Goal: Information Seeking & Learning: Learn about a topic

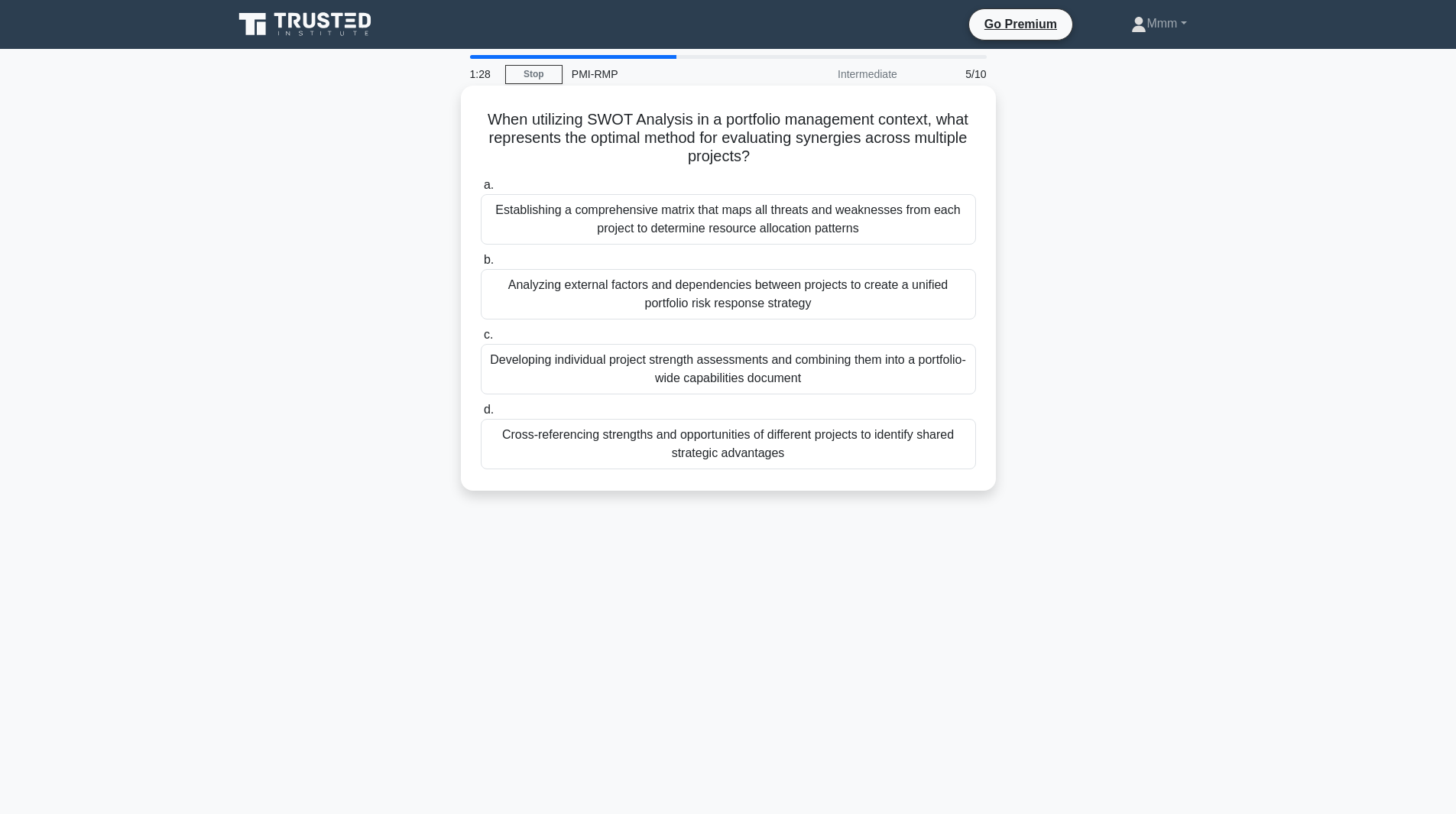
click at [849, 444] on div "Cross-referencing strengths and opportunities of different projects to identify…" at bounding box center [728, 444] width 495 height 50
click at [481, 415] on input "d. Cross-referencing strengths and opportunities of different projects to ident…" at bounding box center [481, 409] width 0 height 10
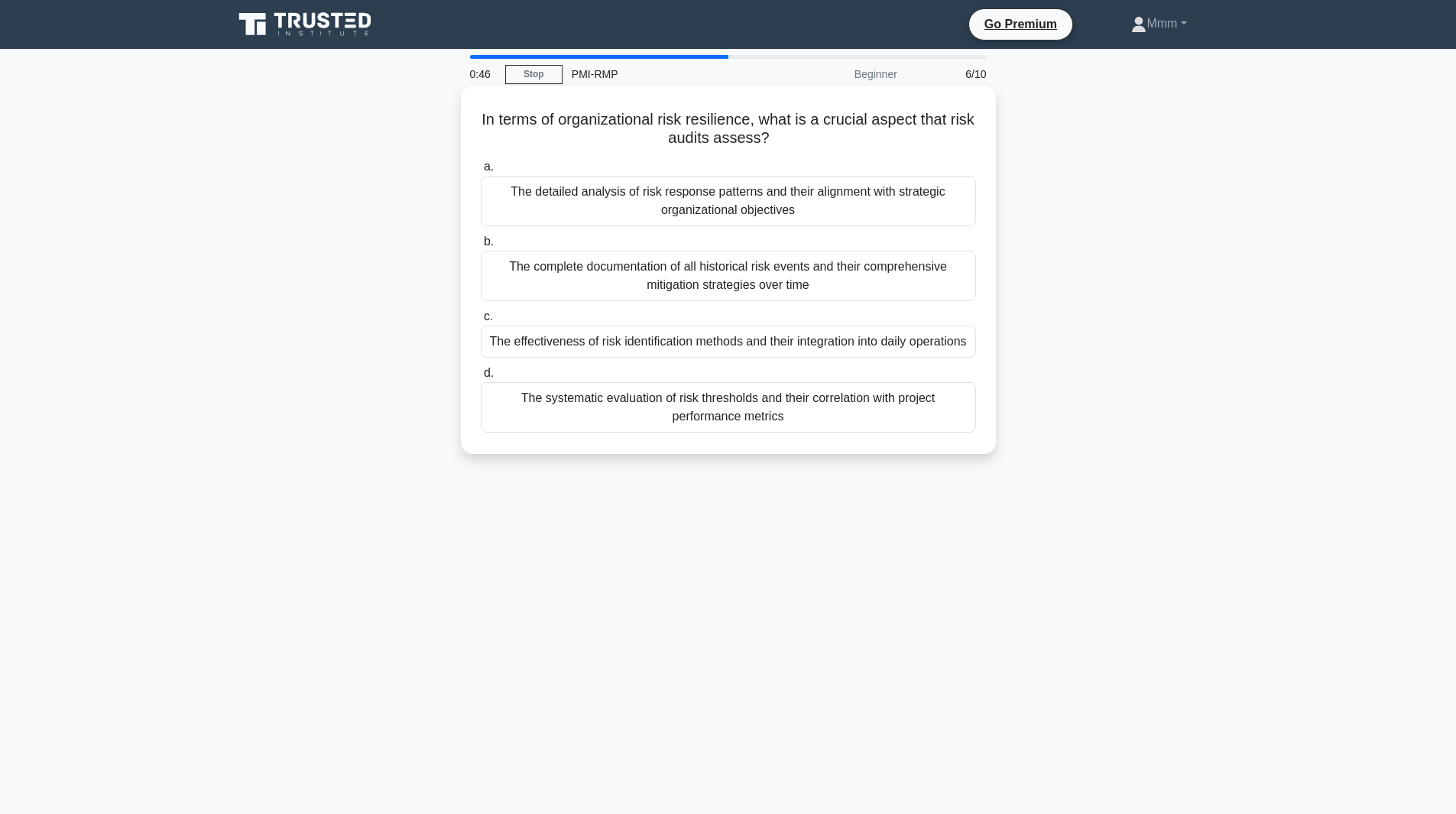
click at [815, 209] on div "The detailed analysis of risk response patterns and their alignment with strate…" at bounding box center [728, 201] width 495 height 50
click at [481, 172] on input "a. The detailed analysis of risk response patterns and their alignment with str…" at bounding box center [481, 166] width 0 height 10
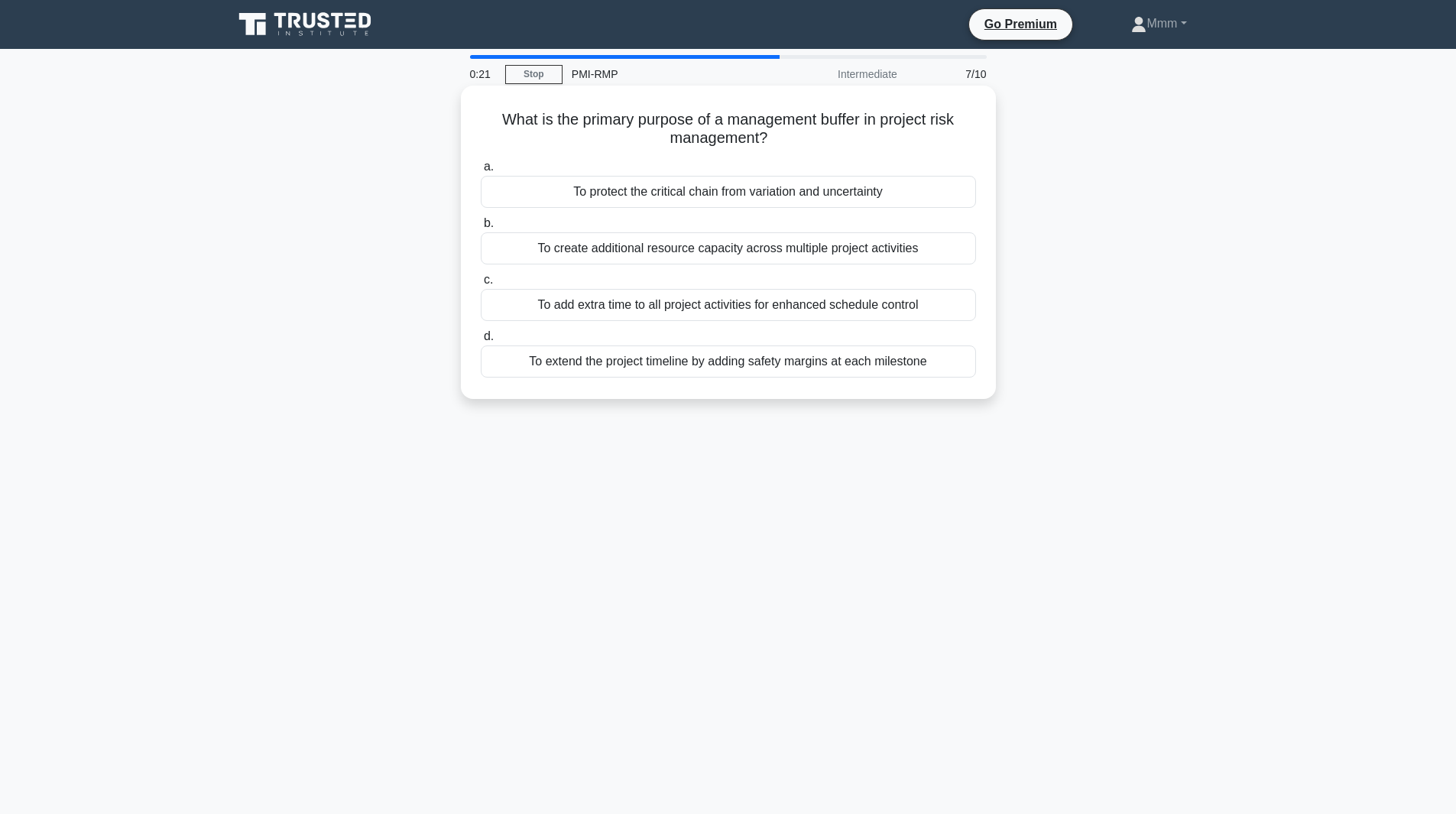
click at [887, 203] on div "To protect the critical chain from variation and uncertainty" at bounding box center [728, 192] width 495 height 32
click at [481, 172] on input "a. To protect the critical chain from variation and uncertainty" at bounding box center [481, 166] width 0 height 10
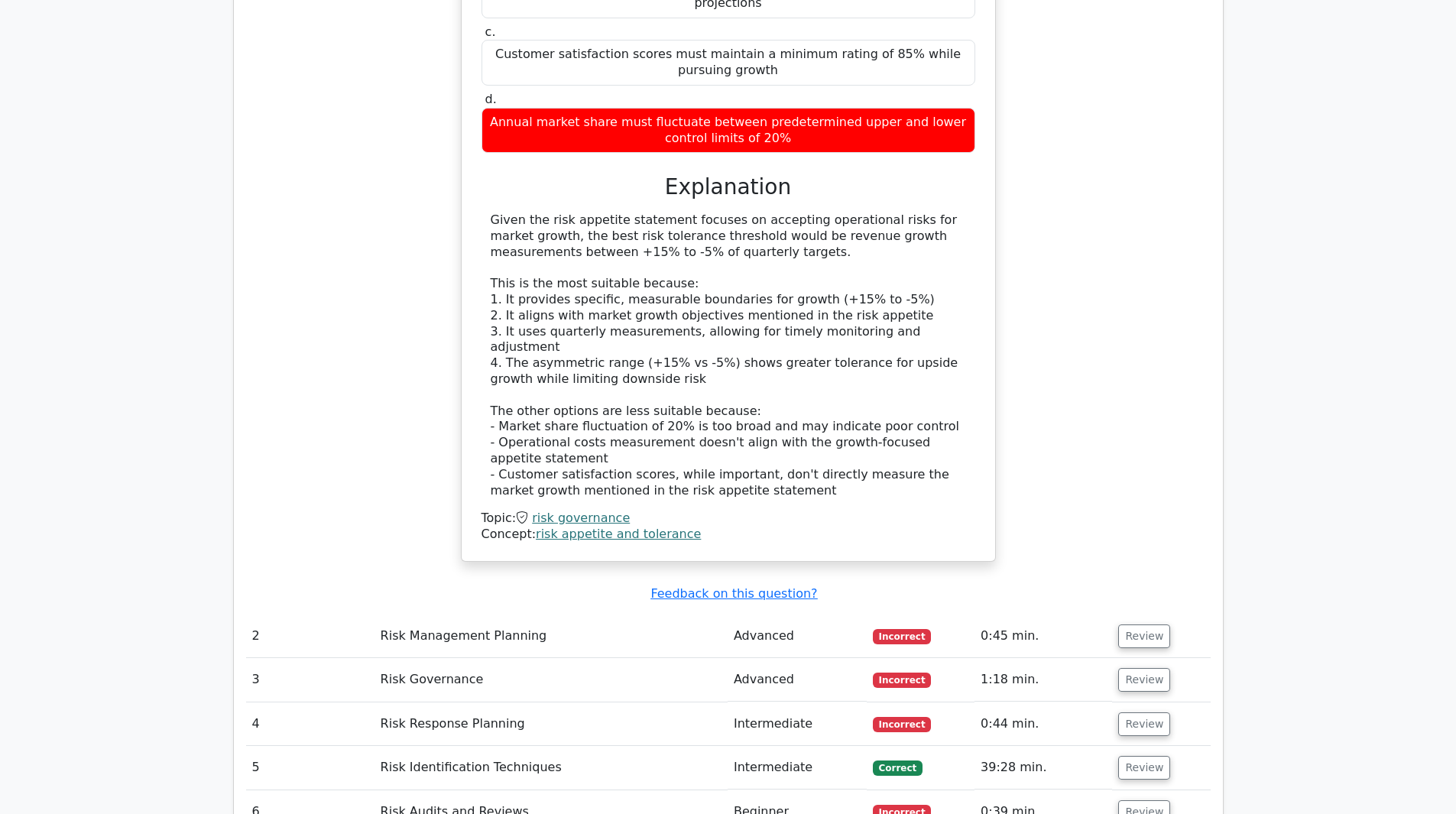
scroll to position [1681, 0]
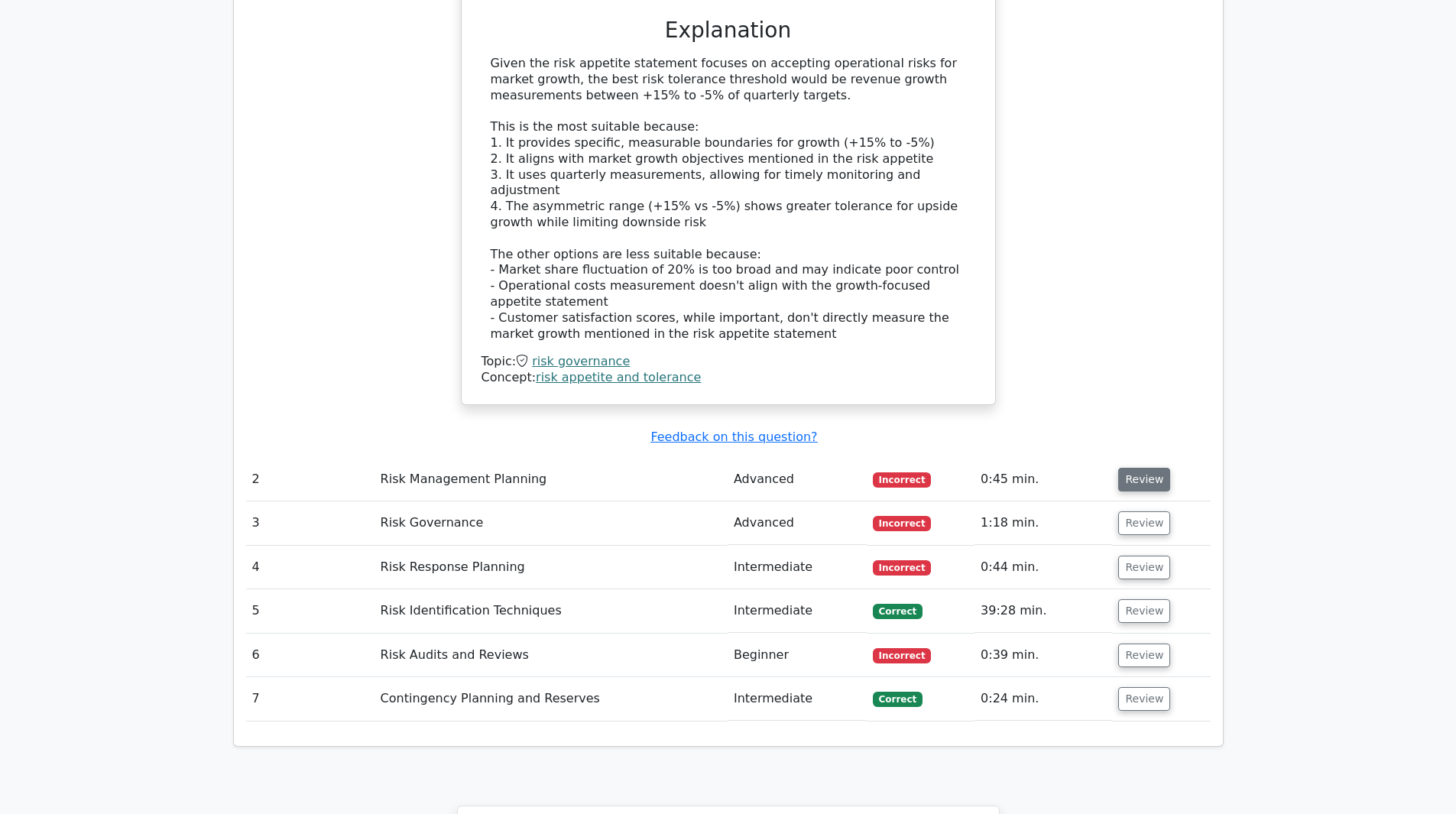
click at [1140, 468] on button "Review" at bounding box center [1144, 479] width 52 height 24
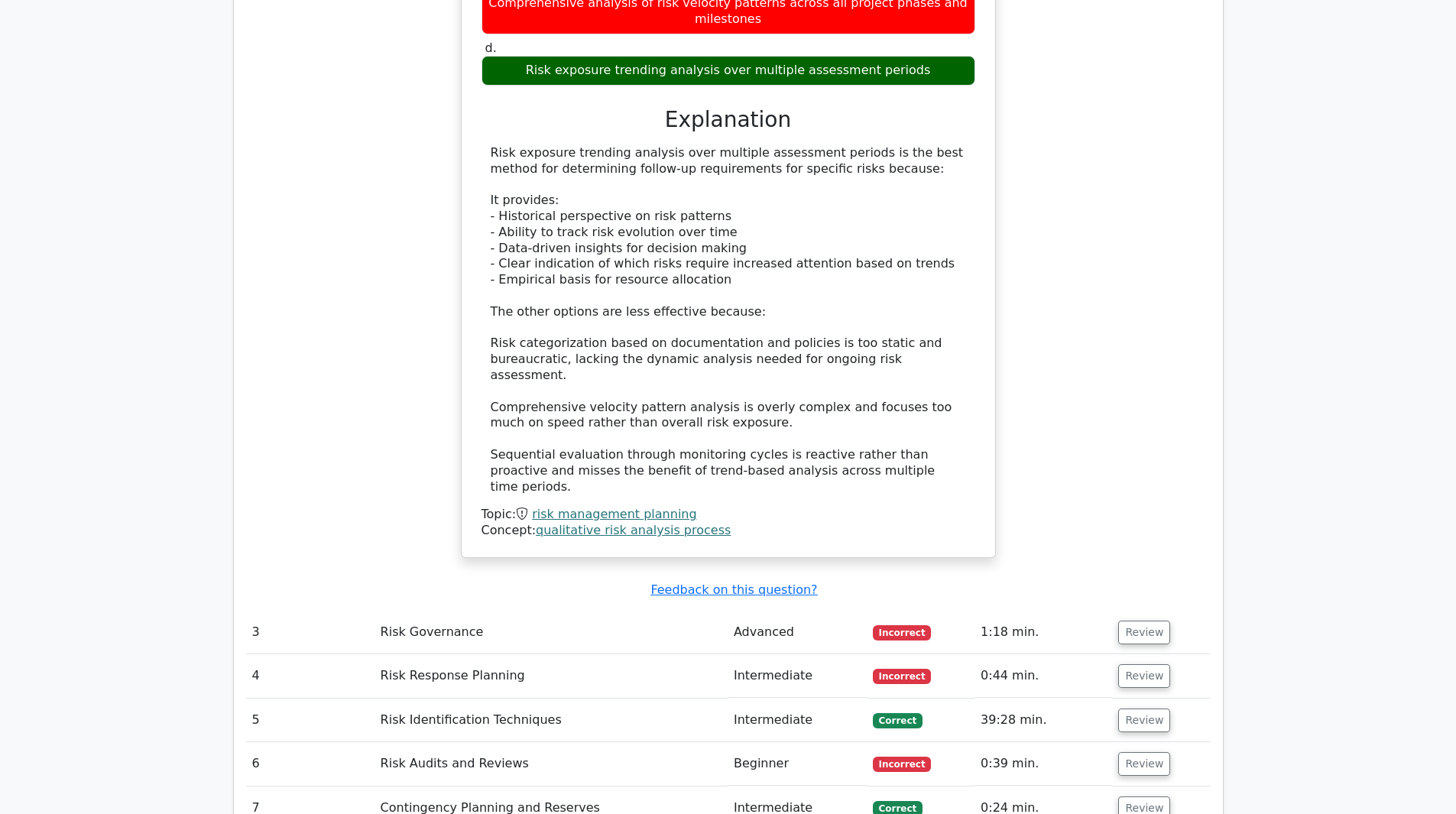
scroll to position [2445, 0]
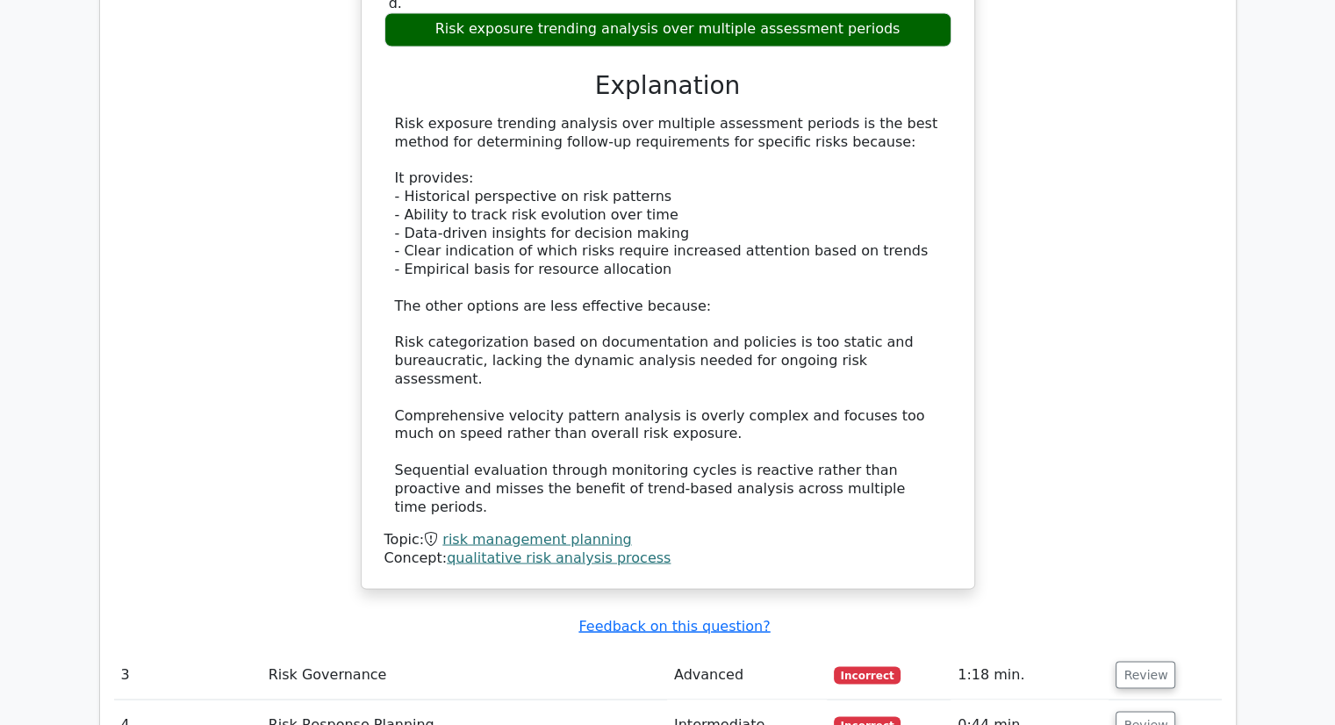
click at [1137, 200] on div "In qualitative risk analysis, which method best helps determine the level of fo…" at bounding box center [668, 154] width 1108 height 912
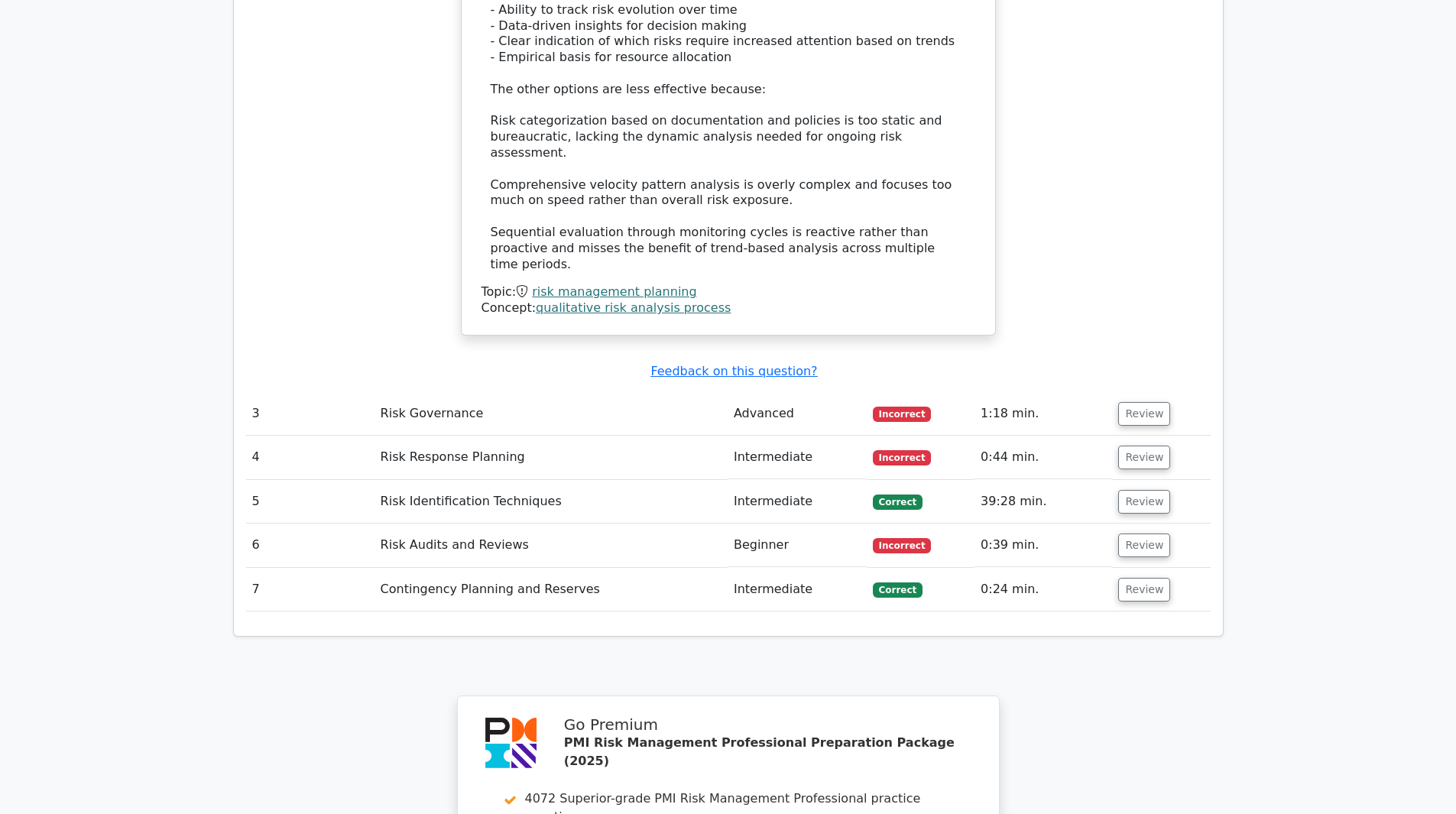
scroll to position [2674, 0]
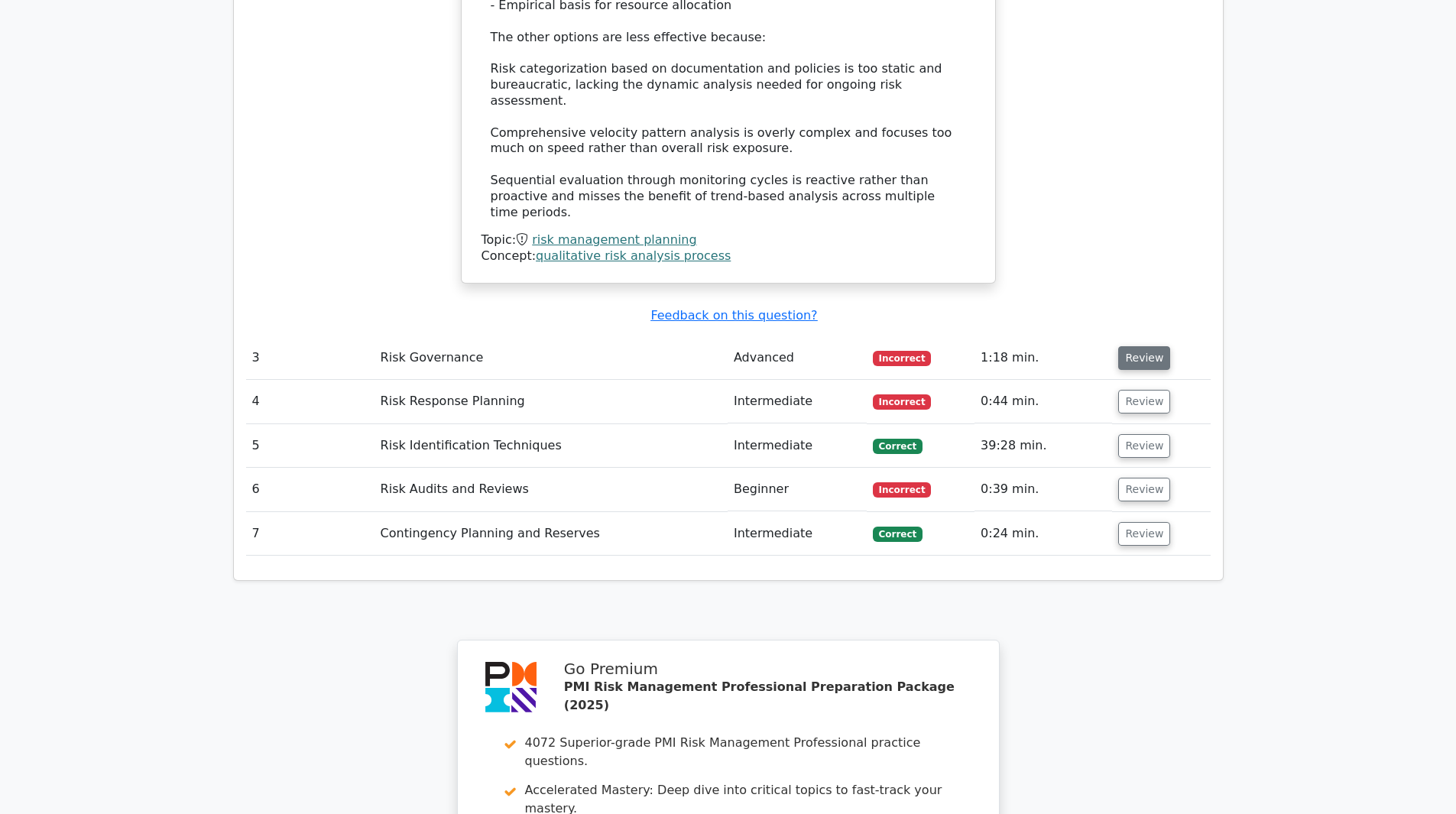
click at [1155, 346] on button "Review" at bounding box center [1144, 358] width 52 height 24
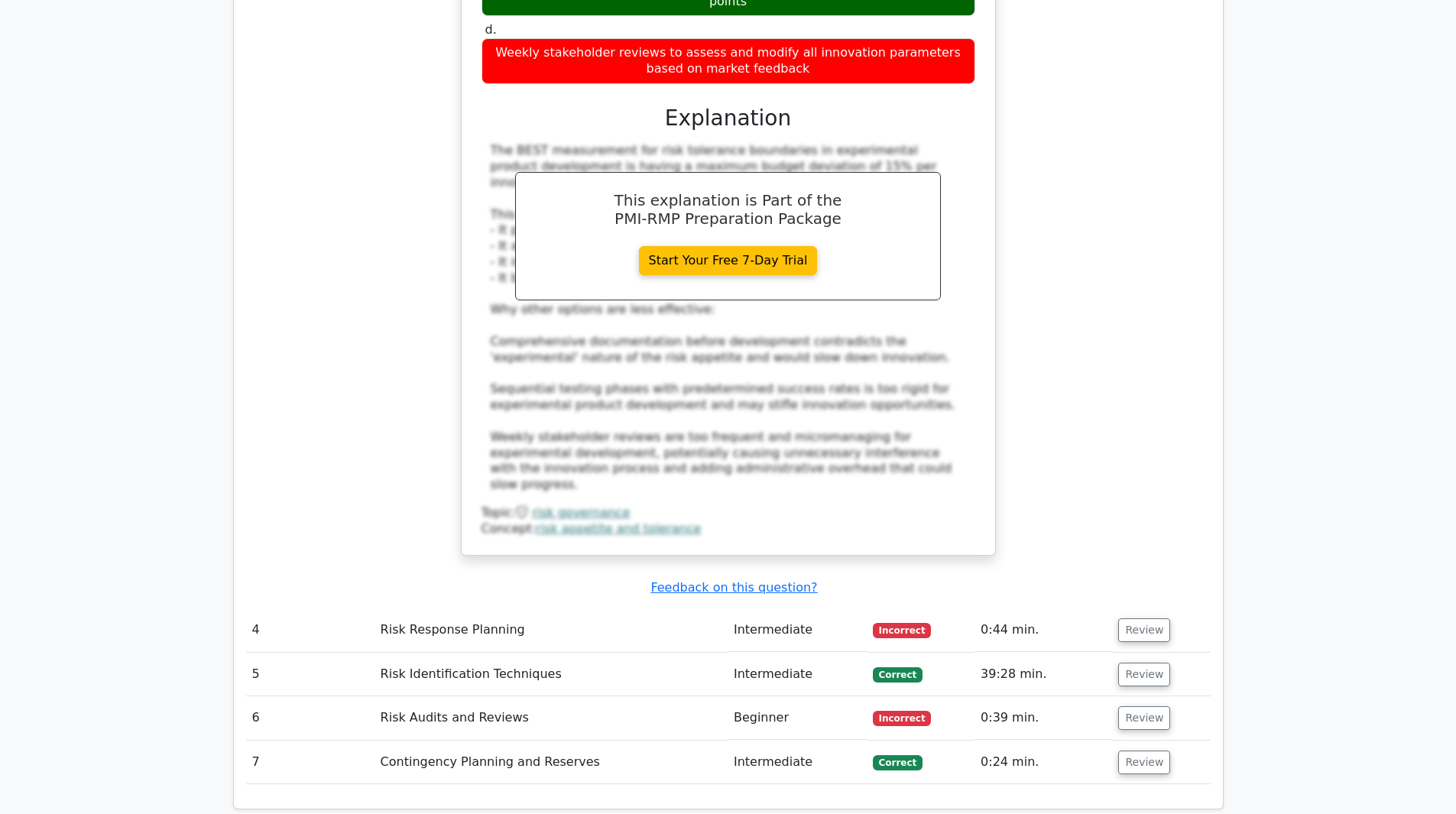
scroll to position [3362, 0]
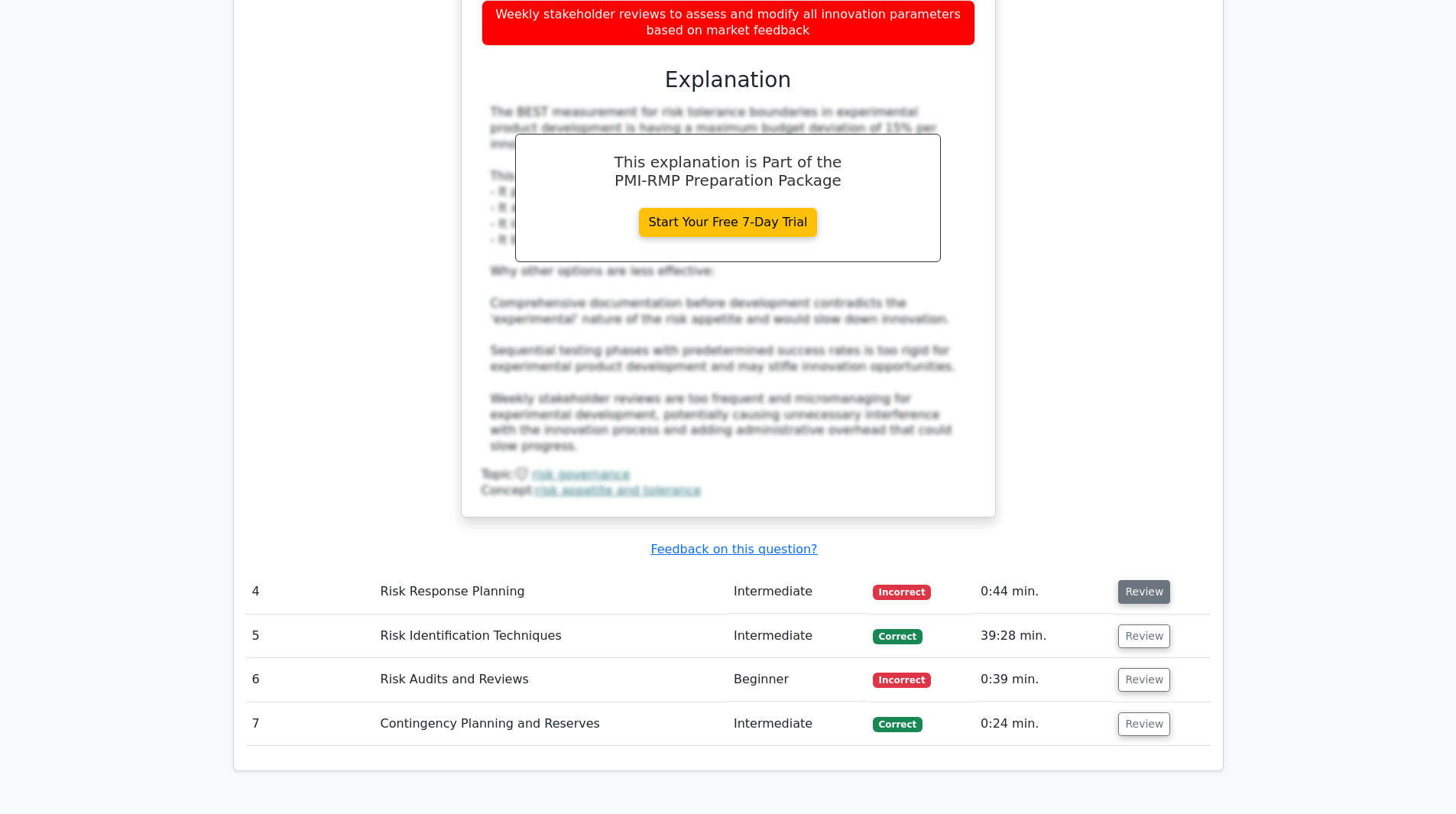
click at [1149, 580] on button "Review" at bounding box center [1144, 591] width 52 height 24
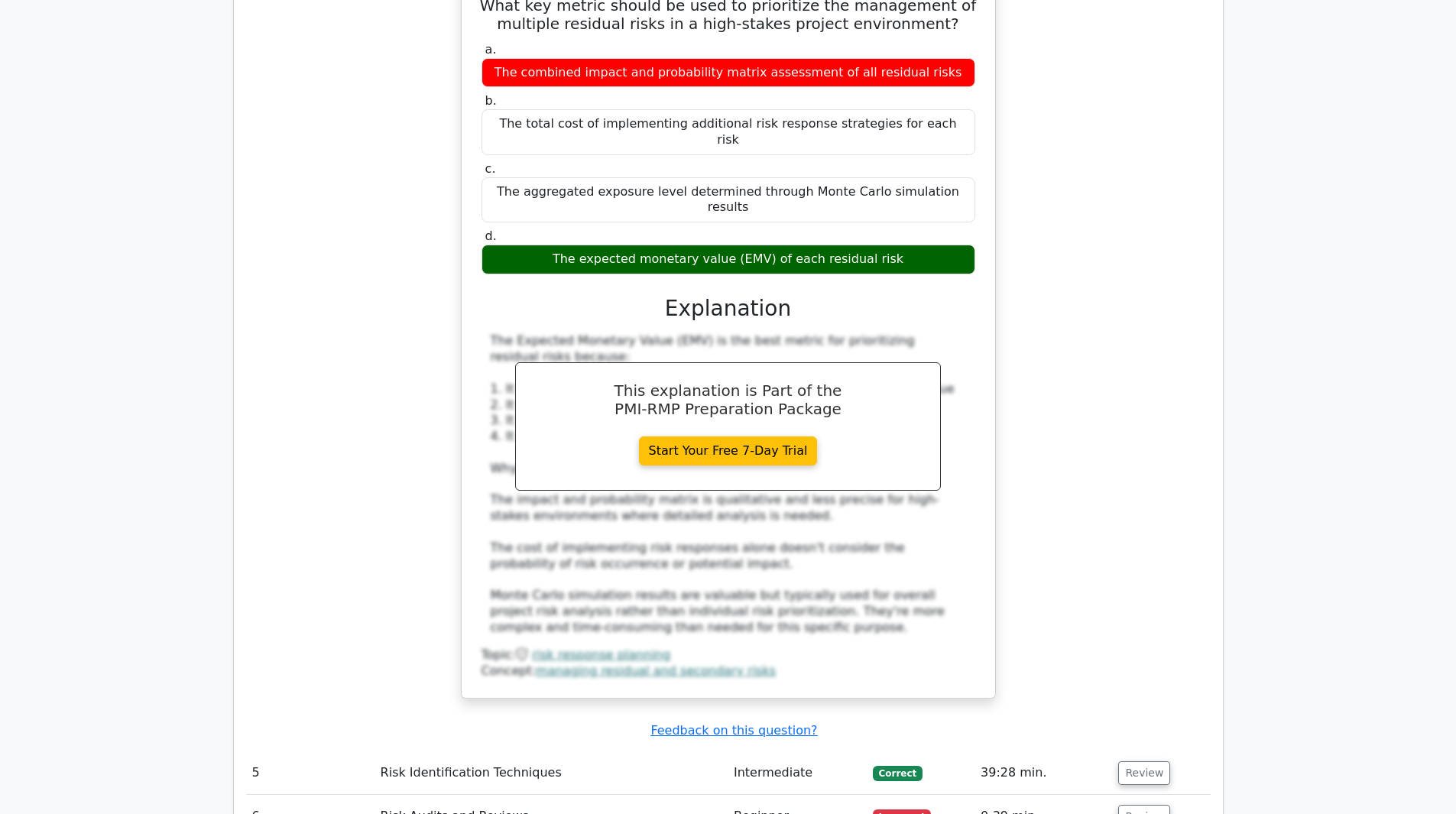
scroll to position [4127, 0]
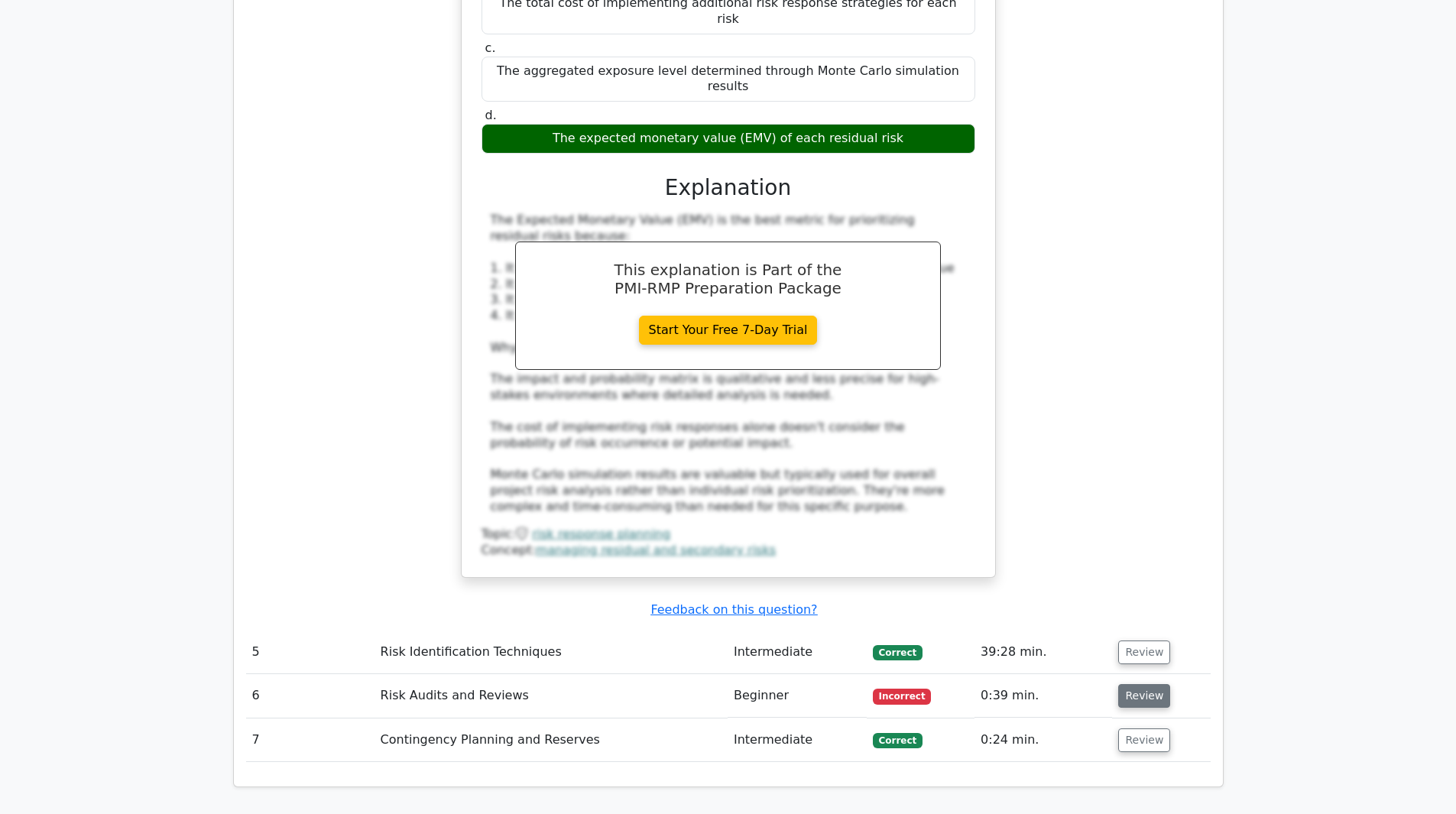
click at [1158, 684] on button "Review" at bounding box center [1144, 696] width 52 height 24
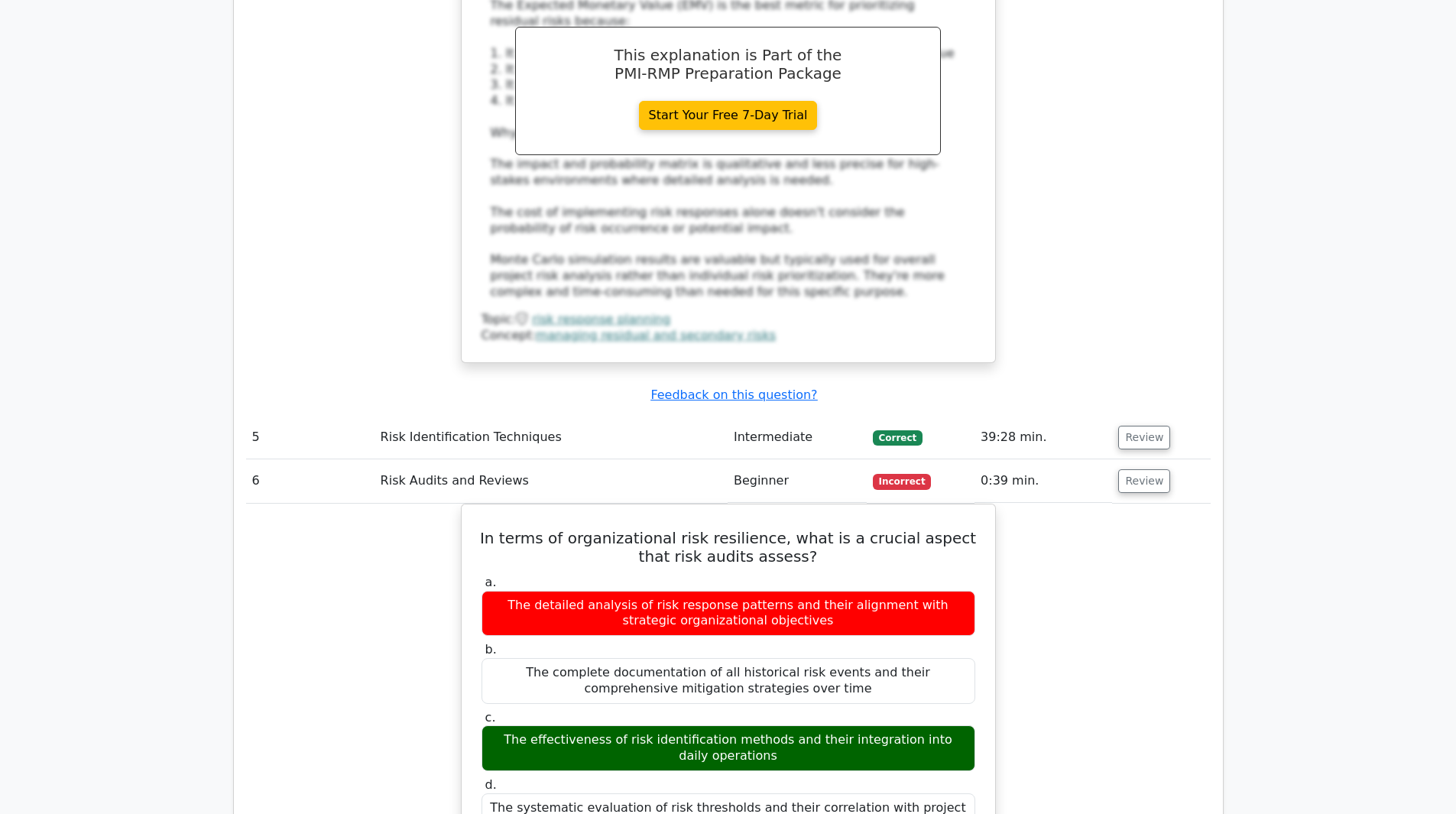
scroll to position [4356, 0]
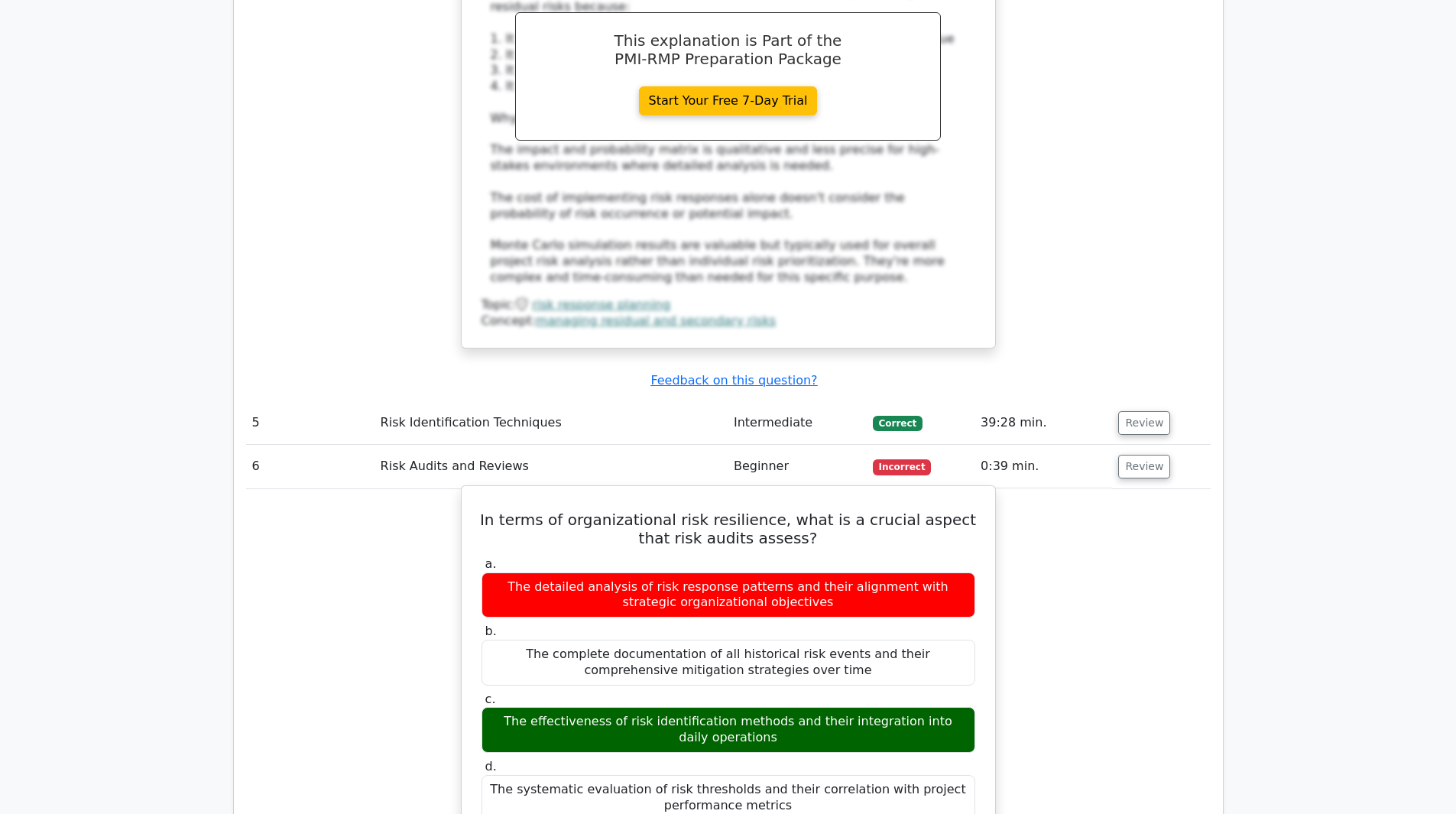
drag, startPoint x: 491, startPoint y: 323, endPoint x: 965, endPoint y: 547, distance: 524.3
copy div "In terms of organizational risk resilience, what is a crucial aspect that risk …"
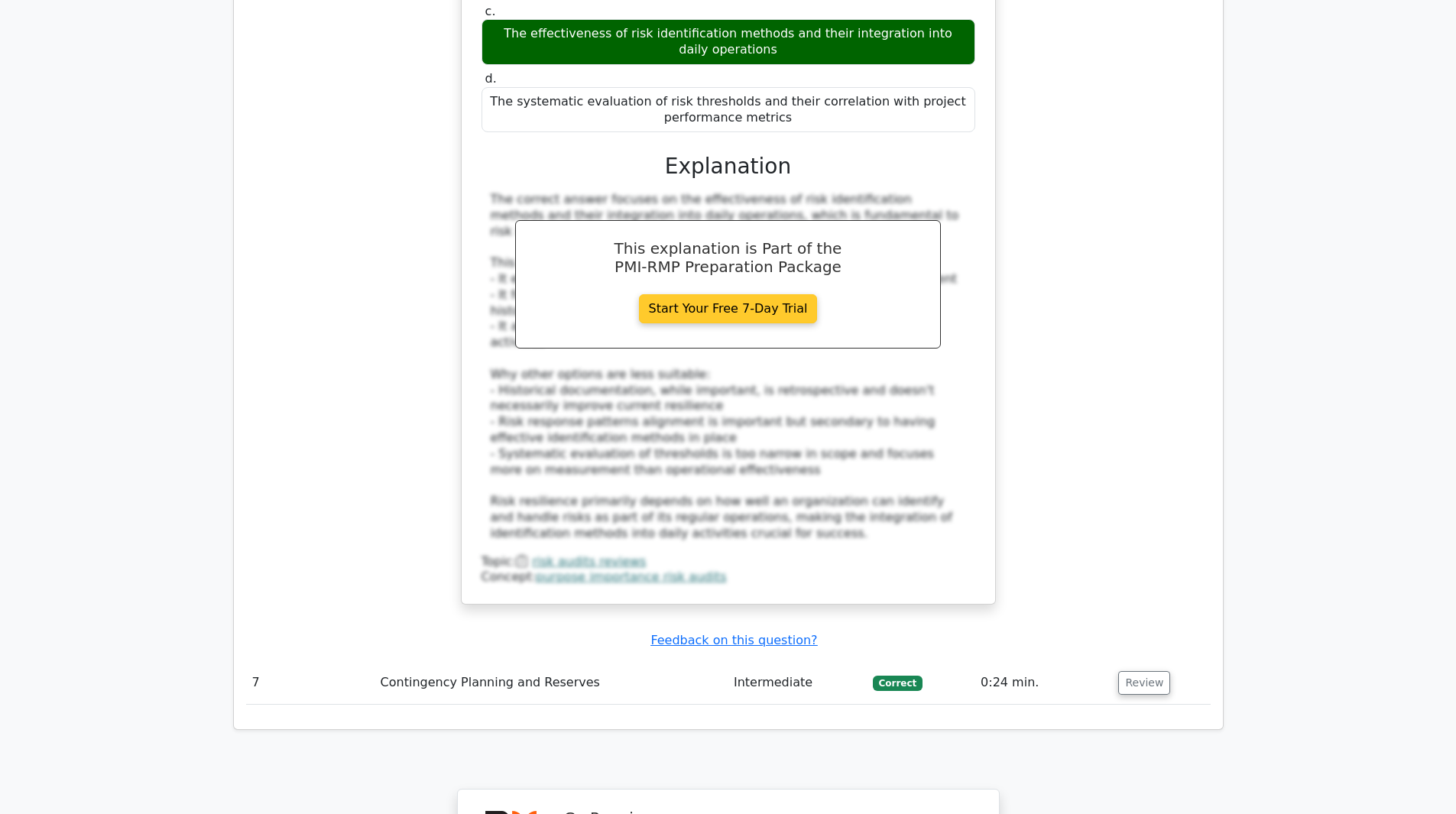
scroll to position [5430, 0]
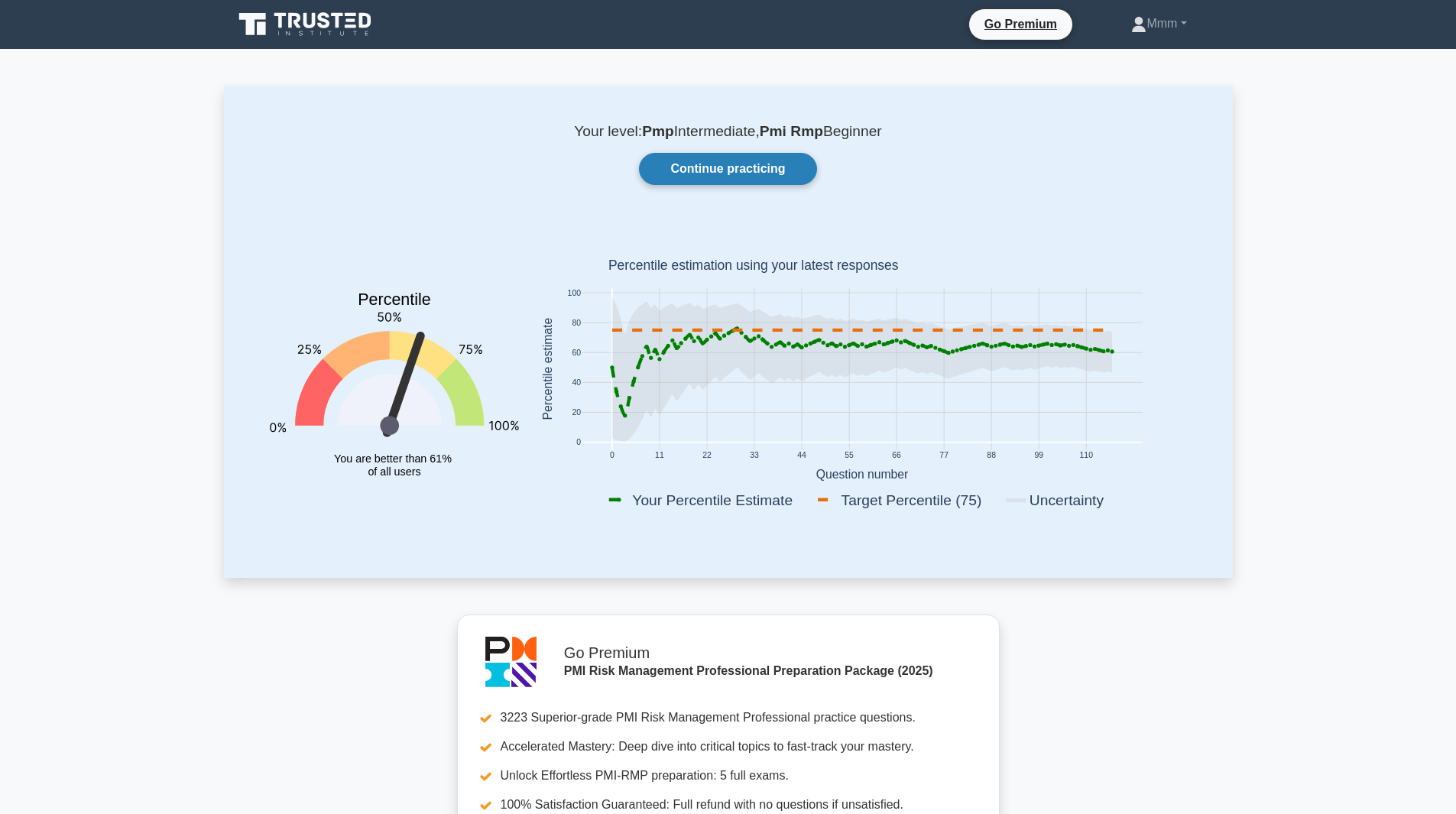
click at [684, 165] on link "Continue practicing" at bounding box center [728, 169] width 178 height 32
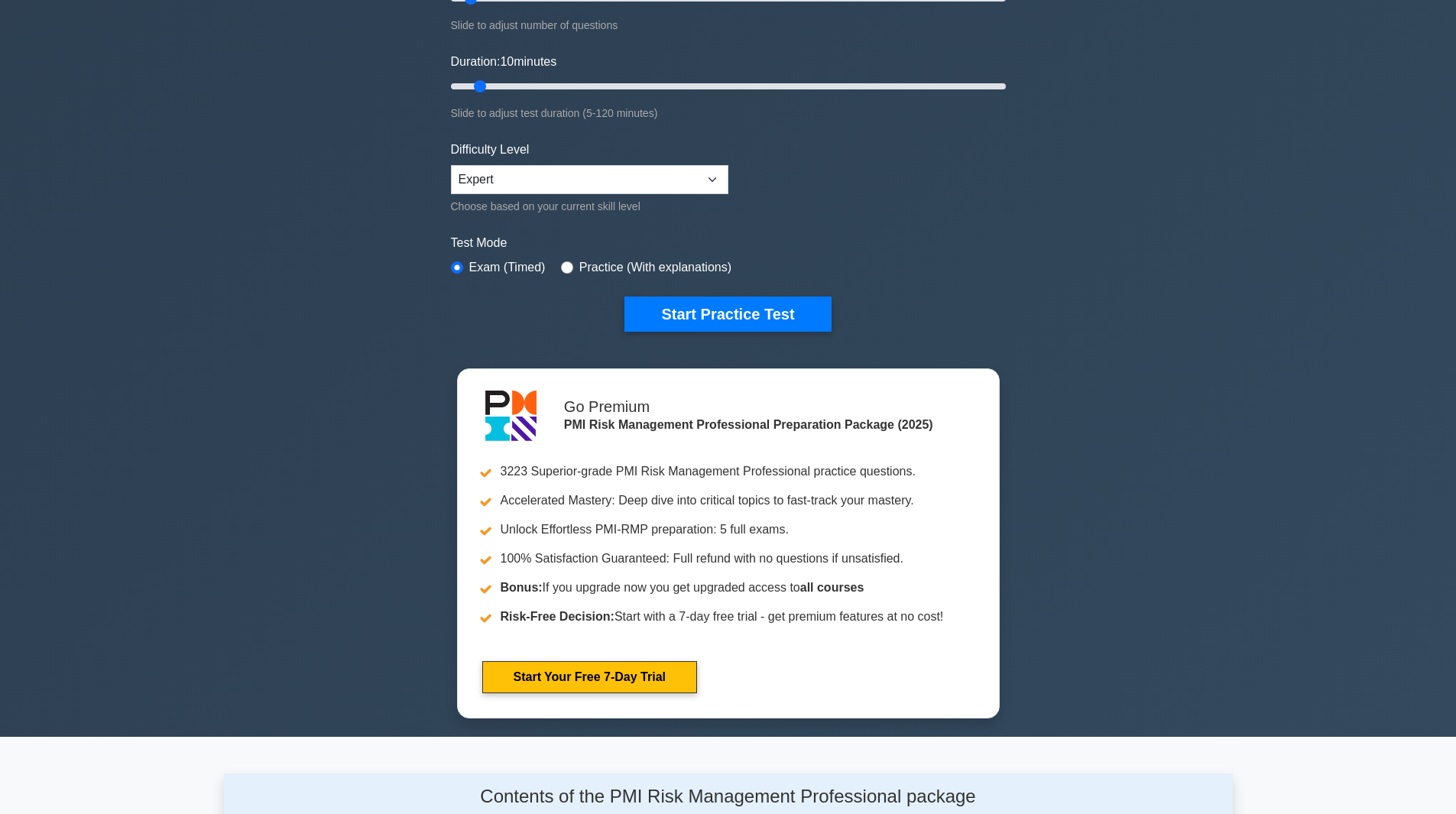
scroll to position [306, 0]
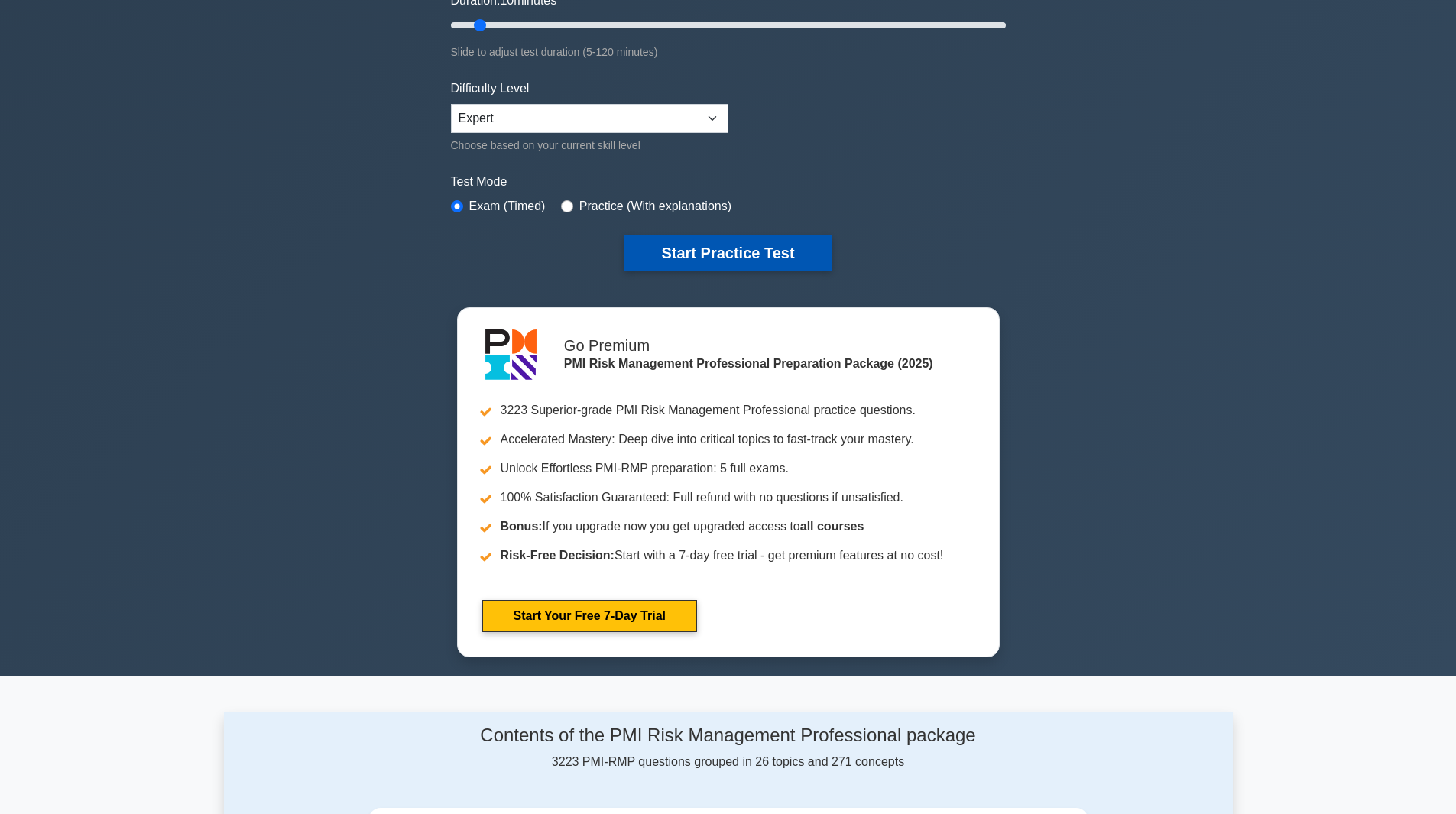
click at [725, 257] on button "Start Practice Test" at bounding box center [727, 252] width 206 height 35
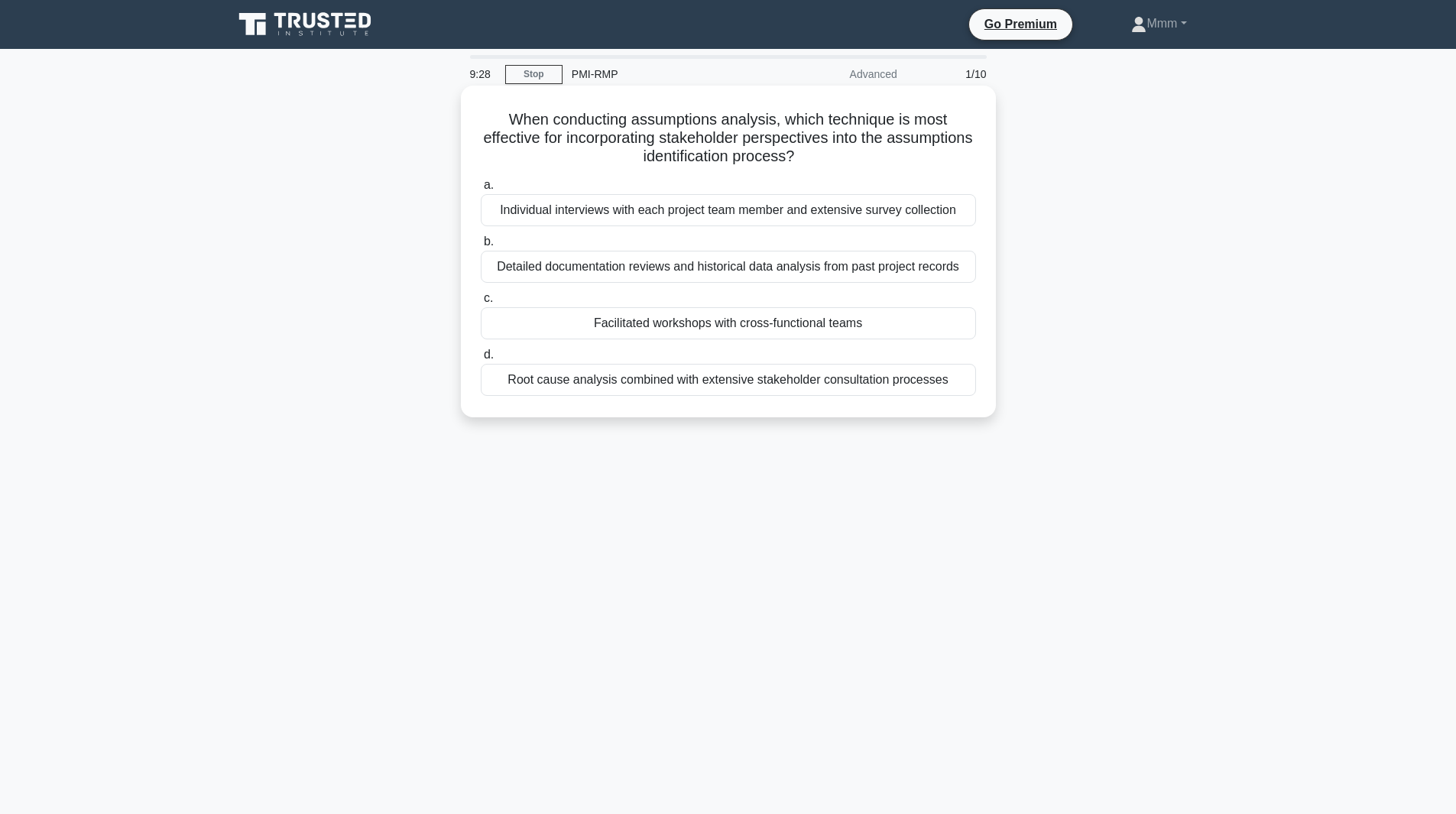
click at [706, 318] on div "Facilitated workshops with cross-functional teams" at bounding box center [728, 323] width 495 height 32
click at [481, 303] on input "c. Facilitated workshops with cross-functional teams" at bounding box center [481, 298] width 0 height 10
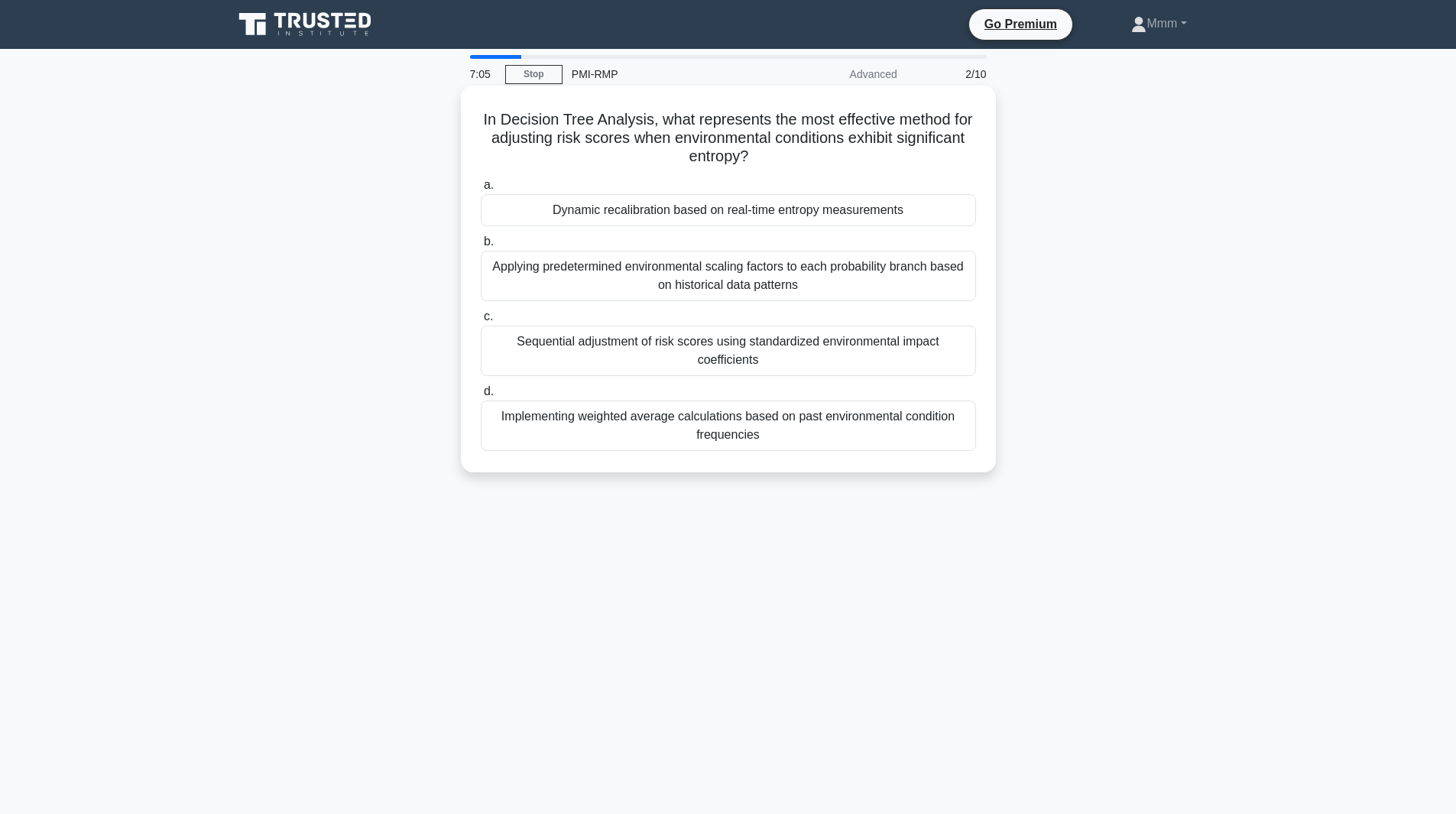
click at [603, 219] on div "Dynamic recalibration based on real-time entropy measurements" at bounding box center [728, 210] width 495 height 32
click at [481, 191] on input "a. Dynamic recalibration based on real-time entropy measurements" at bounding box center [481, 185] width 0 height 10
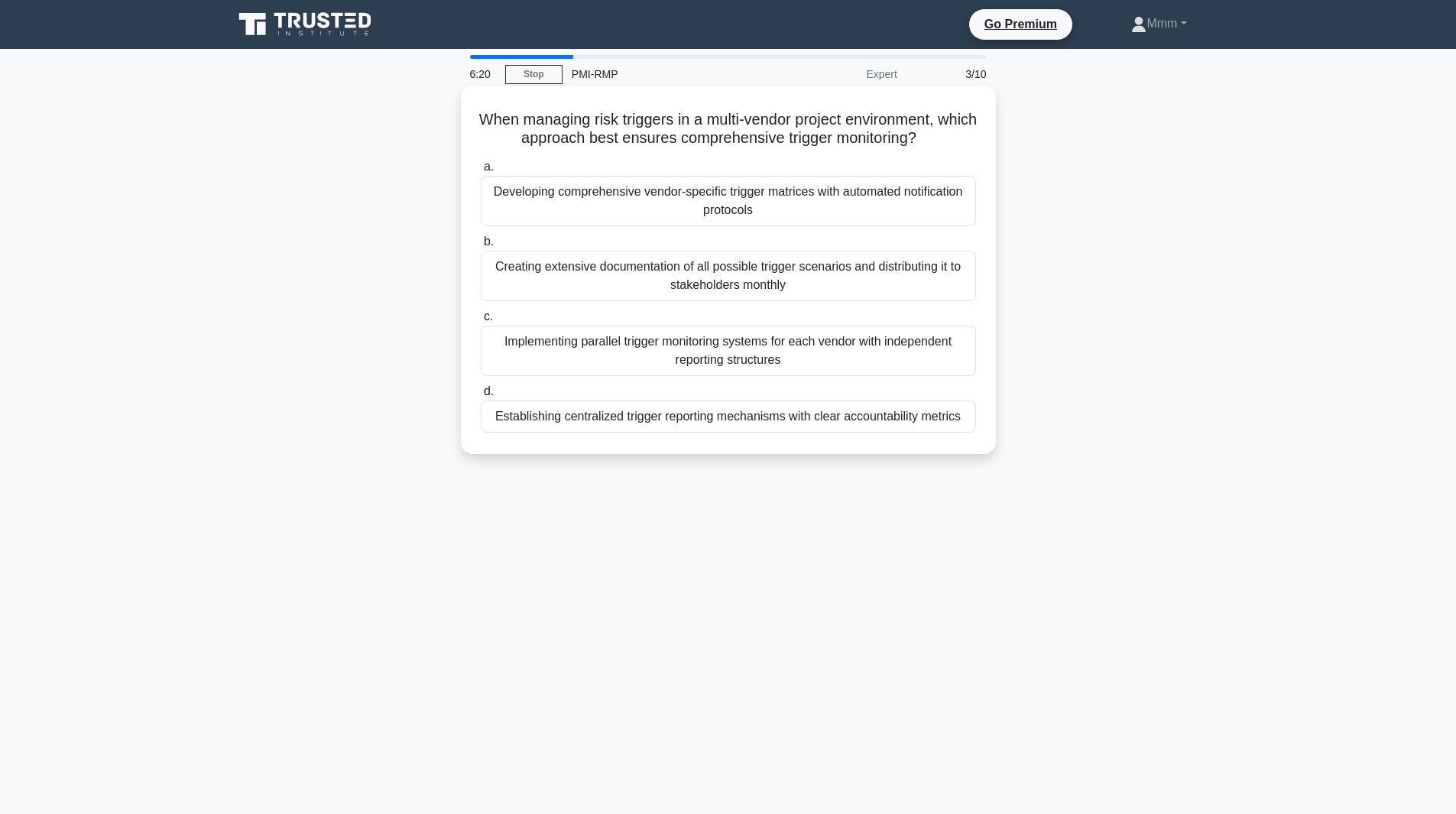
click at [743, 199] on div "Developing comprehensive vendor-specific trigger matrices with automated notifi…" at bounding box center [728, 201] width 495 height 50
click at [481, 172] on input "a. Developing comprehensive vendor-specific trigger matrices with automated not…" at bounding box center [481, 166] width 0 height 10
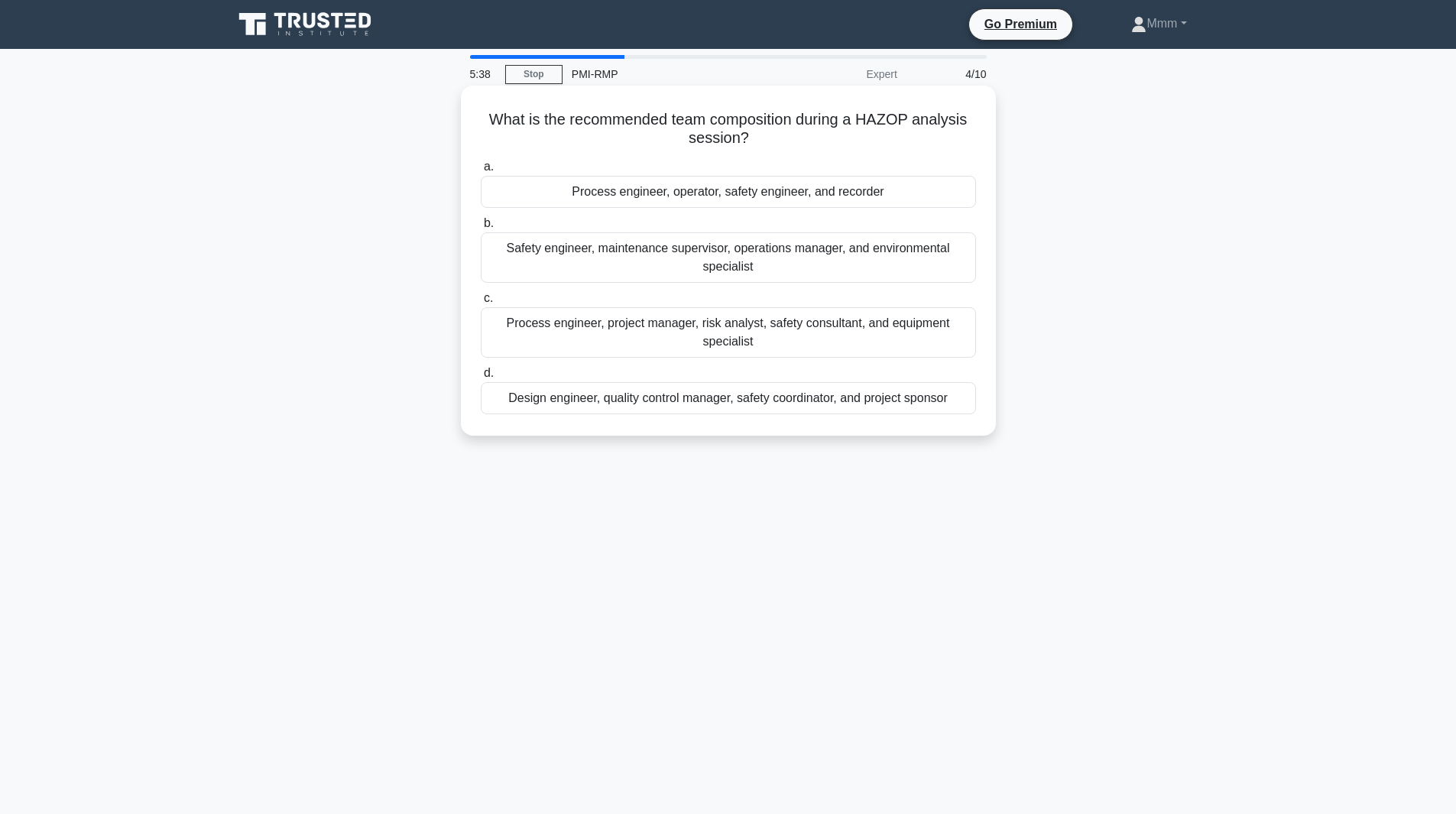
click at [849, 337] on div "Process engineer, project manager, risk analyst, safety consultant, and equipme…" at bounding box center [728, 333] width 495 height 50
click at [481, 303] on input "c. Process engineer, project manager, risk analyst, safety consultant, and equi…" at bounding box center [481, 298] width 0 height 10
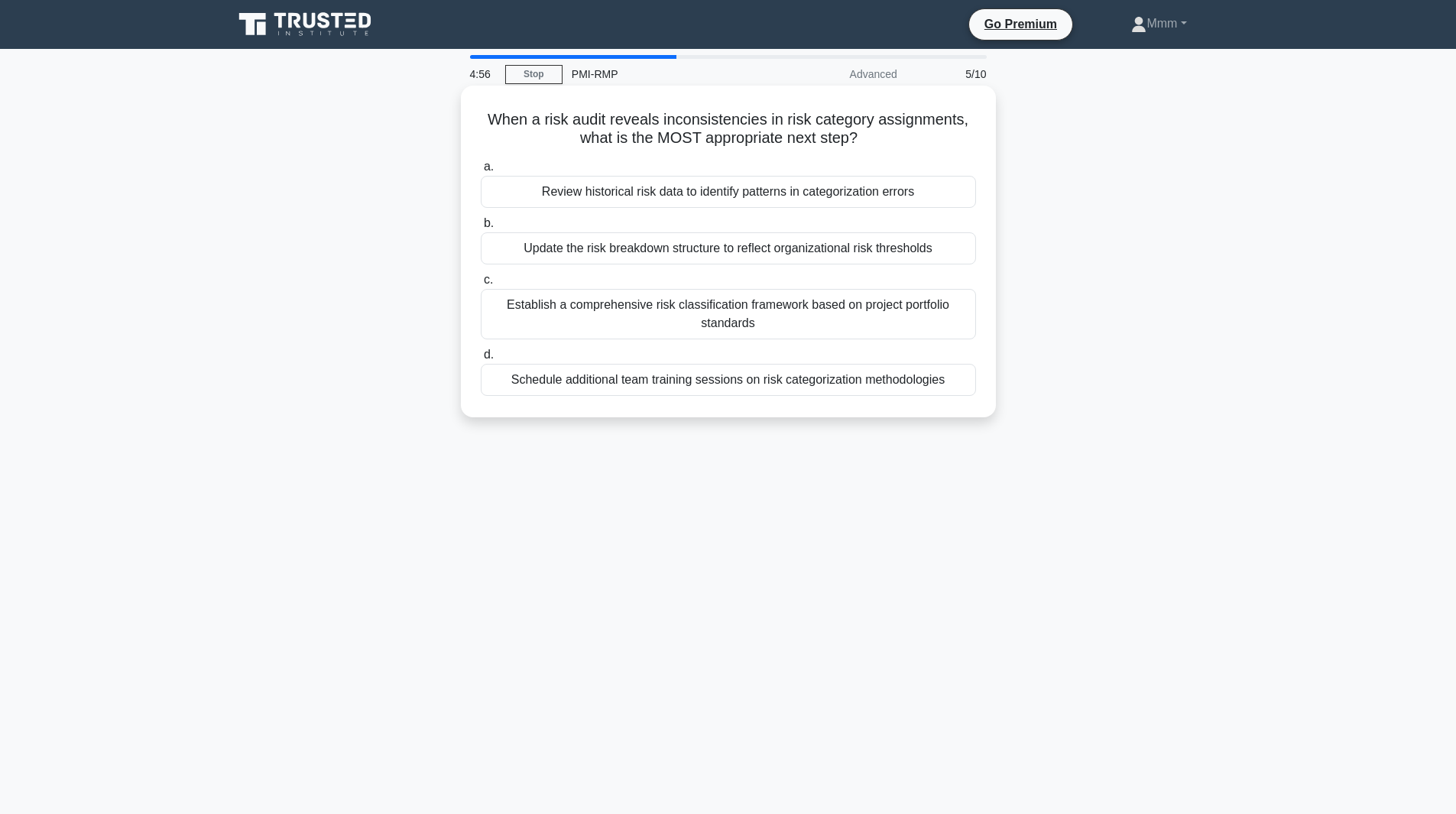
click at [845, 326] on div "Establish a comprehensive risk classification framework based on project portfo…" at bounding box center [728, 314] width 495 height 50
click at [481, 285] on input "c. Establish a comprehensive risk classification framework based on project por…" at bounding box center [481, 279] width 0 height 10
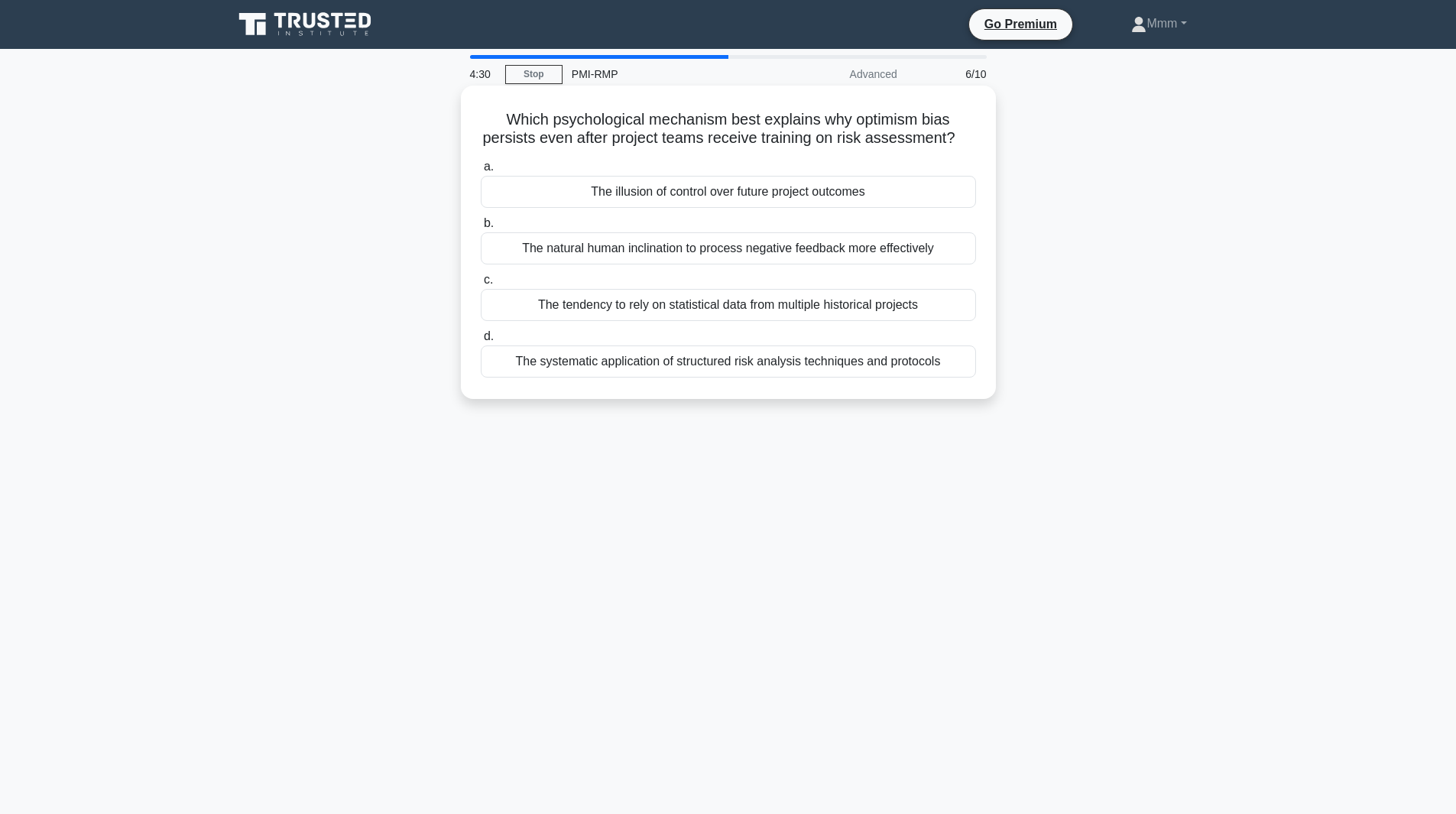
click at [828, 208] on div "The illusion of control over future project outcomes" at bounding box center [728, 192] width 495 height 32
click at [481, 172] on input "a. The illusion of control over future project outcomes" at bounding box center [481, 166] width 0 height 10
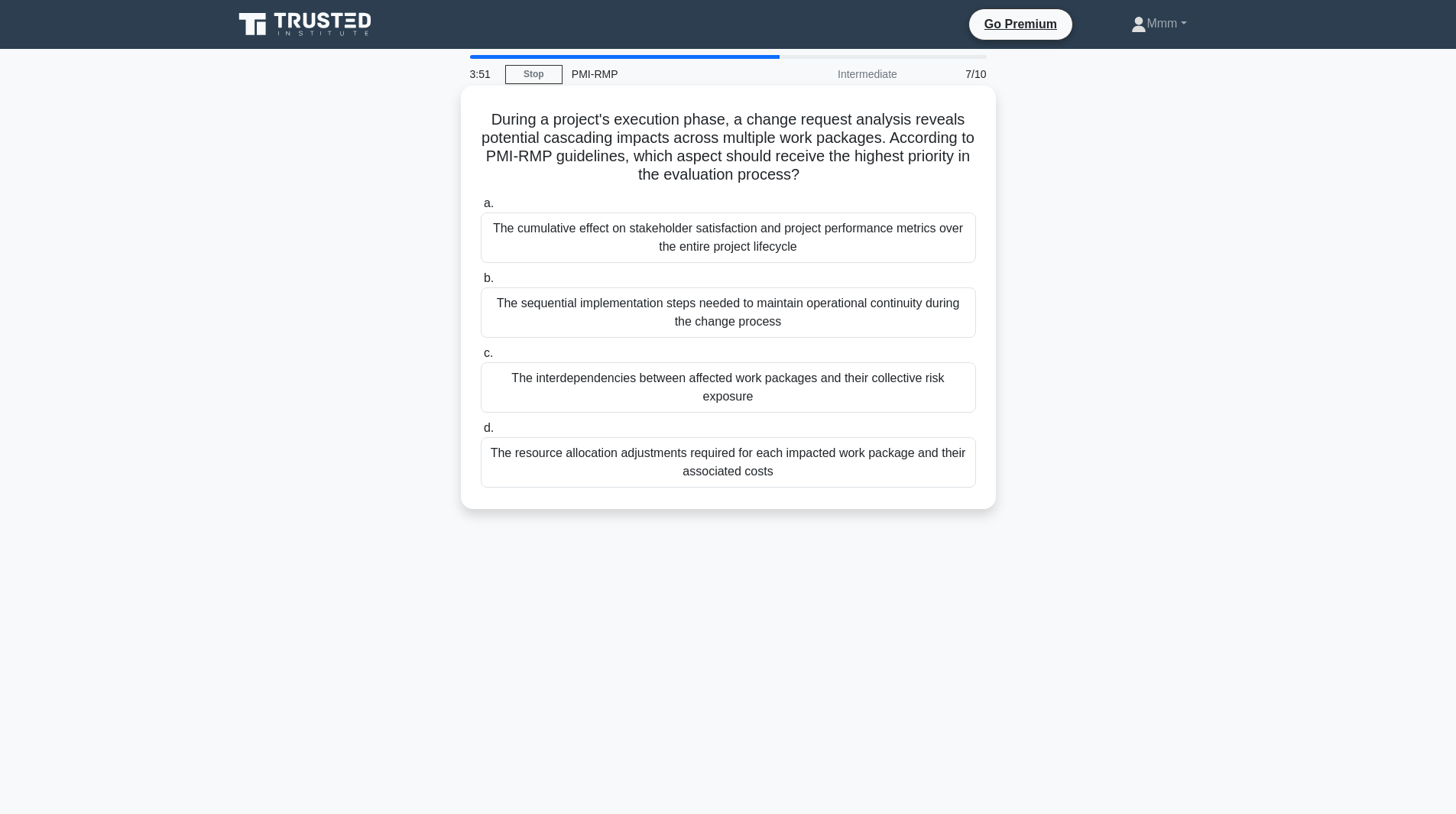
click at [801, 389] on div "The interdependencies between affected work packages and their collective risk …" at bounding box center [728, 387] width 495 height 50
click at [481, 359] on input "c. The interdependencies between affected work packages and their collective ri…" at bounding box center [481, 353] width 0 height 10
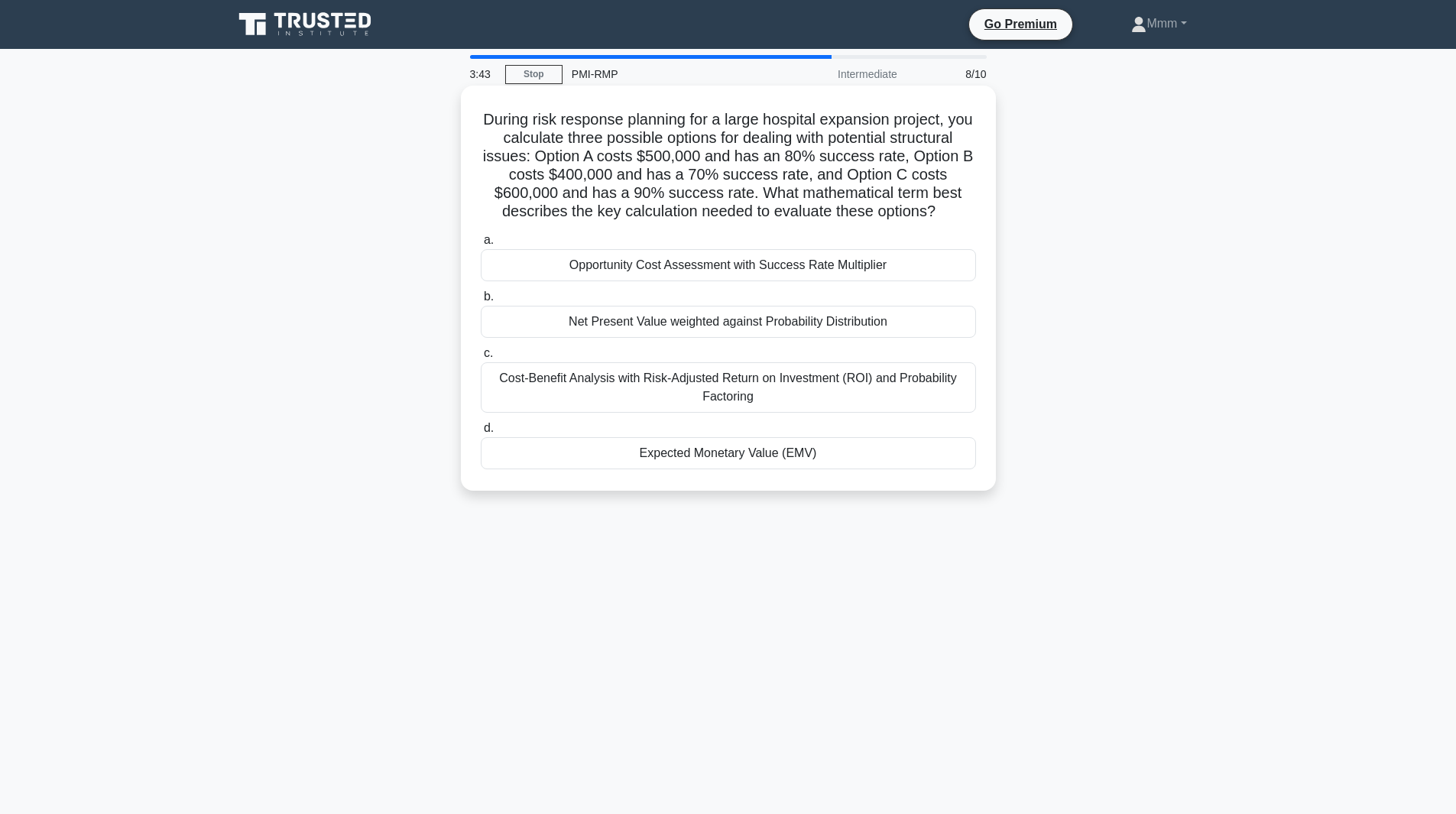
click at [798, 457] on div "Expected Monetary Value (EMV)" at bounding box center [728, 453] width 495 height 32
click at [481, 434] on input "d. Expected Monetary Value (EMV)" at bounding box center [481, 427] width 0 height 10
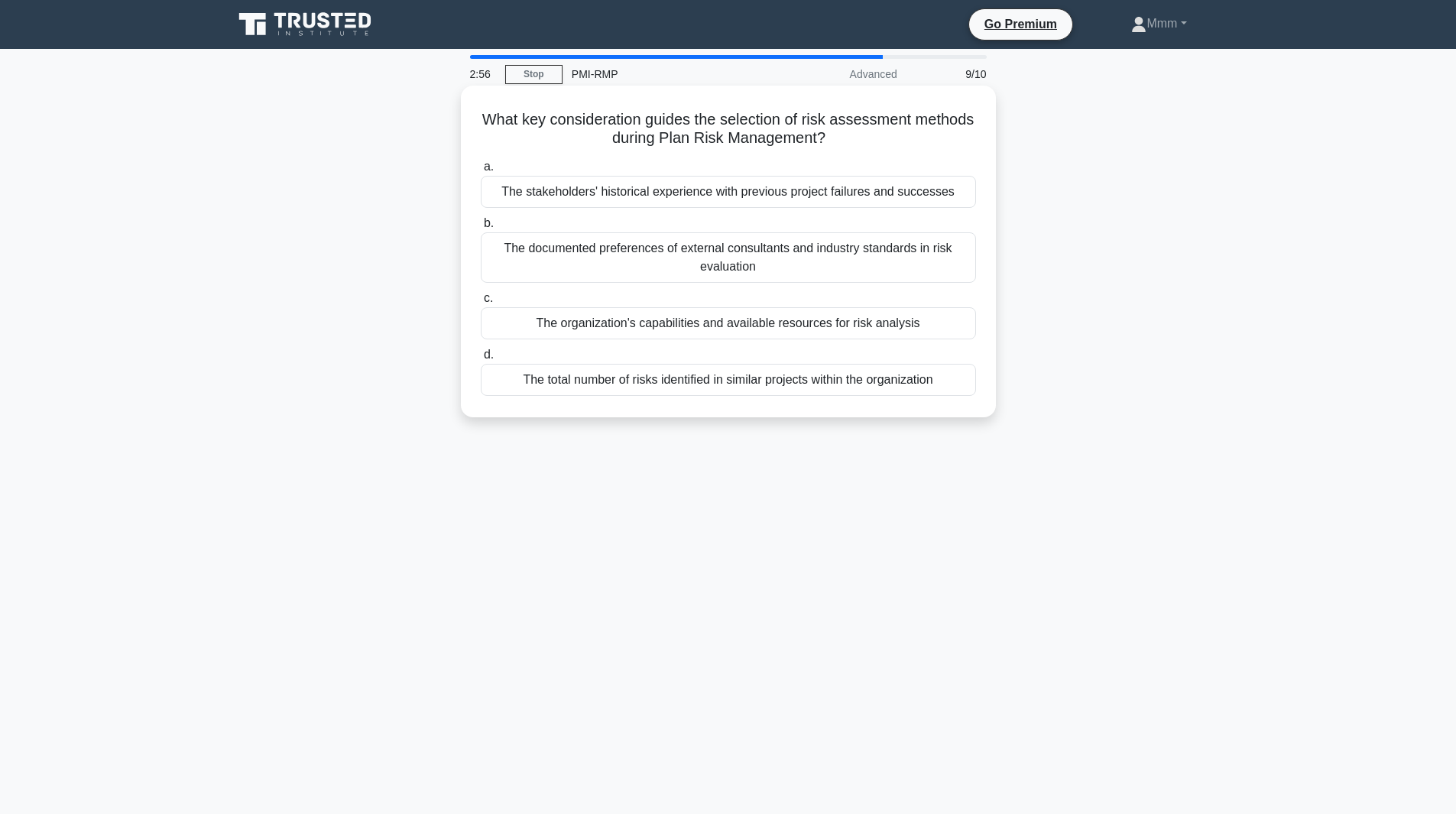
click at [800, 192] on div "The stakeholders' historical experience with previous project failures and succ…" at bounding box center [728, 192] width 495 height 32
click at [481, 172] on input "a. The stakeholders' historical experience with previous project failures and s…" at bounding box center [481, 166] width 0 height 10
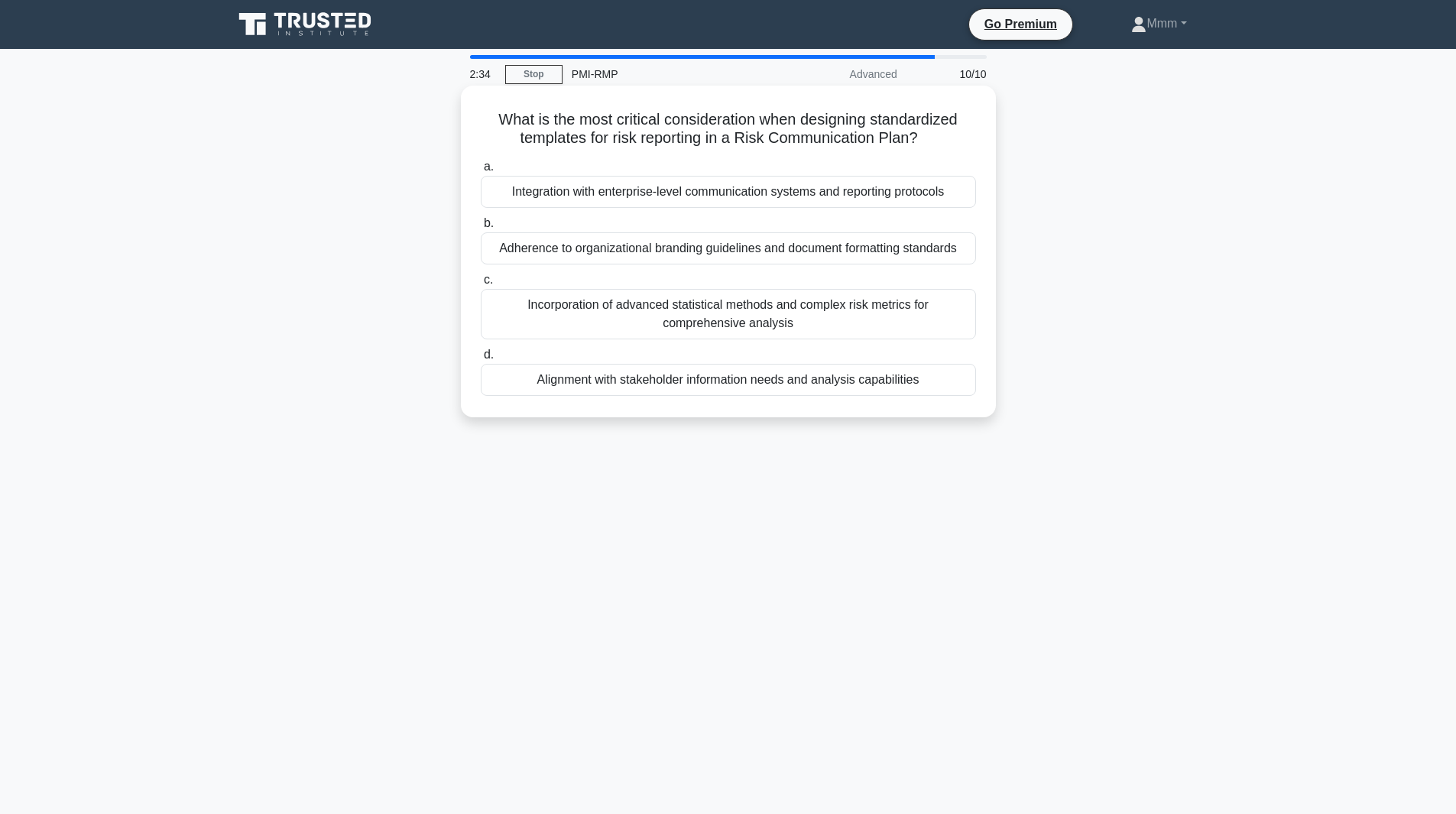
click at [875, 390] on div "Alignment with stakeholder information needs and analysis capabilities" at bounding box center [728, 380] width 495 height 32
click at [481, 360] on input "d. Alignment with stakeholder information needs and analysis capabilities" at bounding box center [481, 354] width 0 height 10
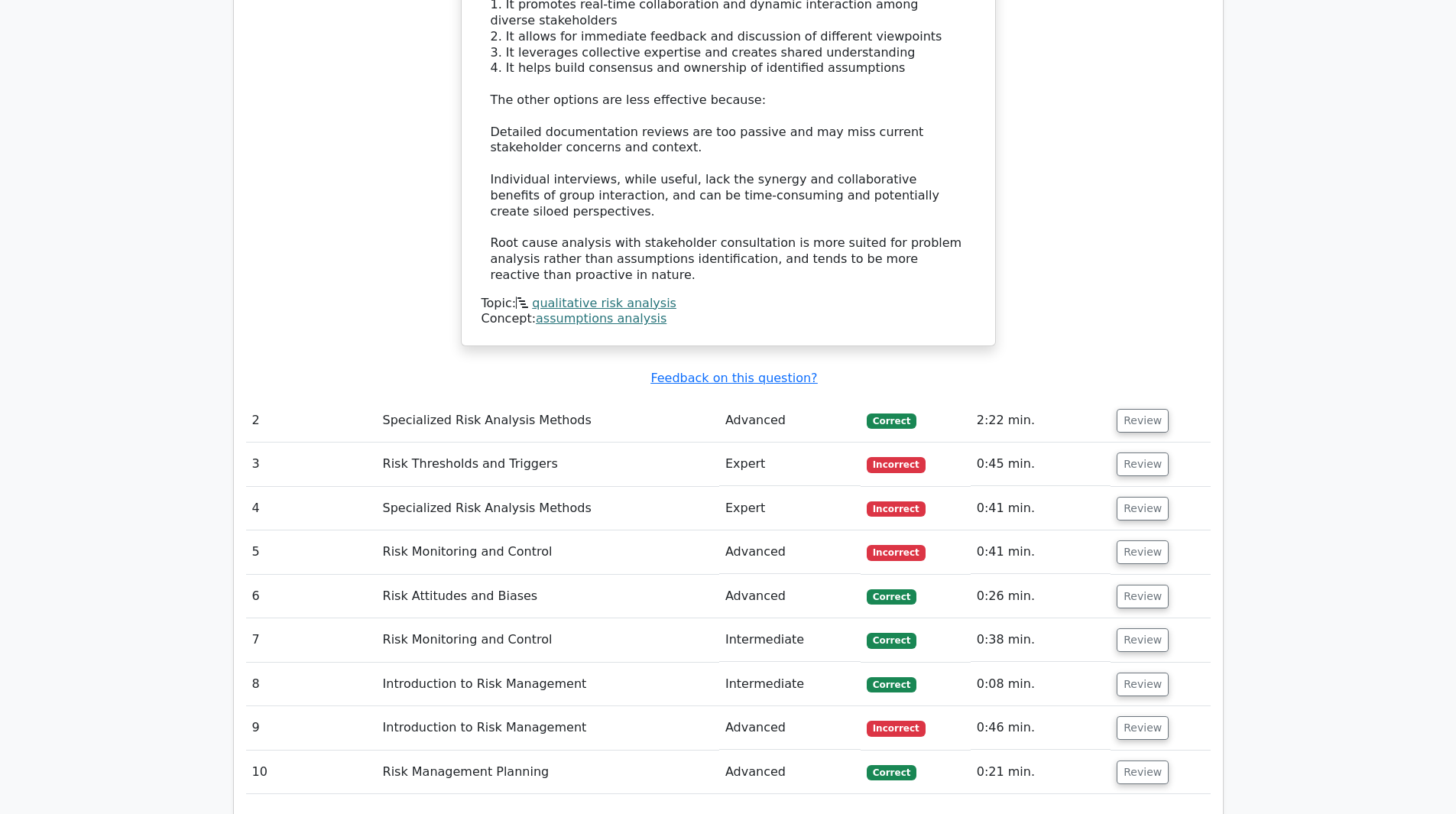
scroll to position [1910, 0]
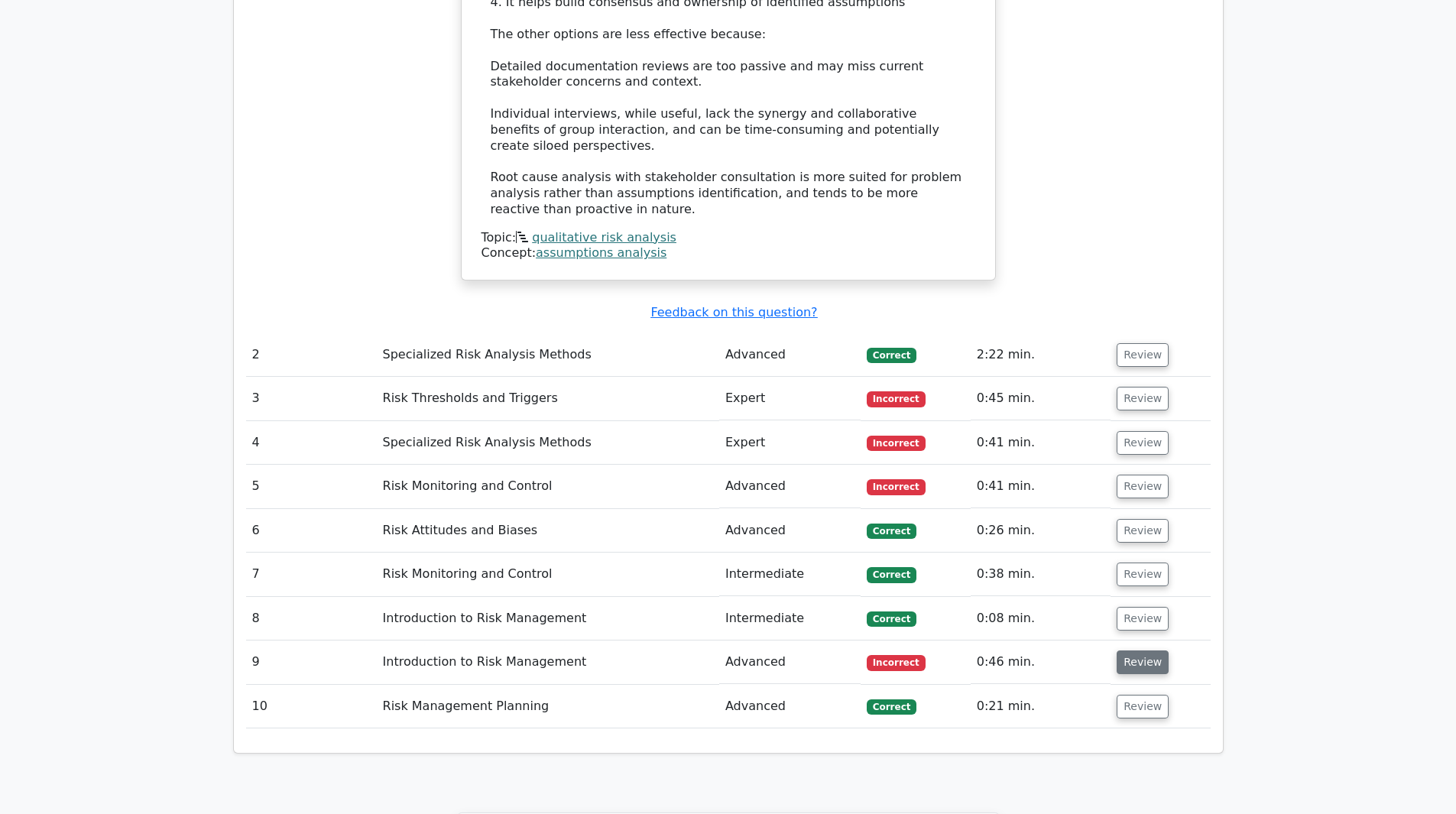
click at [1128, 650] on button "Review" at bounding box center [1143, 662] width 52 height 24
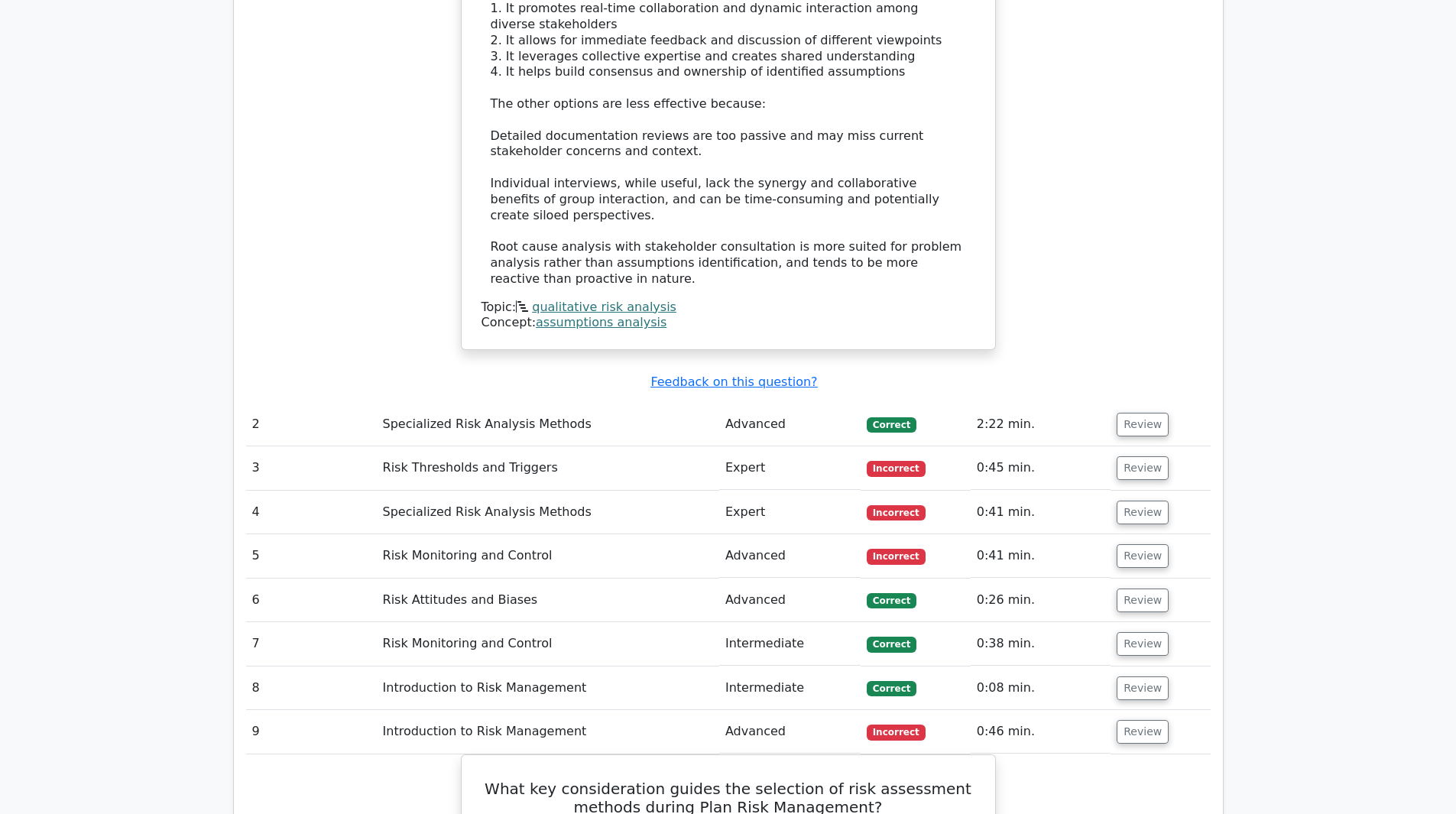
scroll to position [1833, 0]
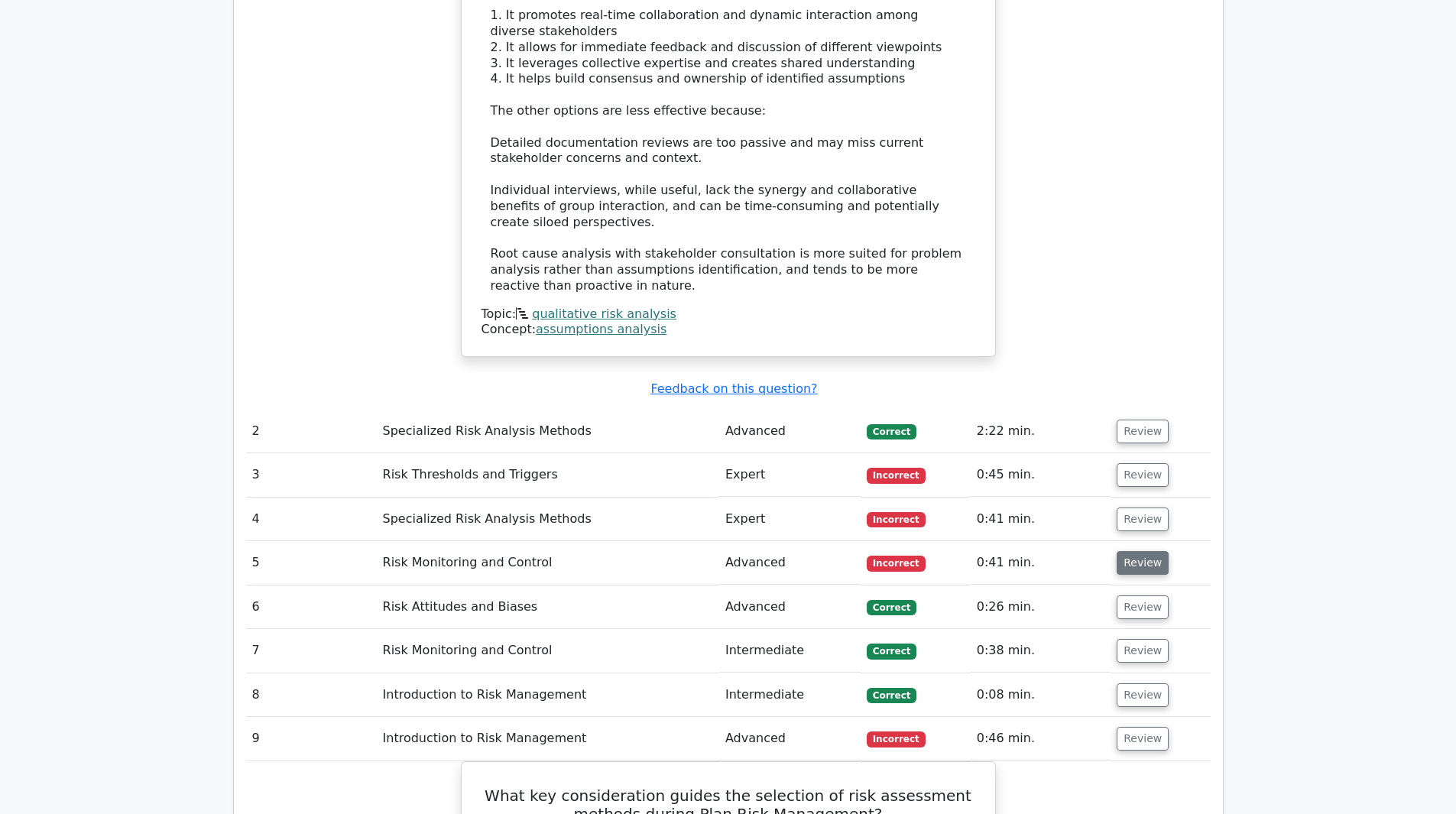
click at [1144, 551] on button "Review" at bounding box center [1143, 562] width 52 height 24
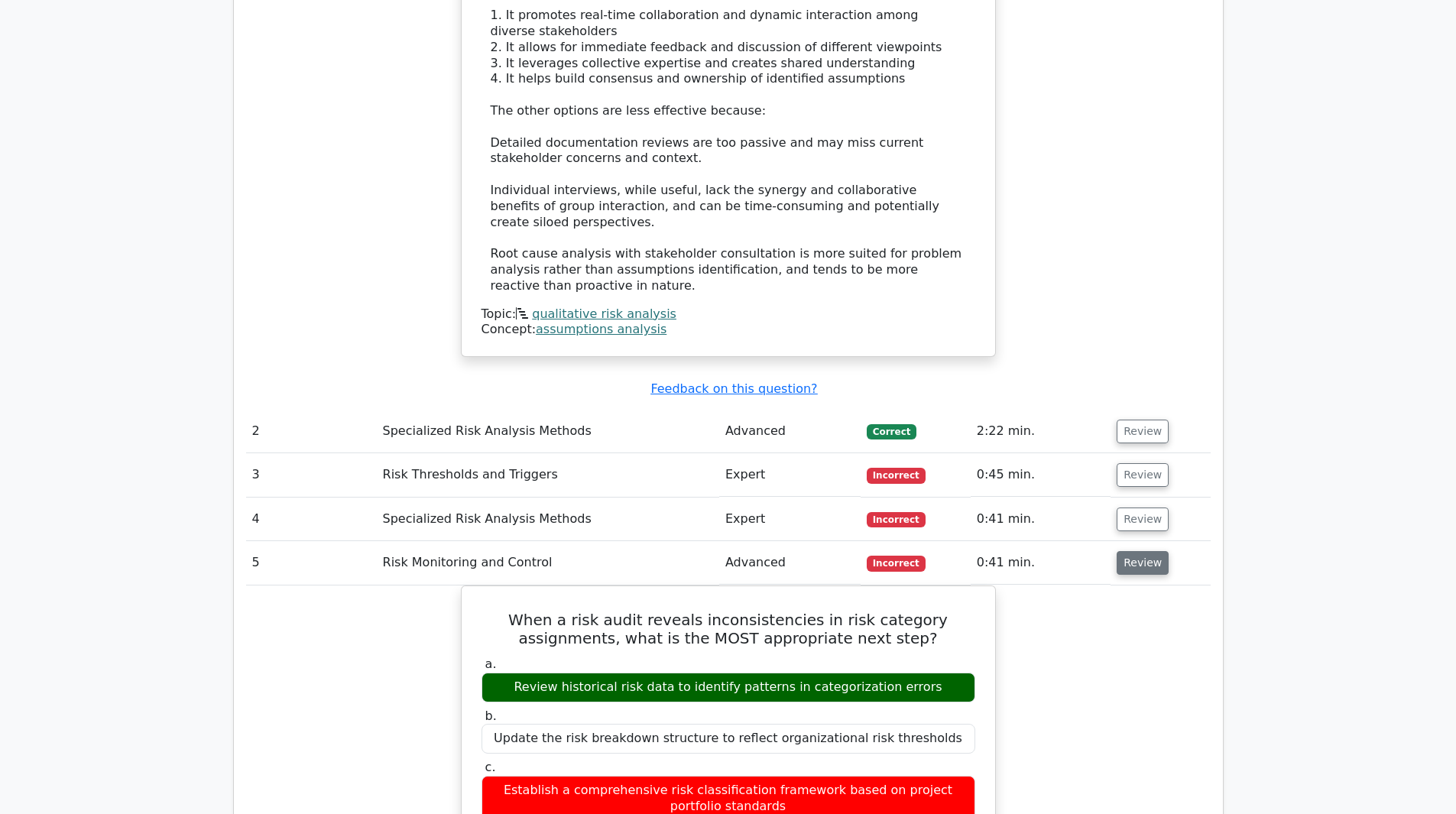
click at [1128, 551] on button "Review" at bounding box center [1143, 562] width 52 height 24
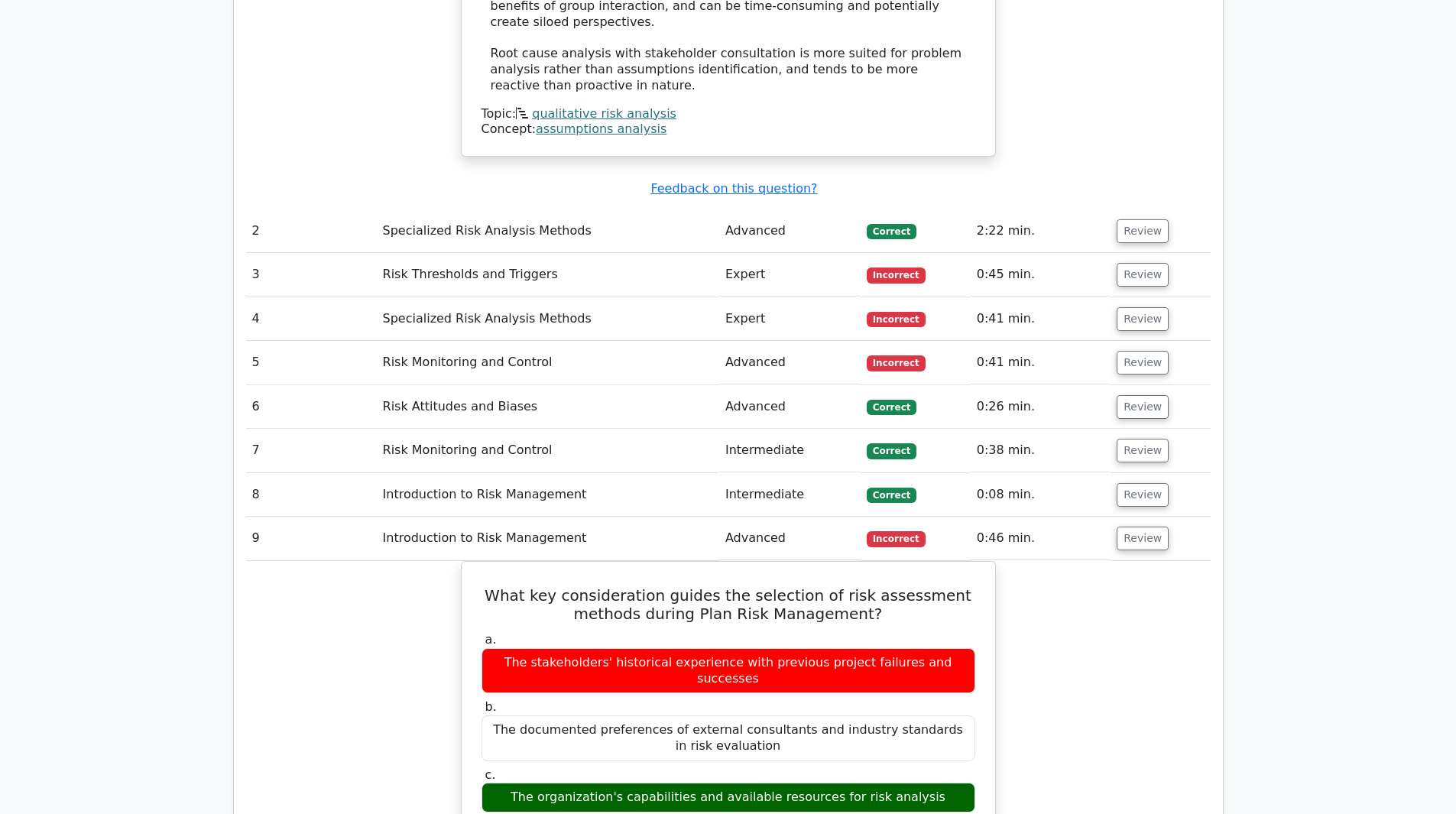
scroll to position [2063, 0]
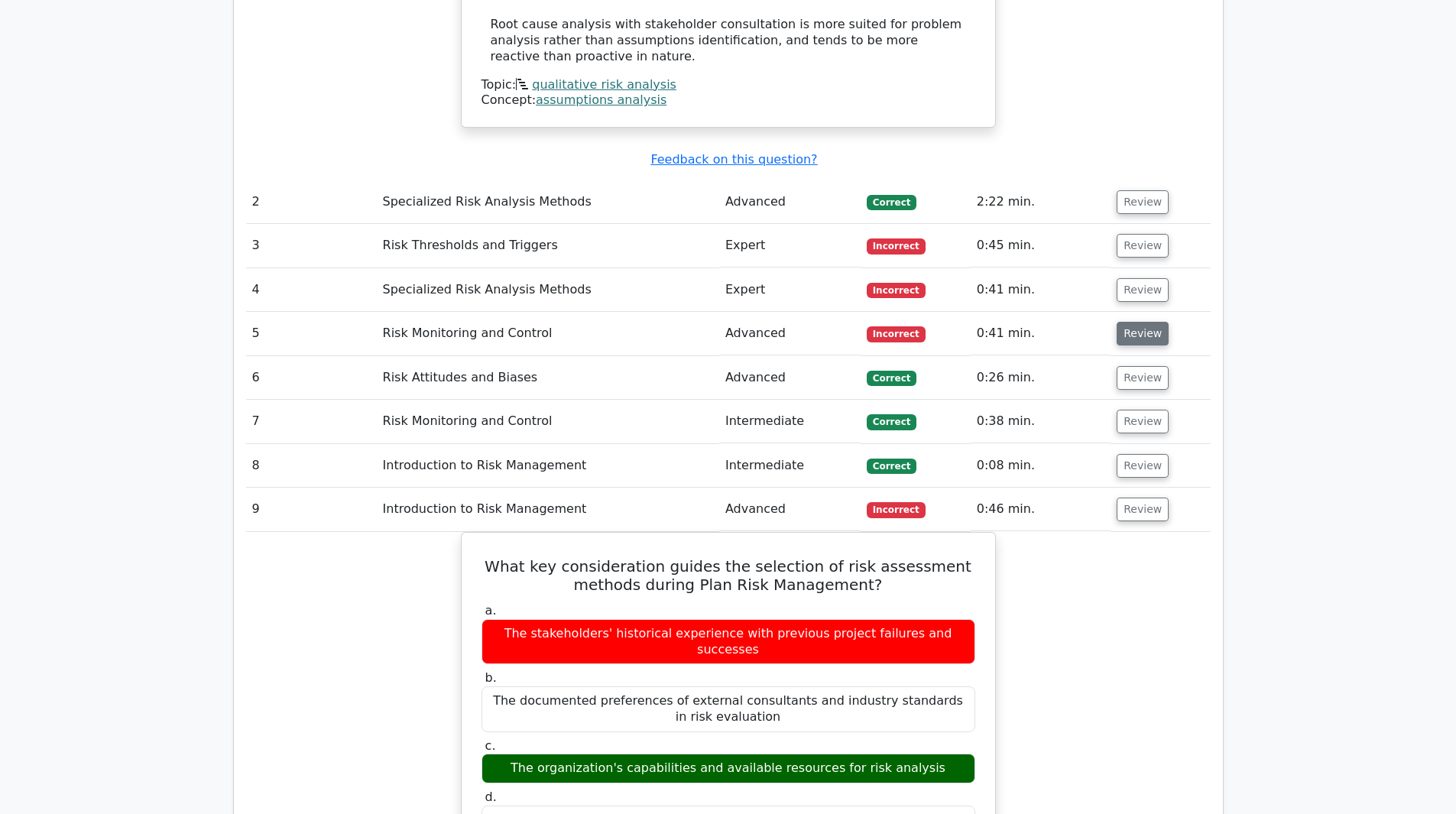
click at [1139, 322] on button "Review" at bounding box center [1143, 333] width 52 height 24
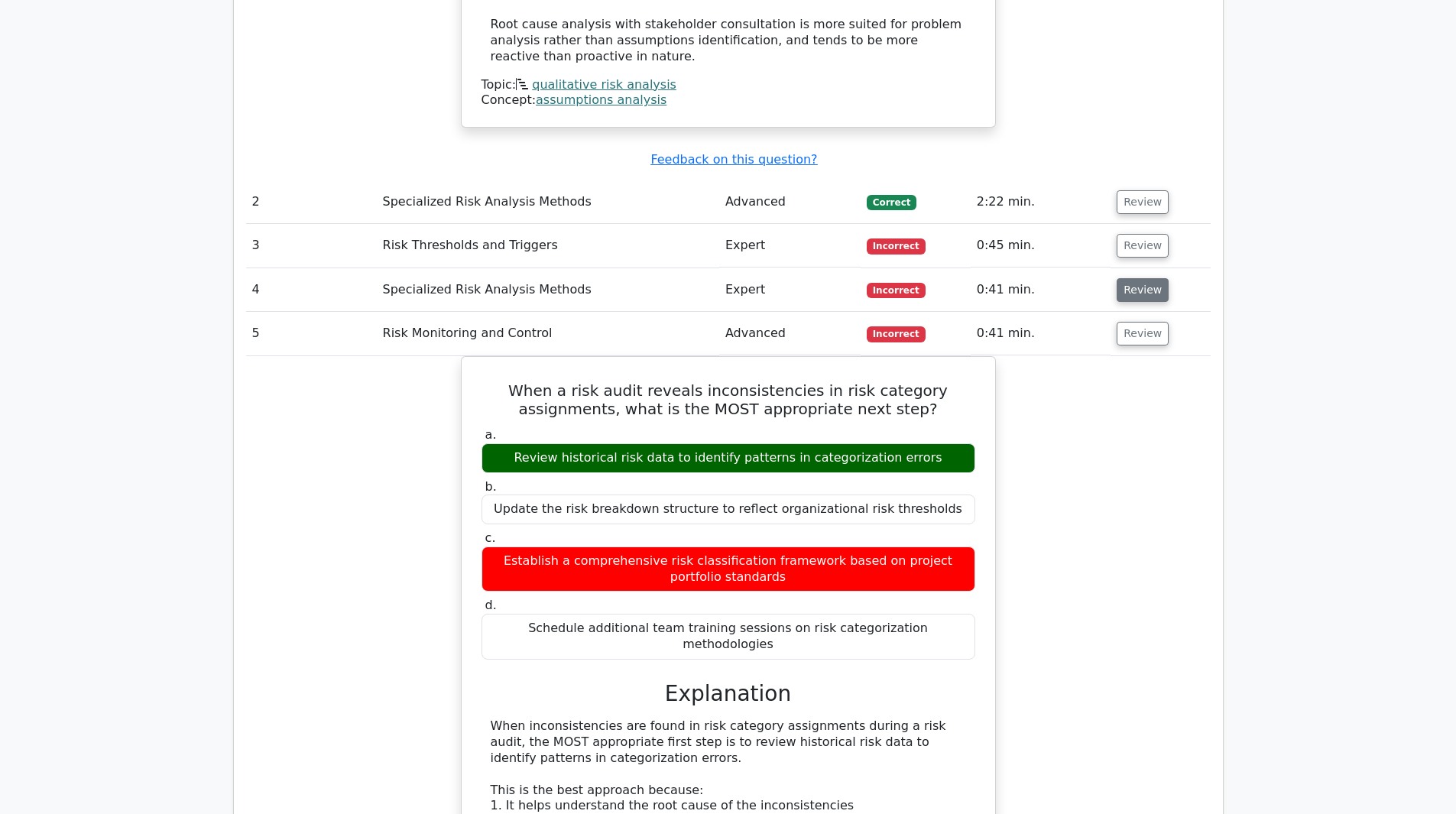
click at [1143, 278] on button "Review" at bounding box center [1143, 289] width 52 height 24
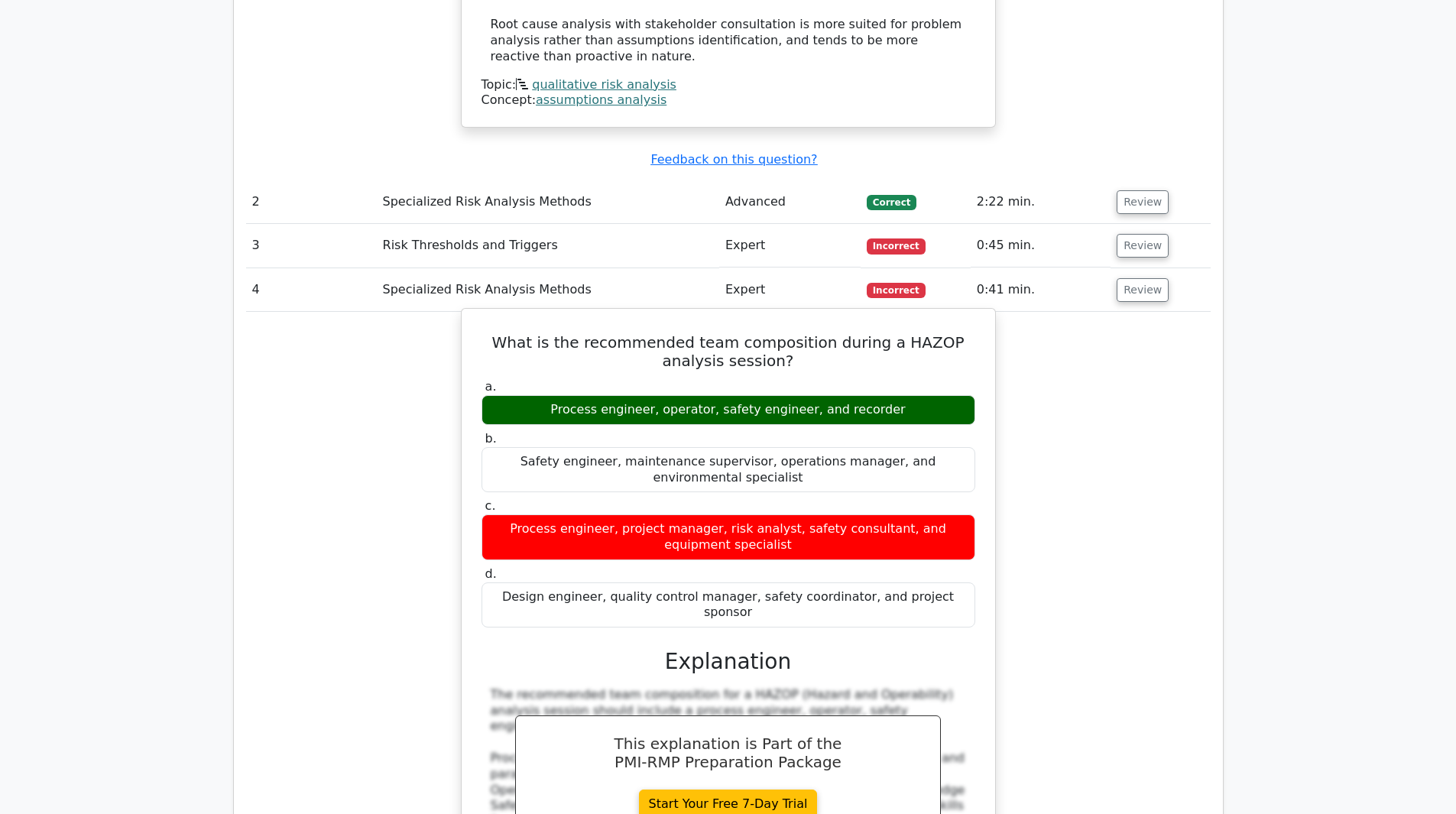
drag, startPoint x: 483, startPoint y: 192, endPoint x: 810, endPoint y: 395, distance: 384.9
click at [810, 395] on div "What is the recommended team composition during a HAZOP analysis session? a. Pr…" at bounding box center [728, 703] width 522 height 777
copy div "What is the recommended team composition during a HAZOP analysis session? a. Pr…"
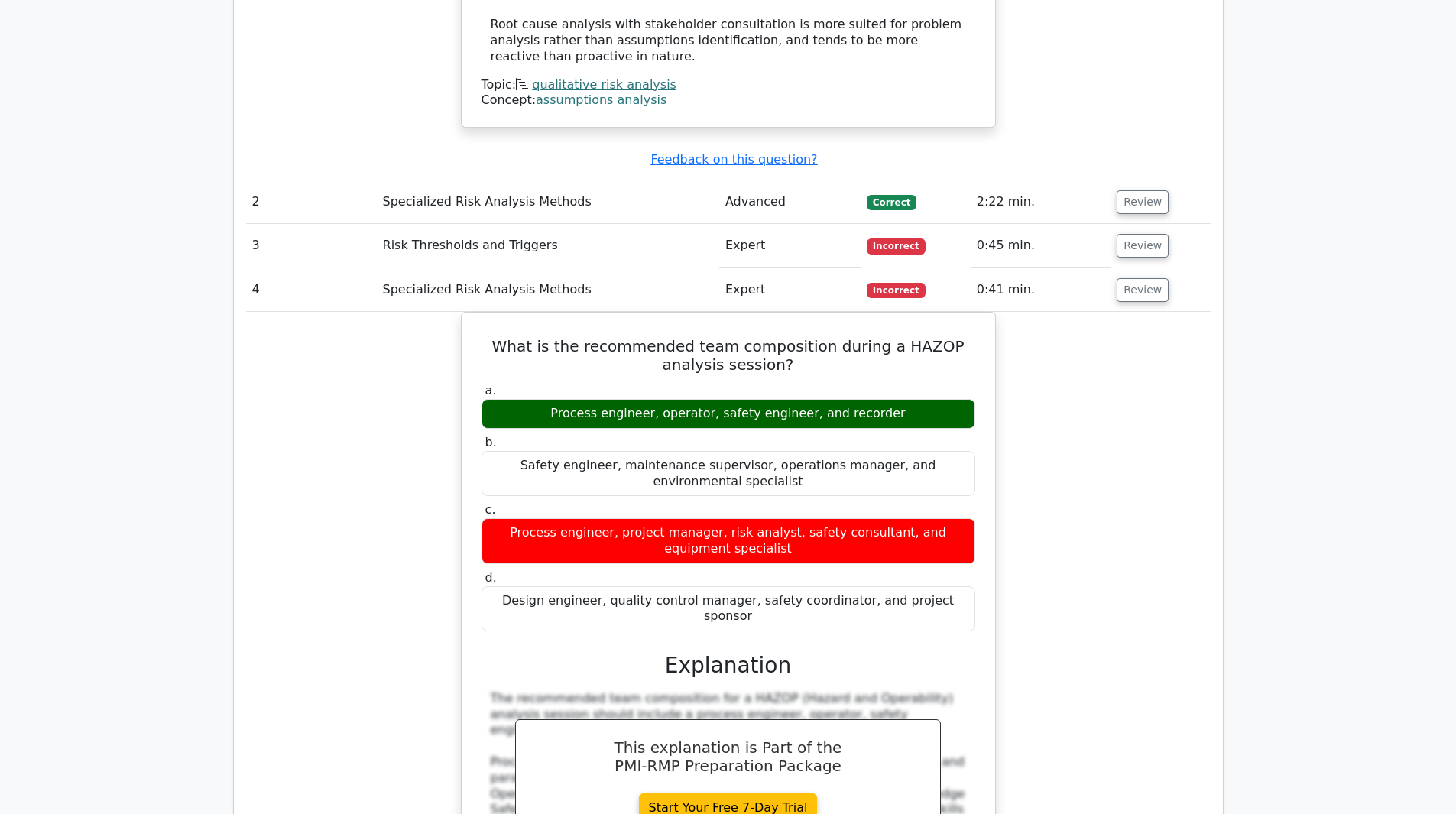
click at [1149, 443] on div "What is the recommended team composition during a HAZOP analysis session? a. Pr…" at bounding box center [729, 716] width 965 height 809
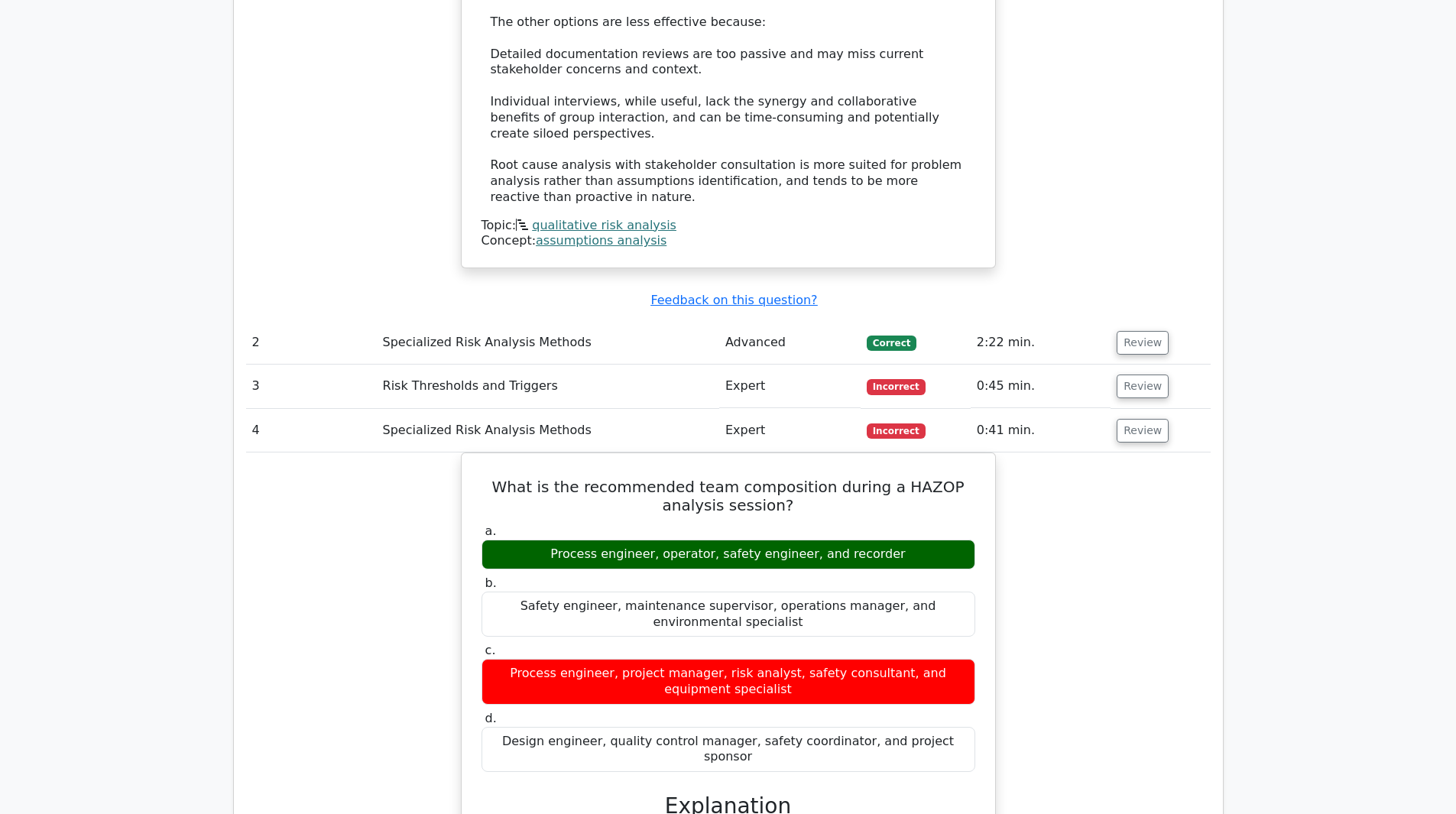
scroll to position [1910, 0]
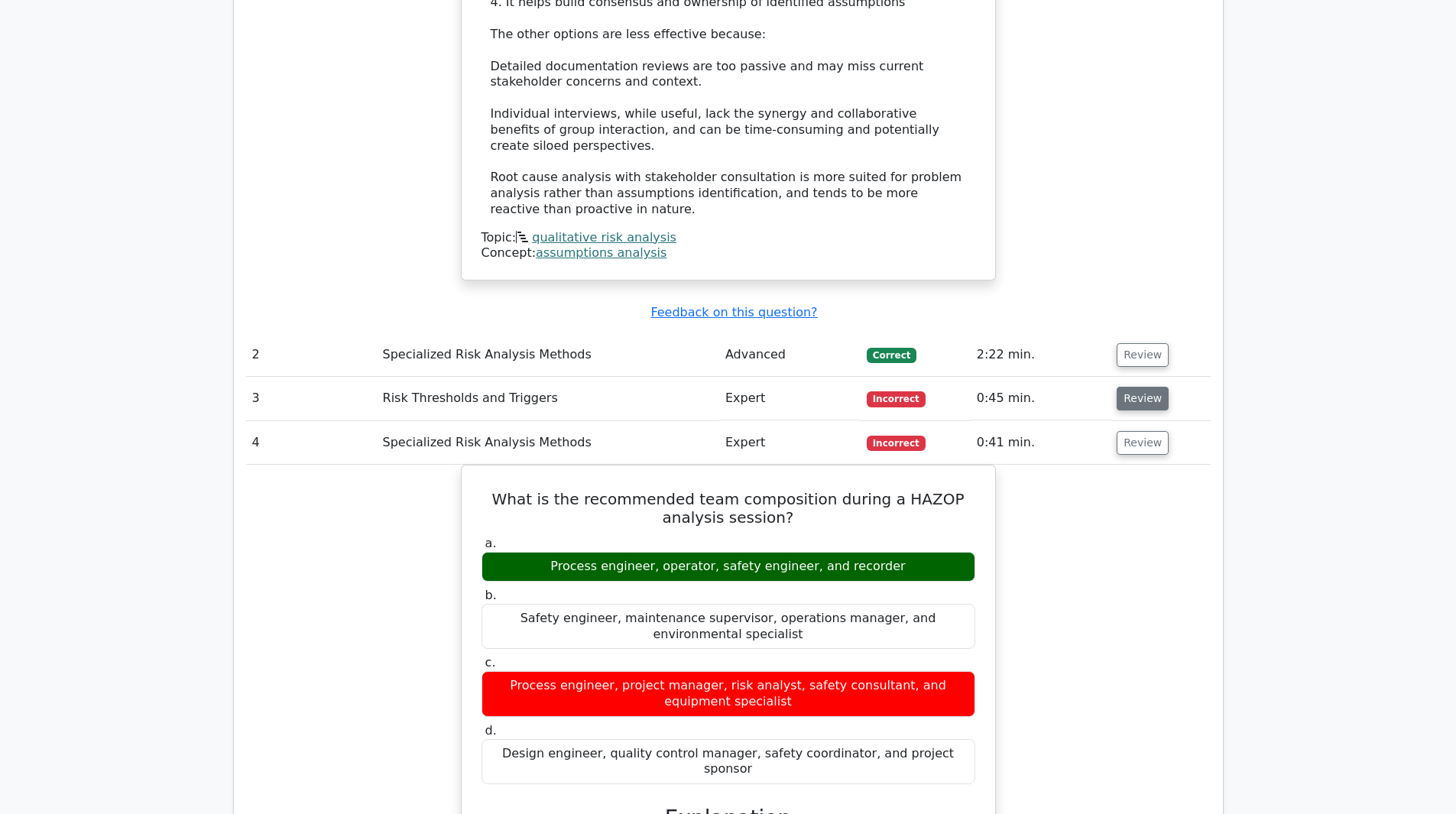
click at [1142, 387] on button "Review" at bounding box center [1143, 398] width 52 height 24
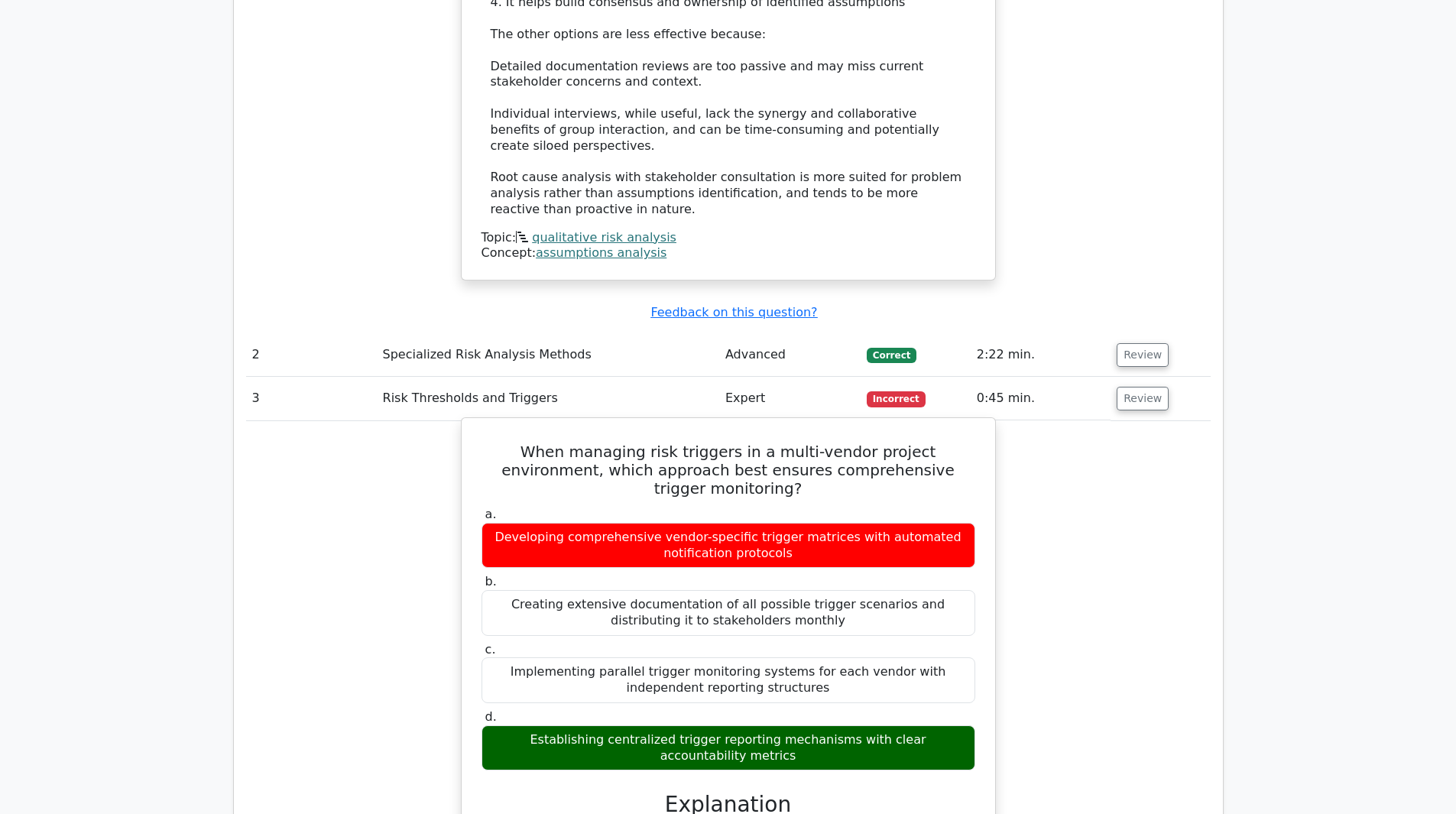
drag, startPoint x: 493, startPoint y: 303, endPoint x: 838, endPoint y: 595, distance: 452.0
click at [838, 595] on div "When managing risk triggers in a multi-vendor project environment, which approa…" at bounding box center [728, 814] width 522 height 780
copy div "When managing risk triggers in a multi-vendor project environment, which approa…"
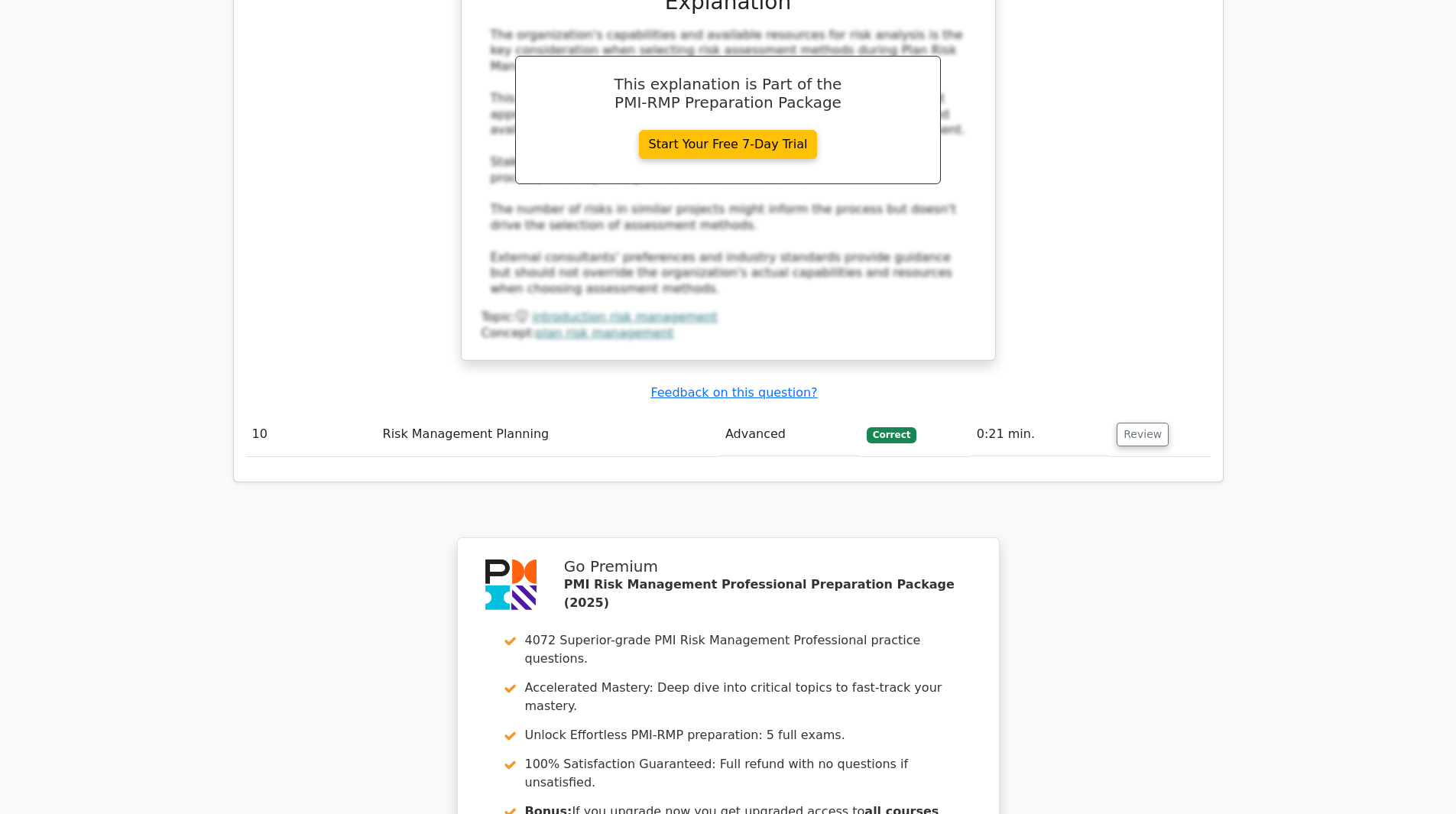
scroll to position [5538, 0]
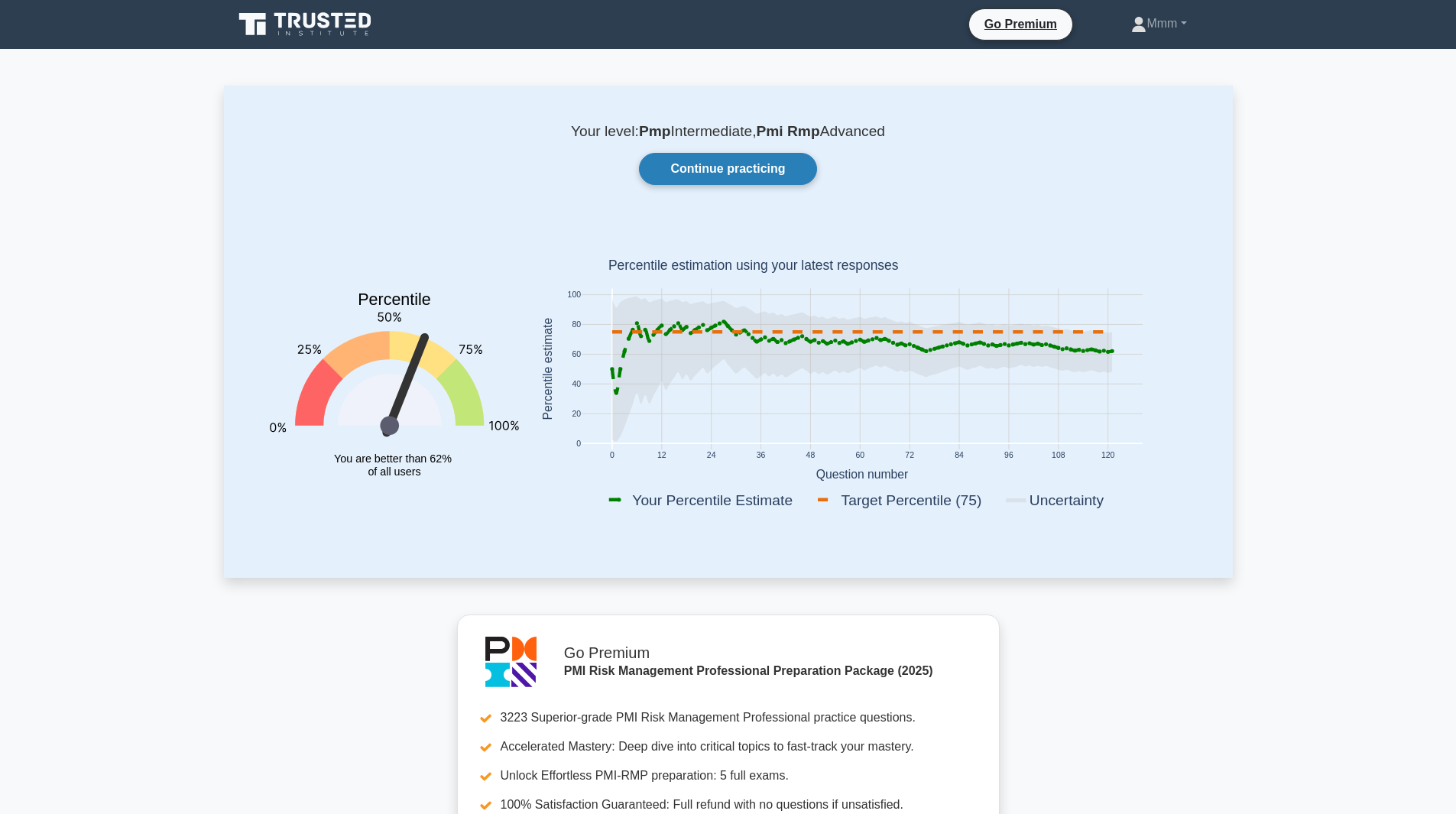
click at [691, 172] on link "Continue practicing" at bounding box center [728, 169] width 178 height 32
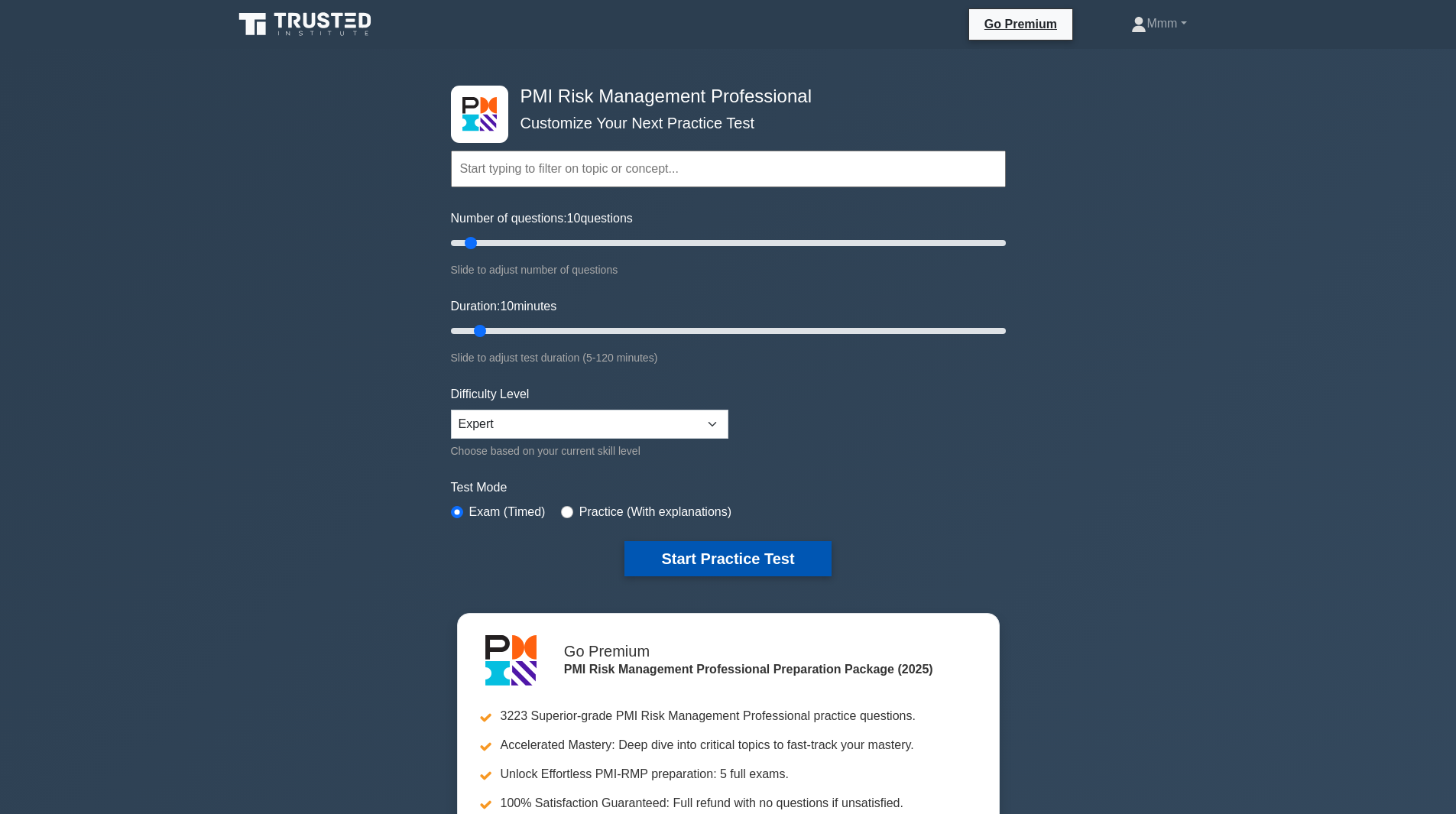
click at [765, 564] on button "Start Practice Test" at bounding box center [727, 558] width 206 height 35
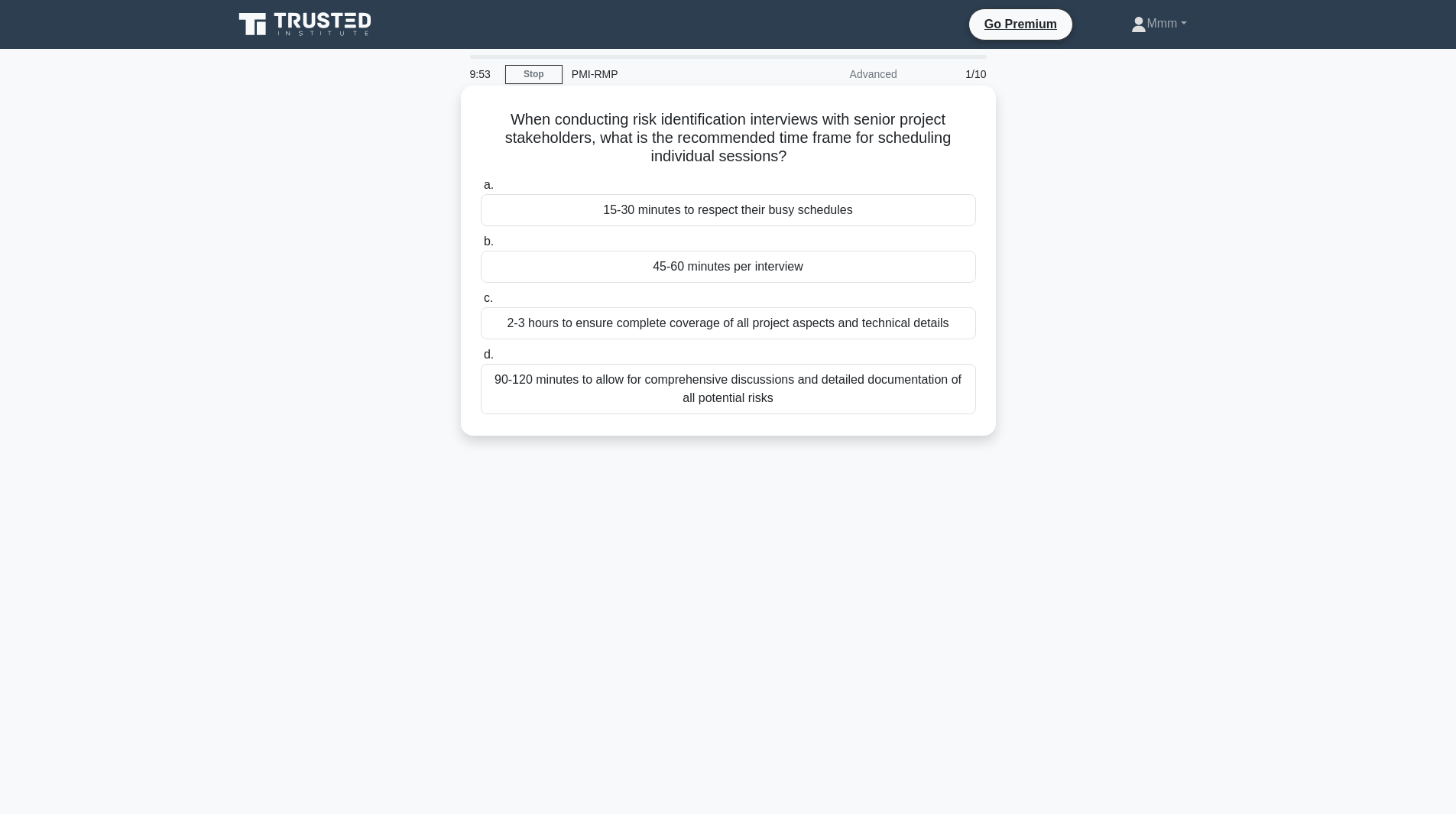
click at [785, 266] on div "45-60 minutes per interview" at bounding box center [728, 266] width 495 height 32
click at [481, 246] on input "b. 45-60 minutes per interview" at bounding box center [481, 241] width 0 height 10
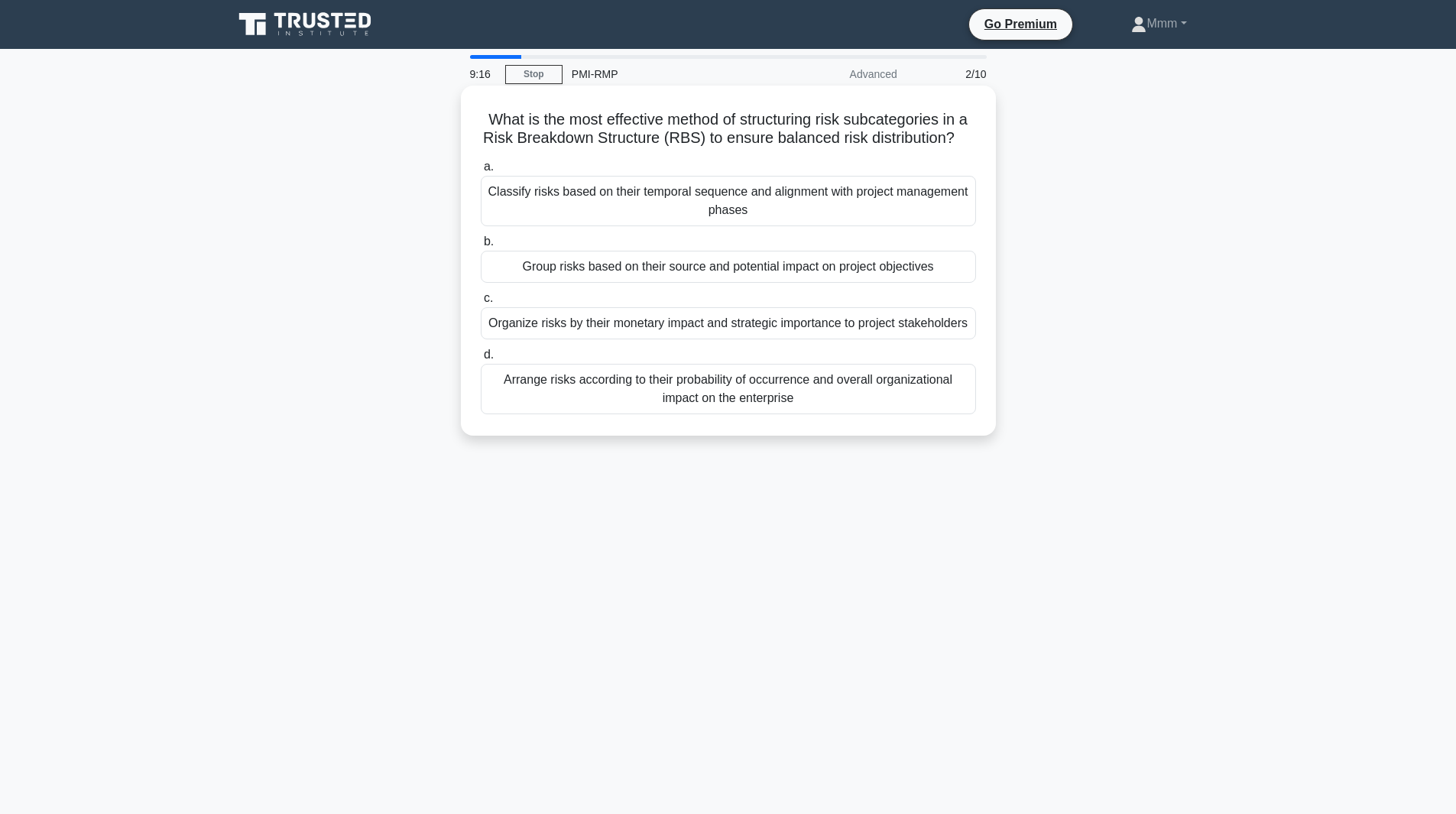
click at [740, 278] on div "Group risks based on their source and potential impact on project objectives" at bounding box center [728, 266] width 495 height 32
click at [481, 246] on input "b. Group risks based on their source and potential impact on project objectives" at bounding box center [481, 241] width 0 height 10
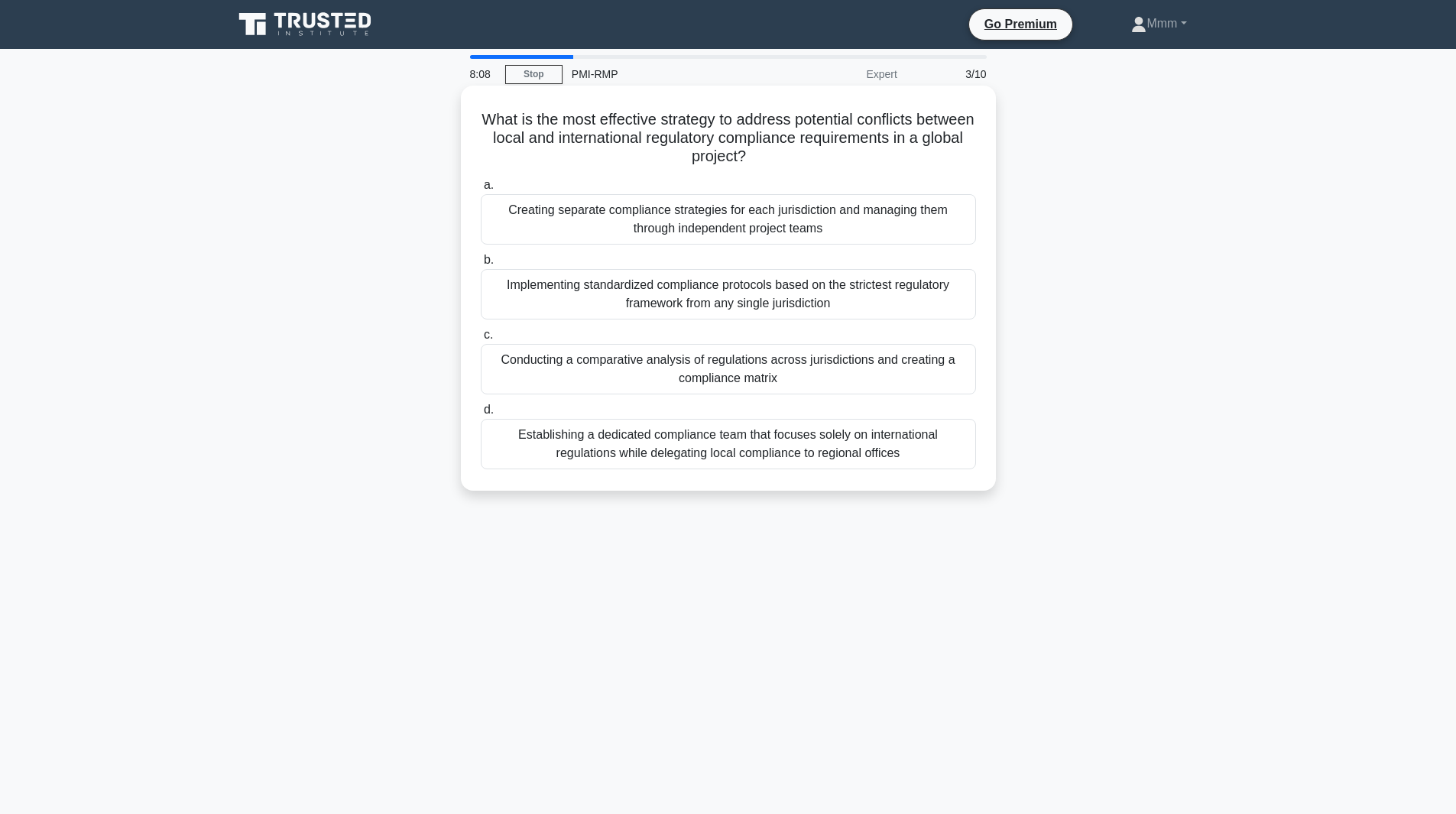
click at [795, 299] on div "Implementing standardized compliance protocols based on the strictest regulator…" at bounding box center [728, 294] width 495 height 50
click at [481, 266] on input "b. Implementing standardized compliance protocols based on the strictest regula…" at bounding box center [481, 259] width 0 height 10
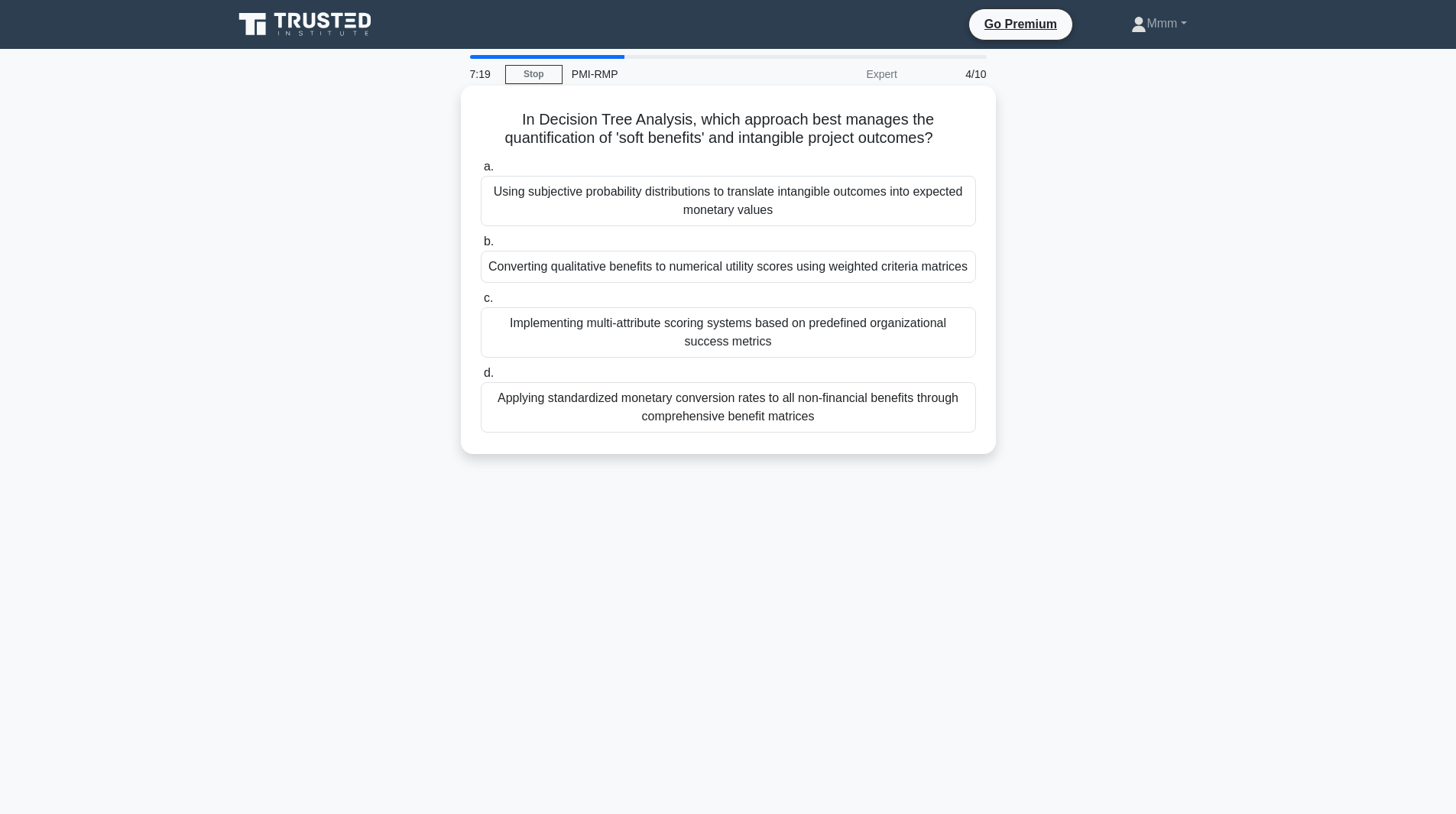
click at [751, 272] on div "Converting qualitative benefits to numerical utility scores using weighted crit…" at bounding box center [728, 266] width 495 height 32
click at [481, 246] on input "b. Converting qualitative benefits to numerical utility scores using weighted c…" at bounding box center [481, 241] width 0 height 10
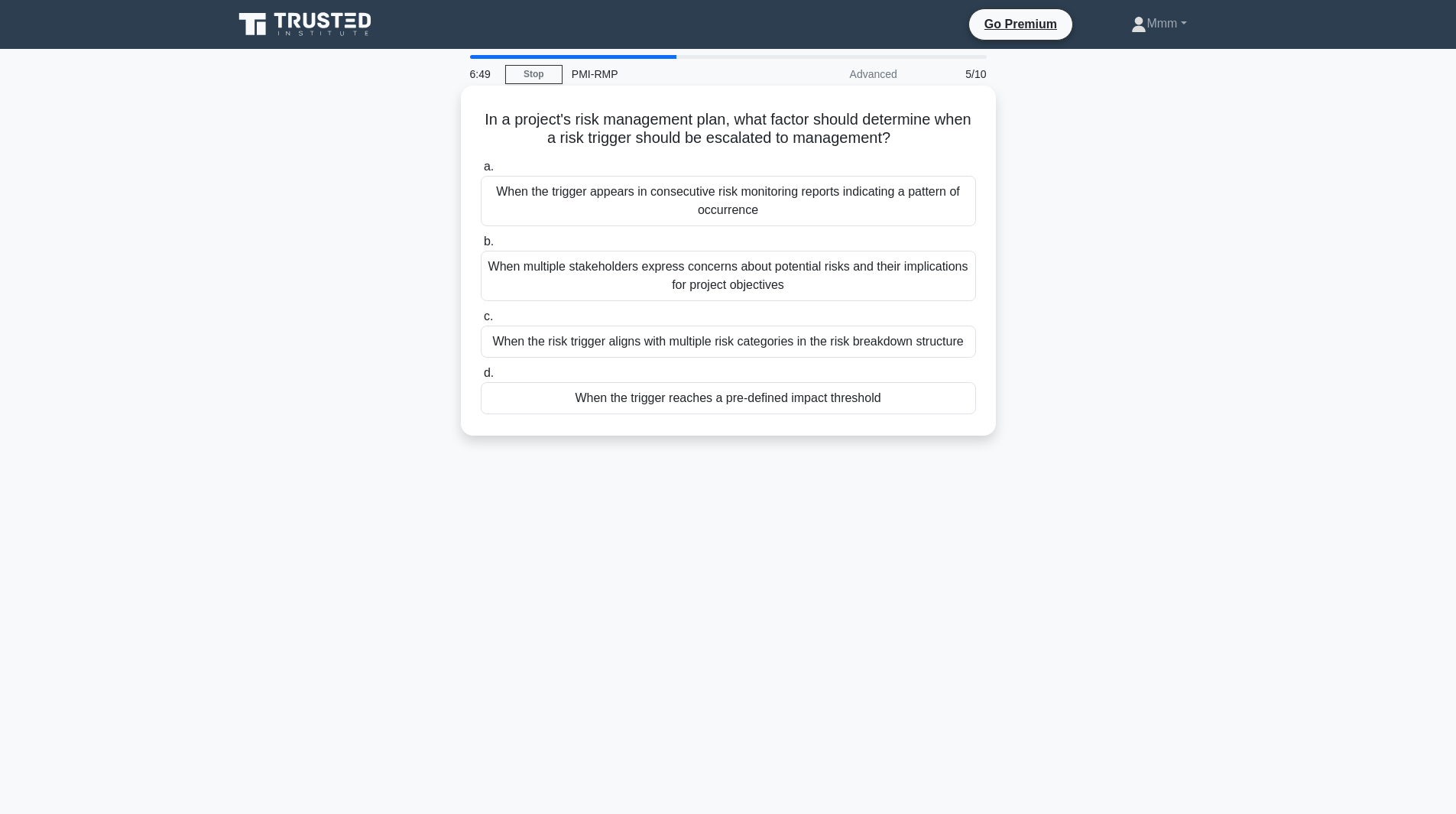
click at [820, 403] on div "When the trigger reaches a pre-defined impact threshold" at bounding box center [728, 398] width 495 height 32
click at [481, 378] on input "d. When the trigger reaches a pre-defined impact threshold" at bounding box center [481, 373] width 0 height 10
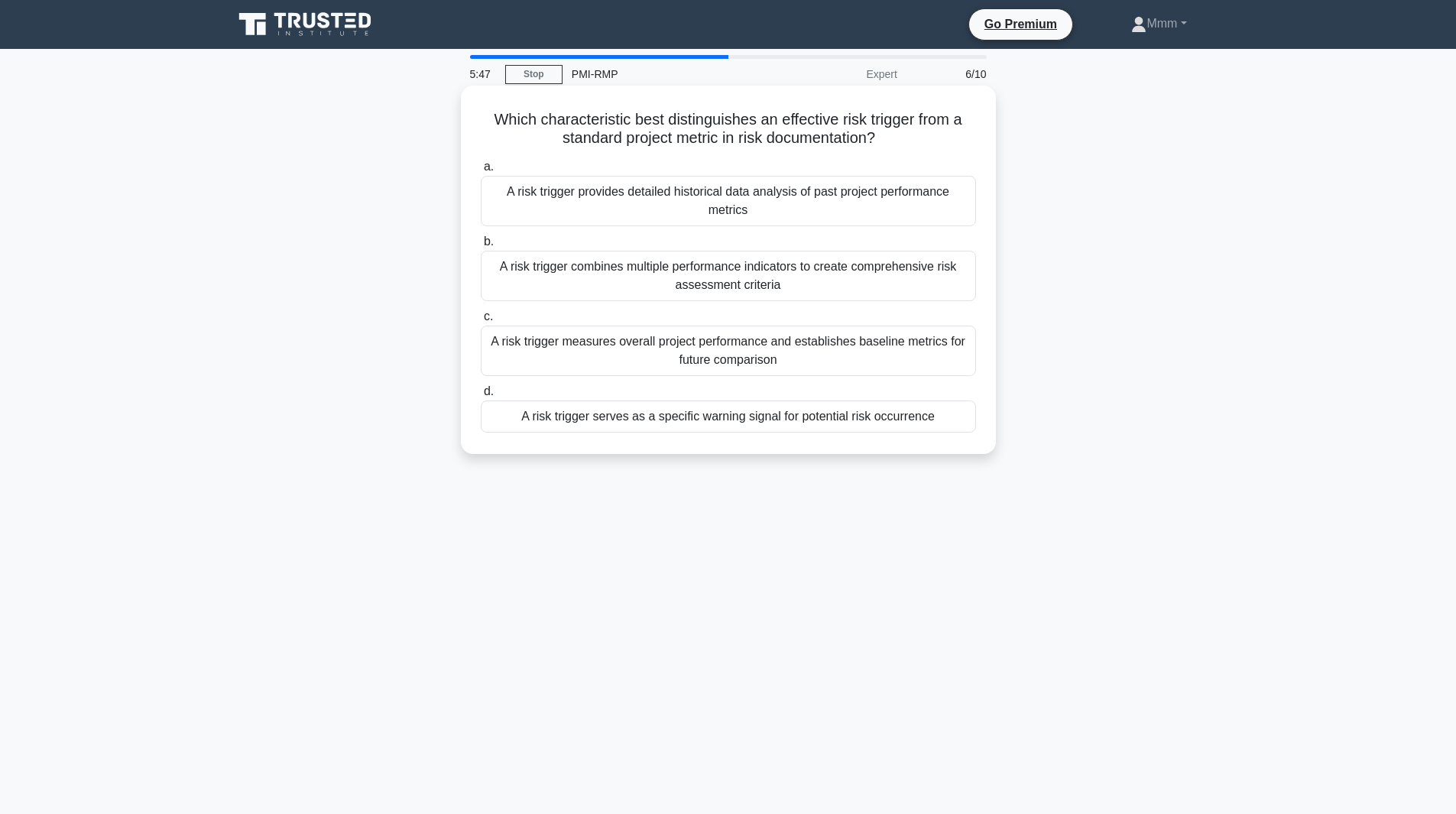
click at [840, 418] on div "A risk trigger serves as a specific warning signal for potential risk occurrence" at bounding box center [728, 416] width 495 height 32
click at [481, 397] on input "d. A risk trigger serves as a specific warning signal for potential risk occurr…" at bounding box center [481, 391] width 0 height 10
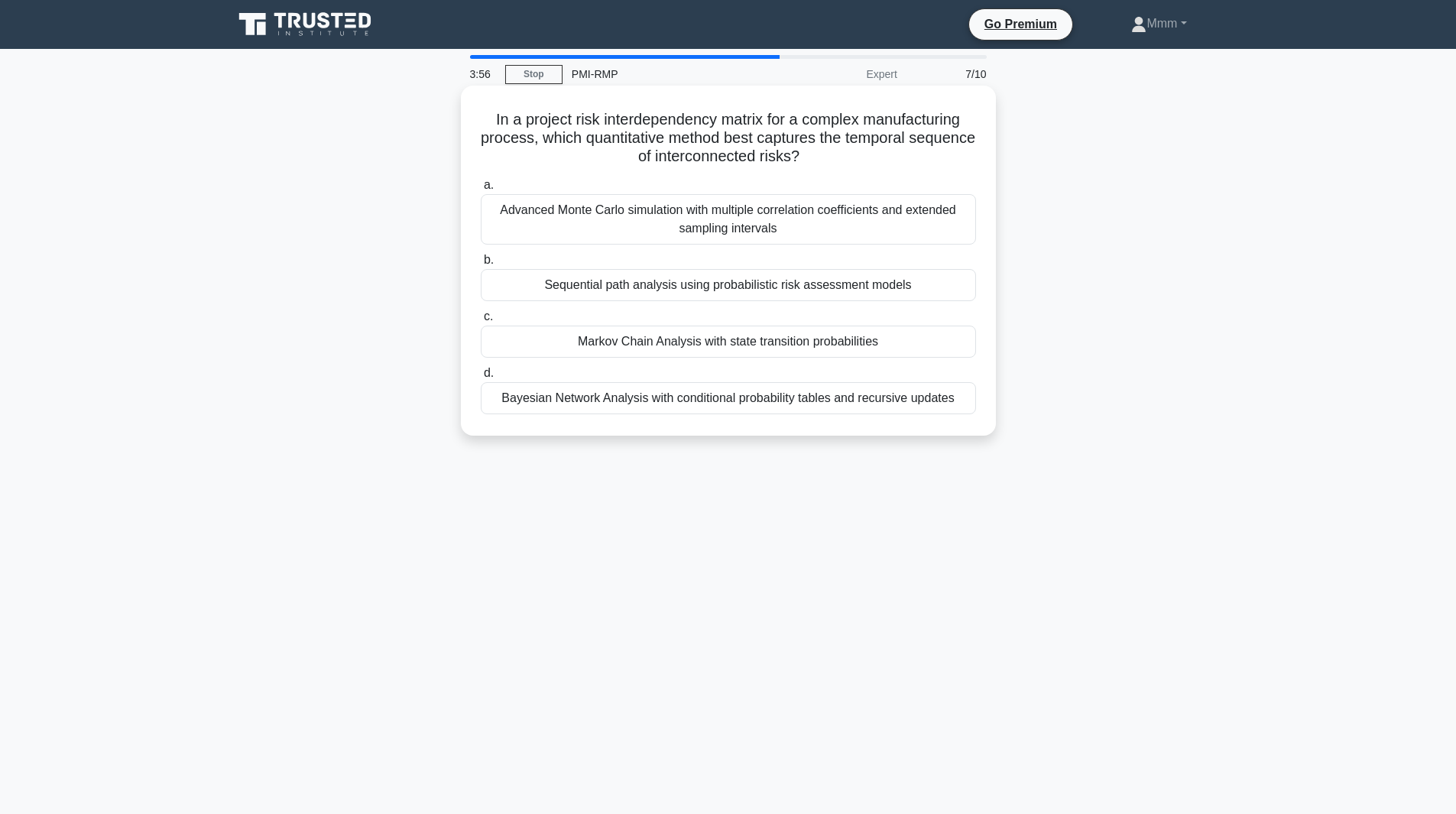
click at [790, 221] on div "Advanced Monte Carlo simulation with multiple correlation coefficients and exte…" at bounding box center [728, 219] width 495 height 50
click at [481, 191] on input "a. Advanced Monte Carlo simulation with multiple correlation coefficients and e…" at bounding box center [481, 185] width 0 height 10
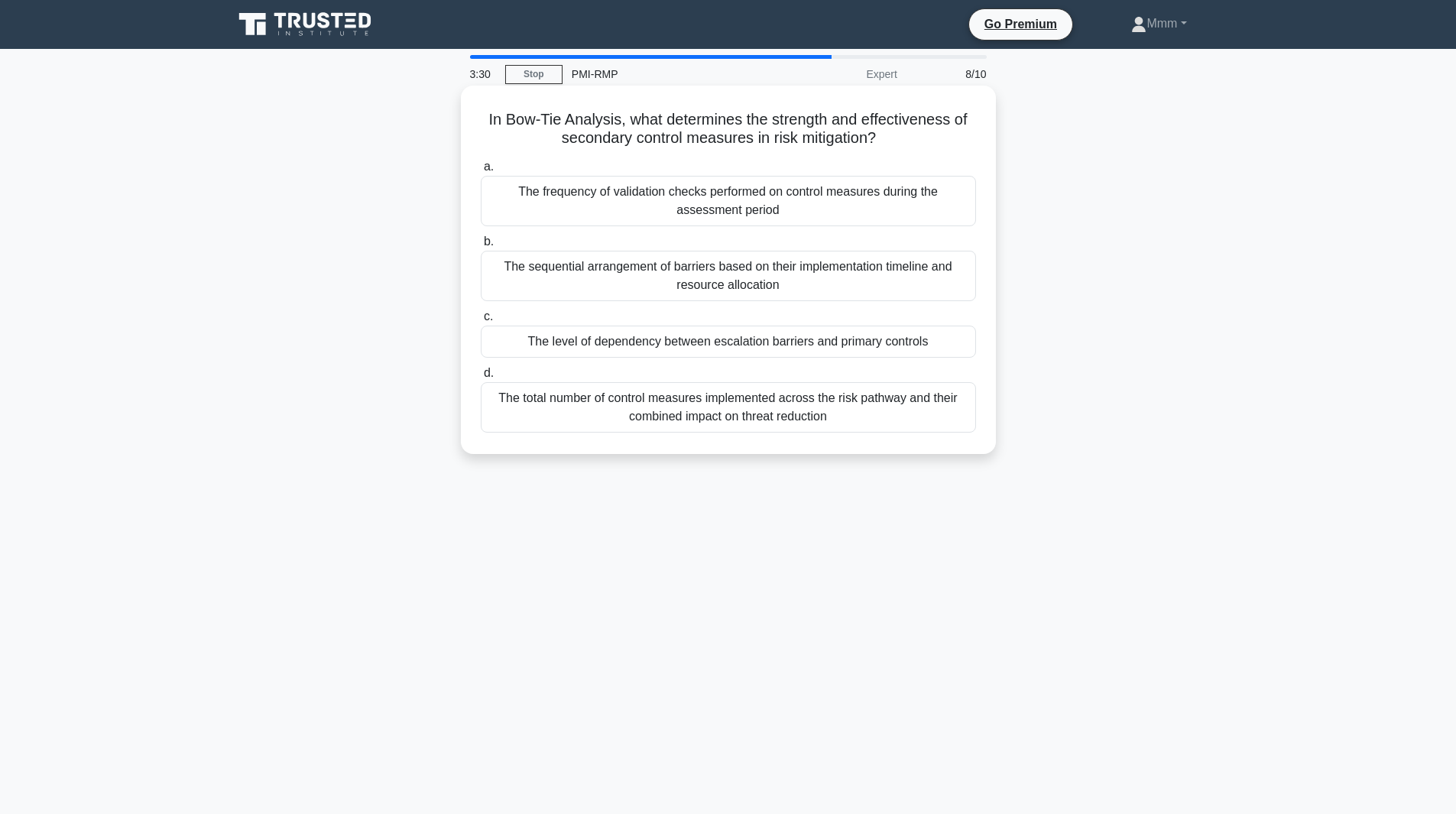
click at [697, 198] on div "The frequency of validation checks performed on control measures during the ass…" at bounding box center [728, 201] width 495 height 50
click at [481, 172] on input "a. The frequency of validation checks performed on control measures during the …" at bounding box center [481, 166] width 0 height 10
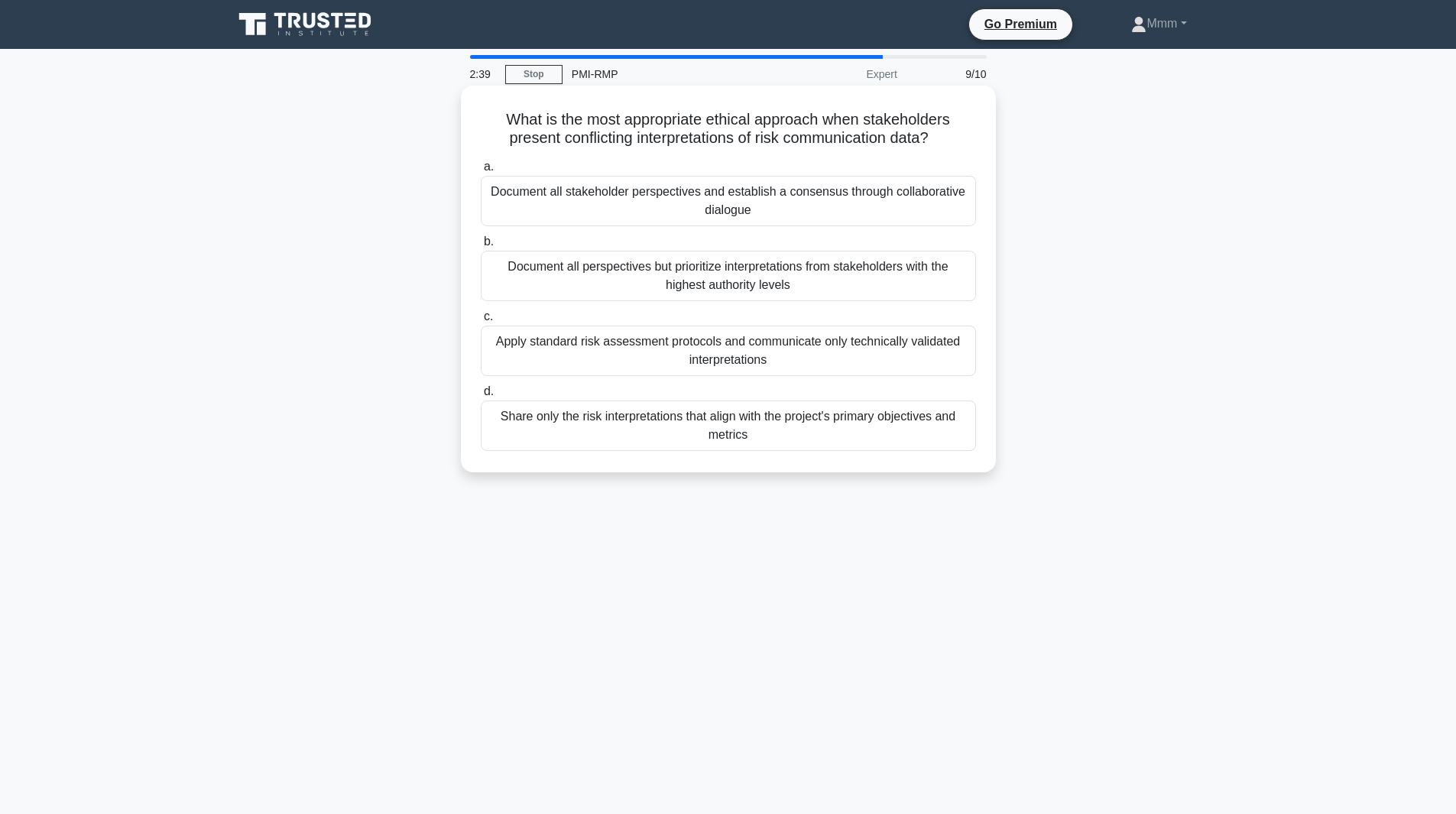
click at [907, 203] on div "Document all stakeholder perspectives and establish a consensus through collabo…" at bounding box center [728, 201] width 495 height 50
click at [481, 172] on input "a. Document all stakeholder perspectives and establish a consensus through coll…" at bounding box center [481, 166] width 0 height 10
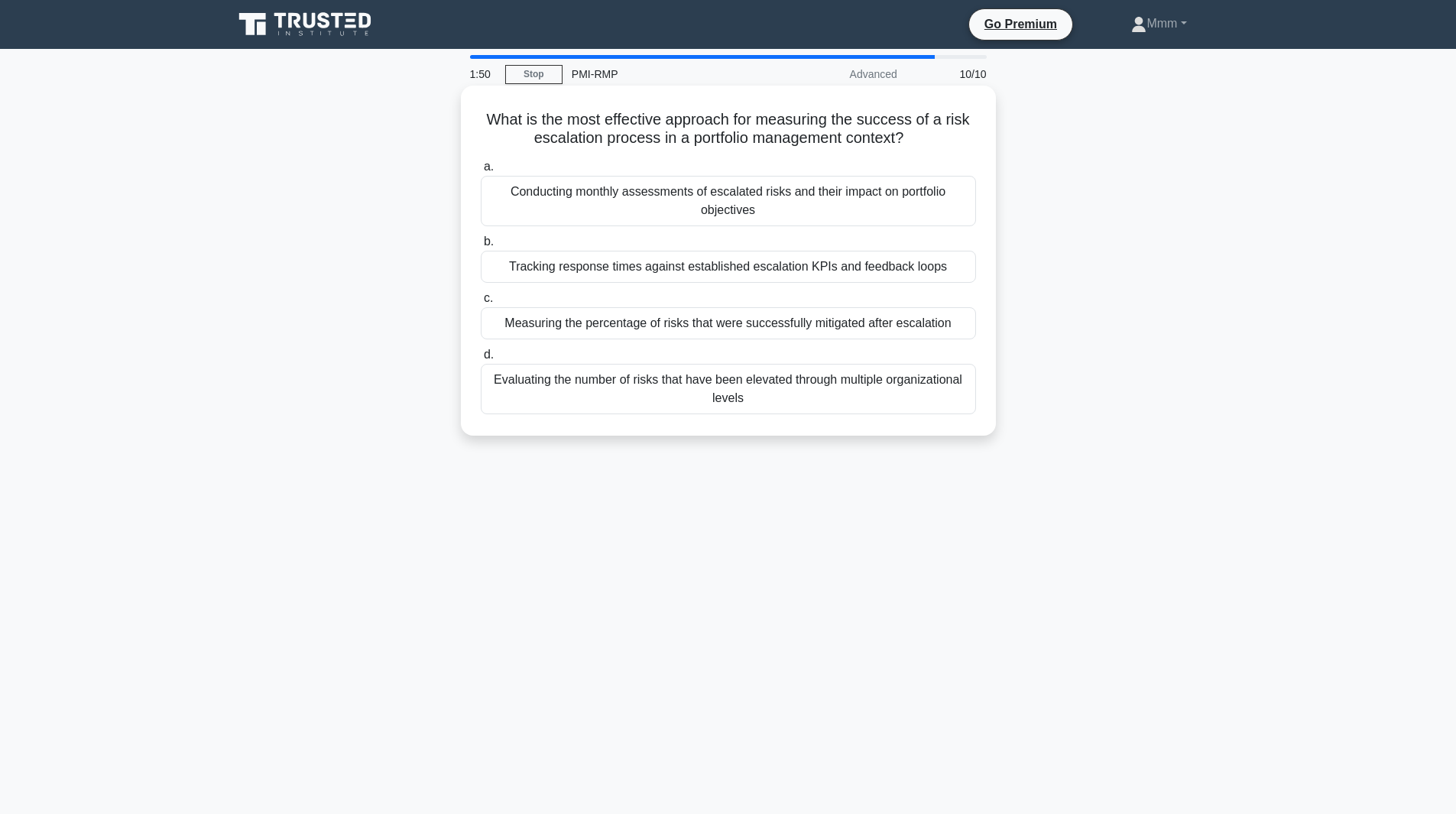
click at [910, 331] on div "Measuring the percentage of risks that were successfully mitigated after escala…" at bounding box center [728, 323] width 495 height 32
click at [481, 303] on input "c. Measuring the percentage of risks that were successfully mitigated after esc…" at bounding box center [481, 298] width 0 height 10
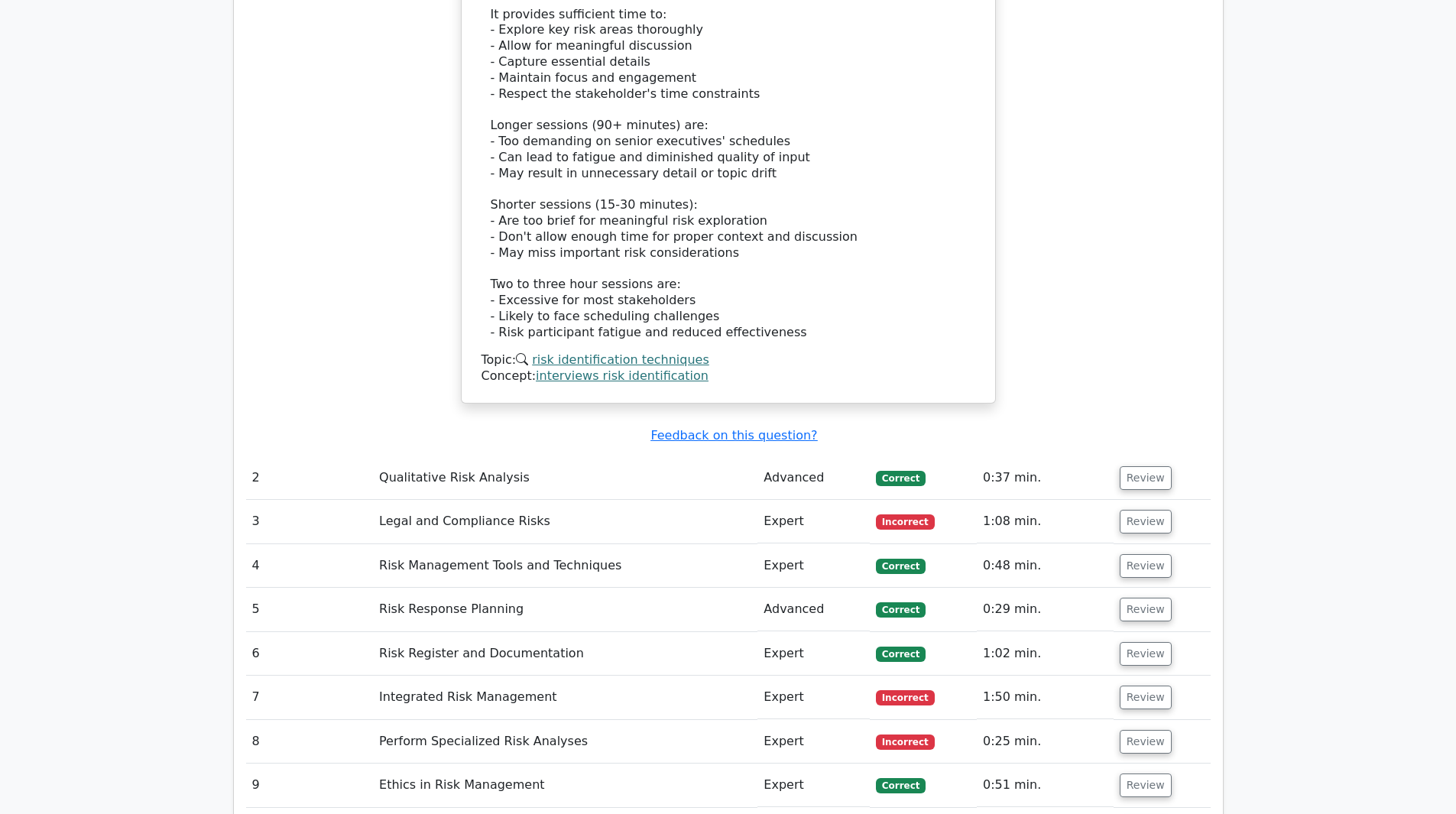
scroll to position [2140, 0]
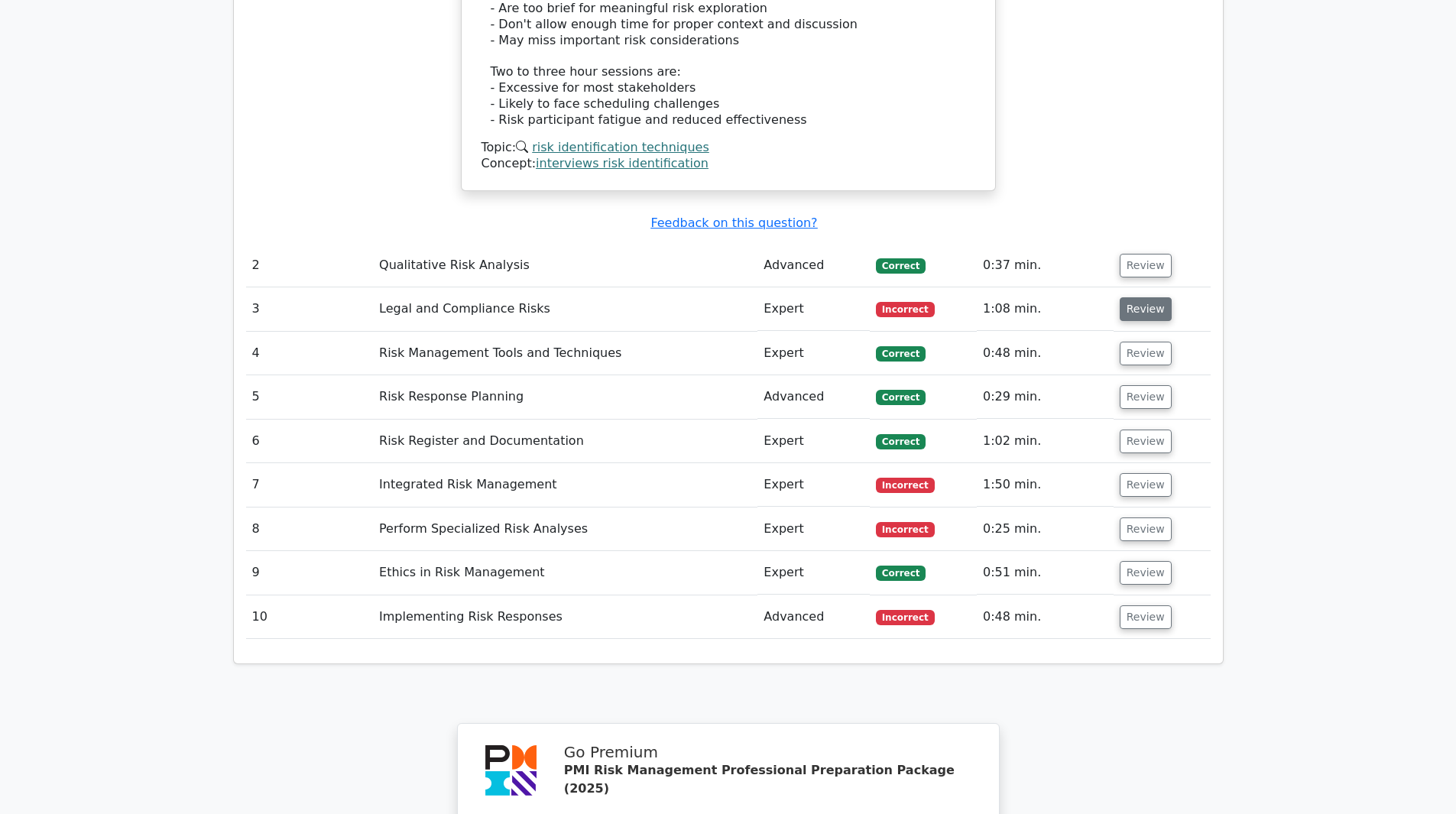
click at [1161, 297] on button "Review" at bounding box center [1146, 308] width 52 height 24
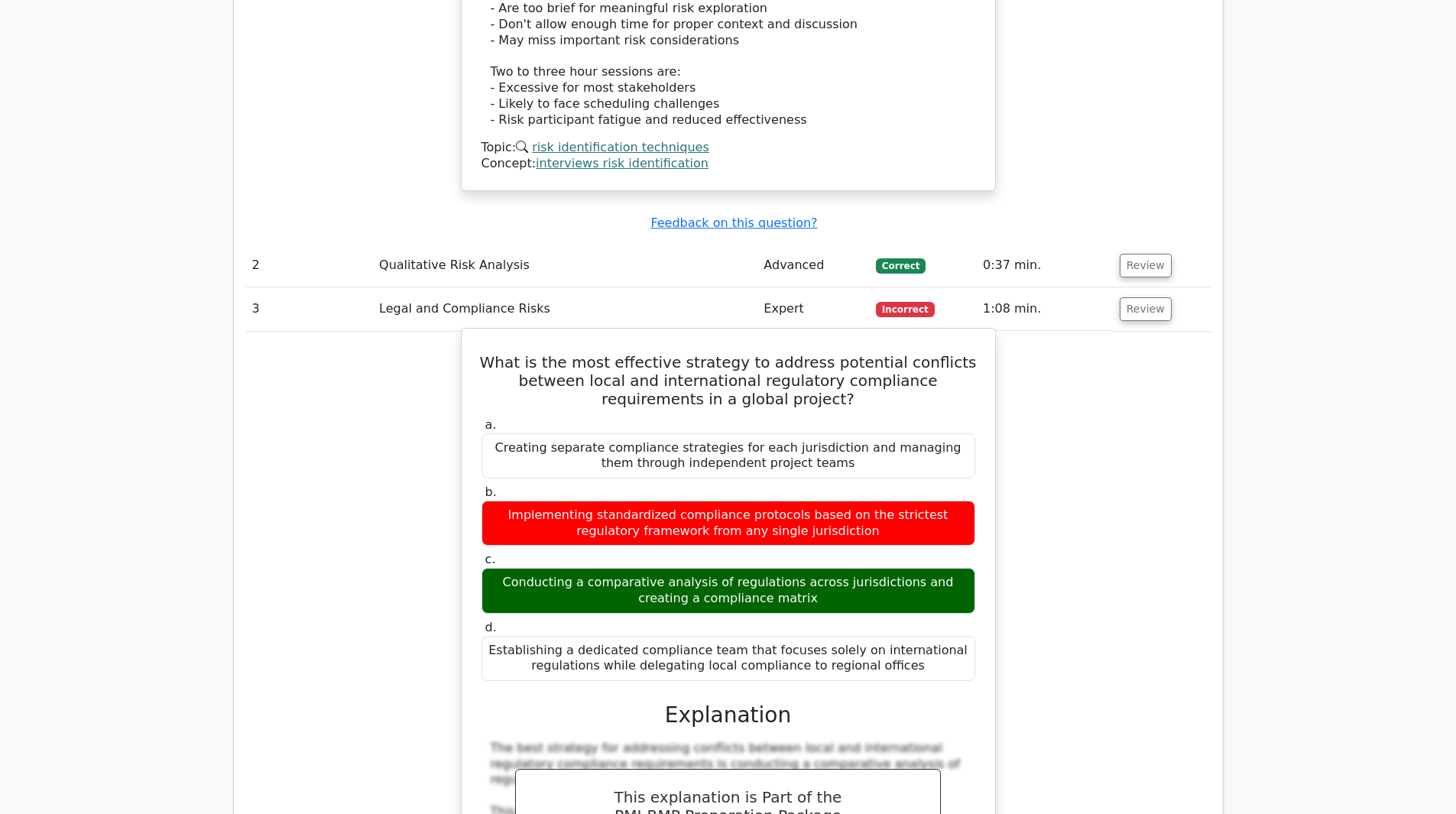
drag, startPoint x: 508, startPoint y: 276, endPoint x: 947, endPoint y: 512, distance: 498.4
click at [947, 512] on div "What is the most effective strategy to address potential conflicts between loca…" at bounding box center [728, 748] width 522 height 828
copy div "What is the most effective strategy to address potential conflicts between loca…"
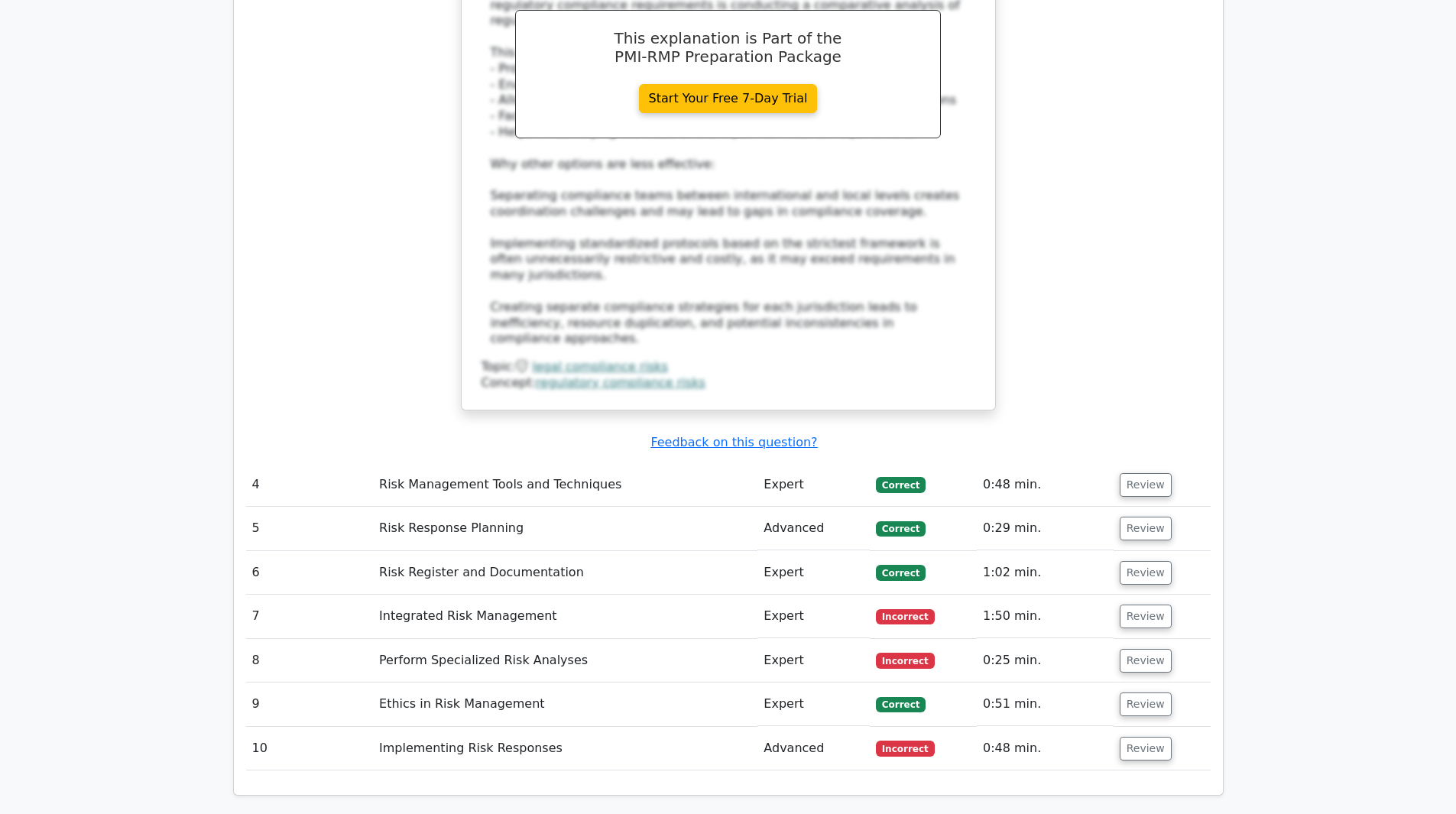
scroll to position [2903, 0]
click at [1156, 602] on button "Review" at bounding box center [1146, 614] width 52 height 24
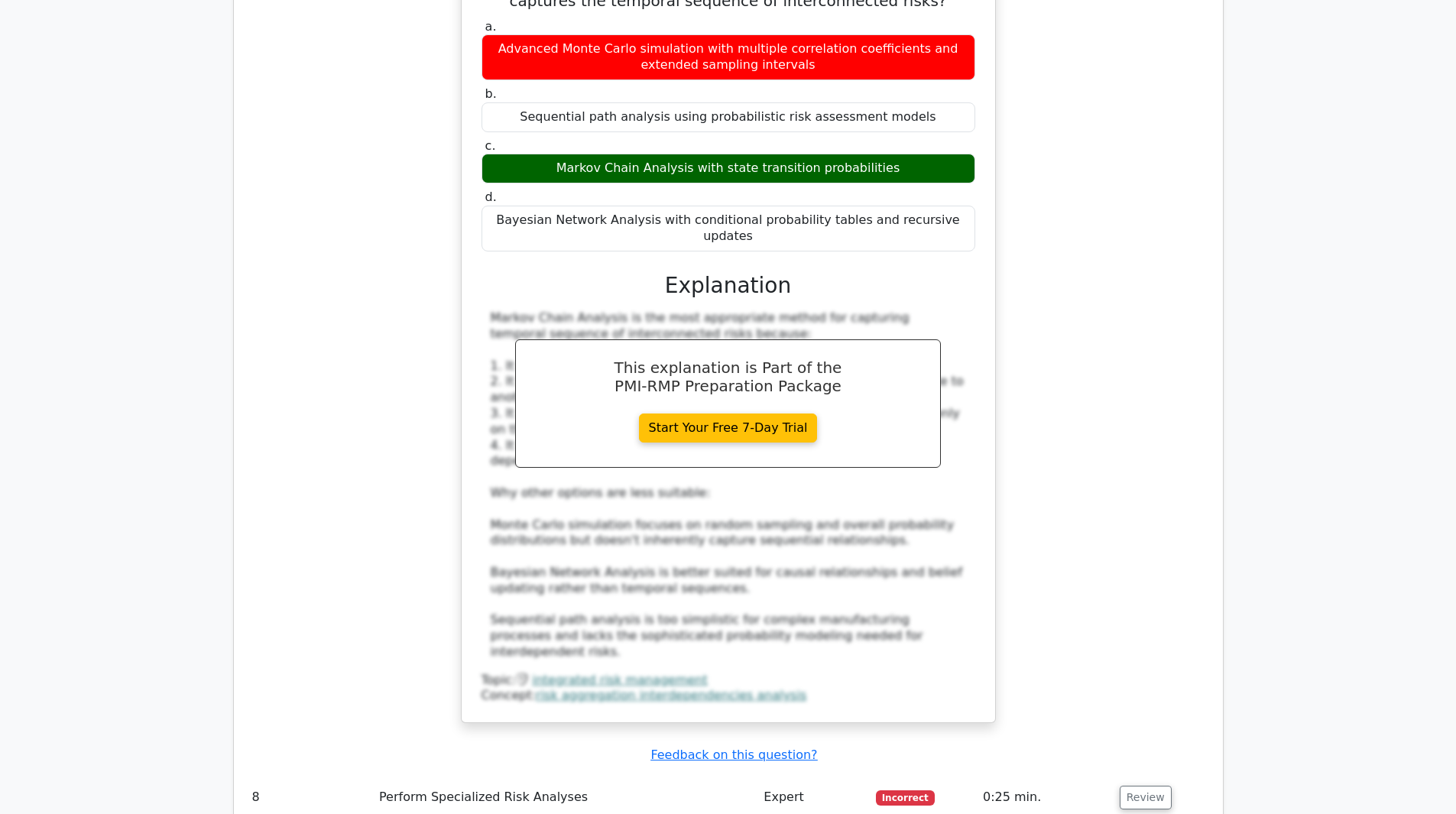
scroll to position [3897, 0]
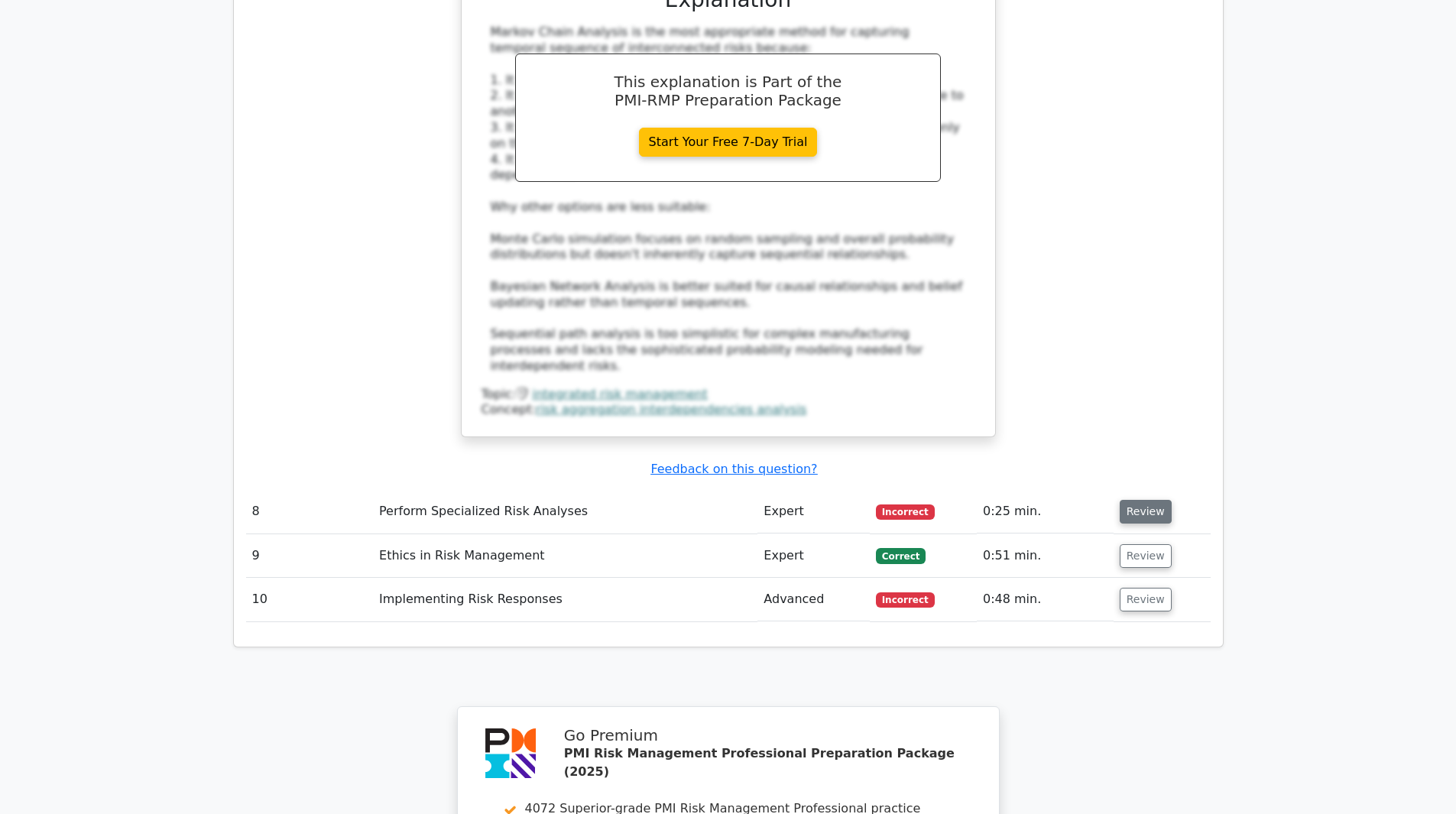
click at [1133, 500] on button "Review" at bounding box center [1146, 511] width 52 height 24
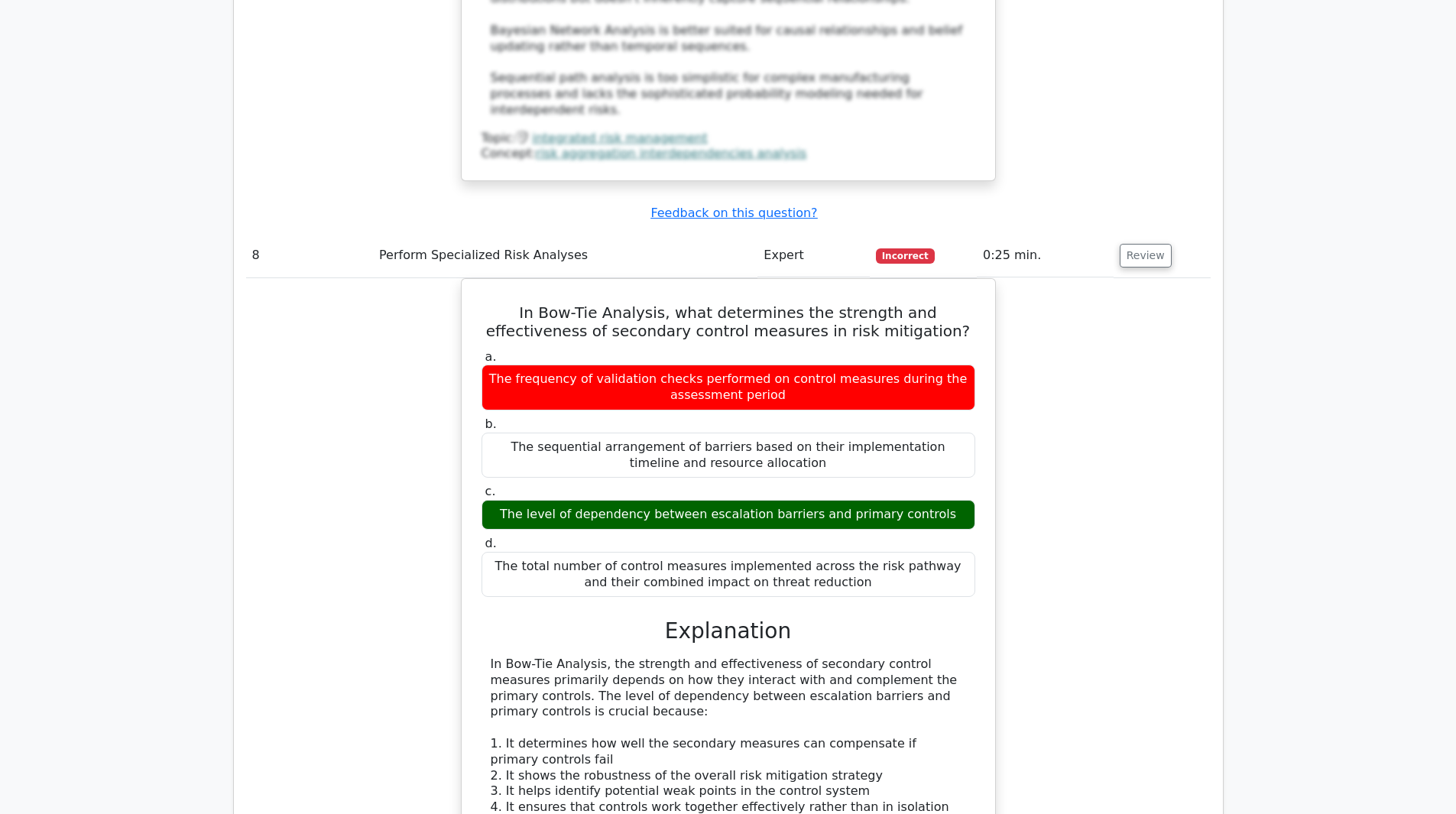
scroll to position [4127, 0]
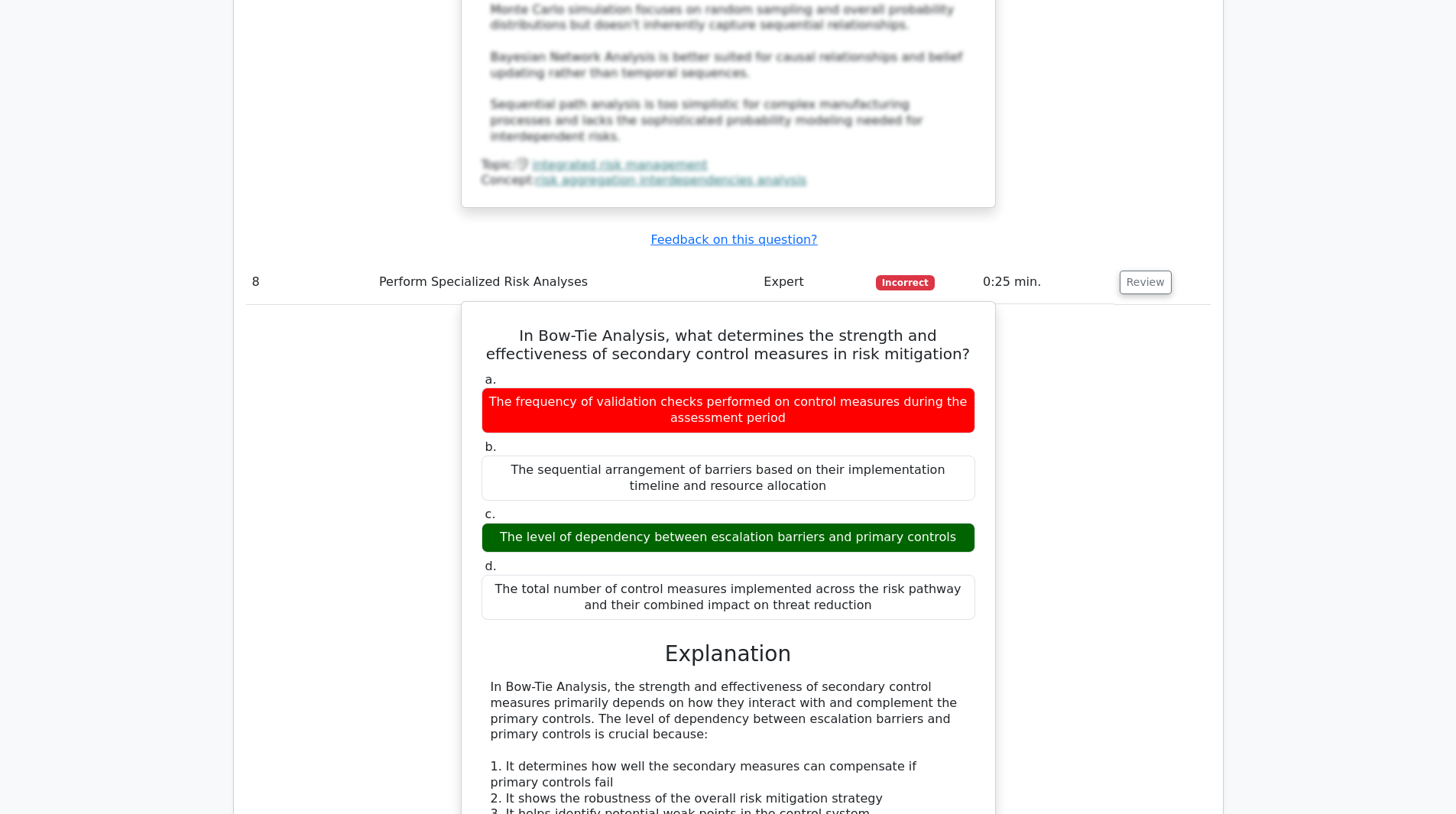
drag, startPoint x: 482, startPoint y: 152, endPoint x: 972, endPoint y: 360, distance: 532.3
click at [972, 360] on div "In Bow-Tie Analysis, what determines the strength and effectiveness of secondar…" at bounding box center [728, 681] width 522 height 746
copy div "In Bow-Tie Analysis, what determines the strength and effectiveness of secondar…"
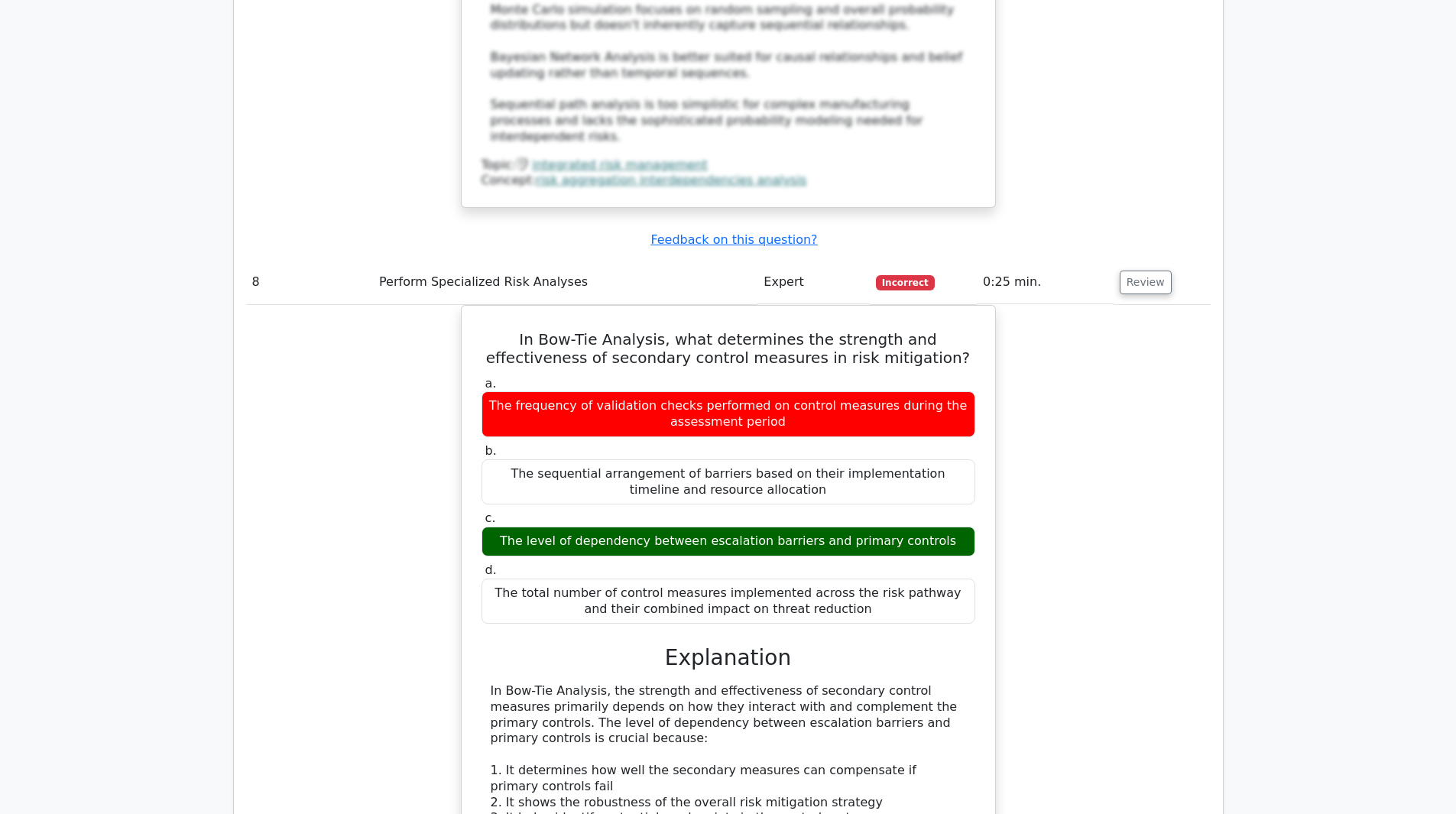
click at [1147, 568] on div "In Bow-Tie Analysis, what determines the strength and effectiveness of secondar…" at bounding box center [729, 693] width 965 height 777
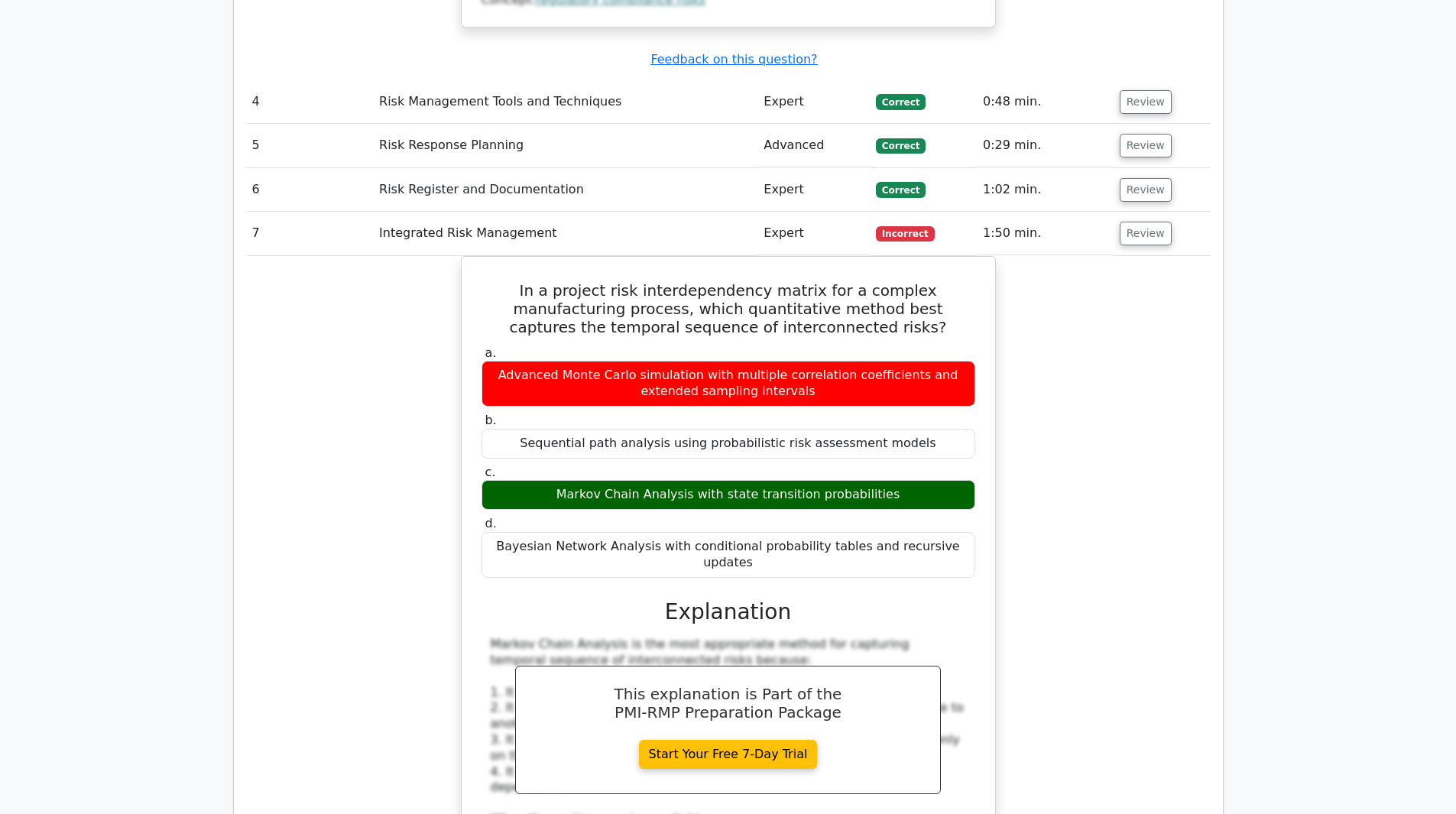
scroll to position [3286, 0]
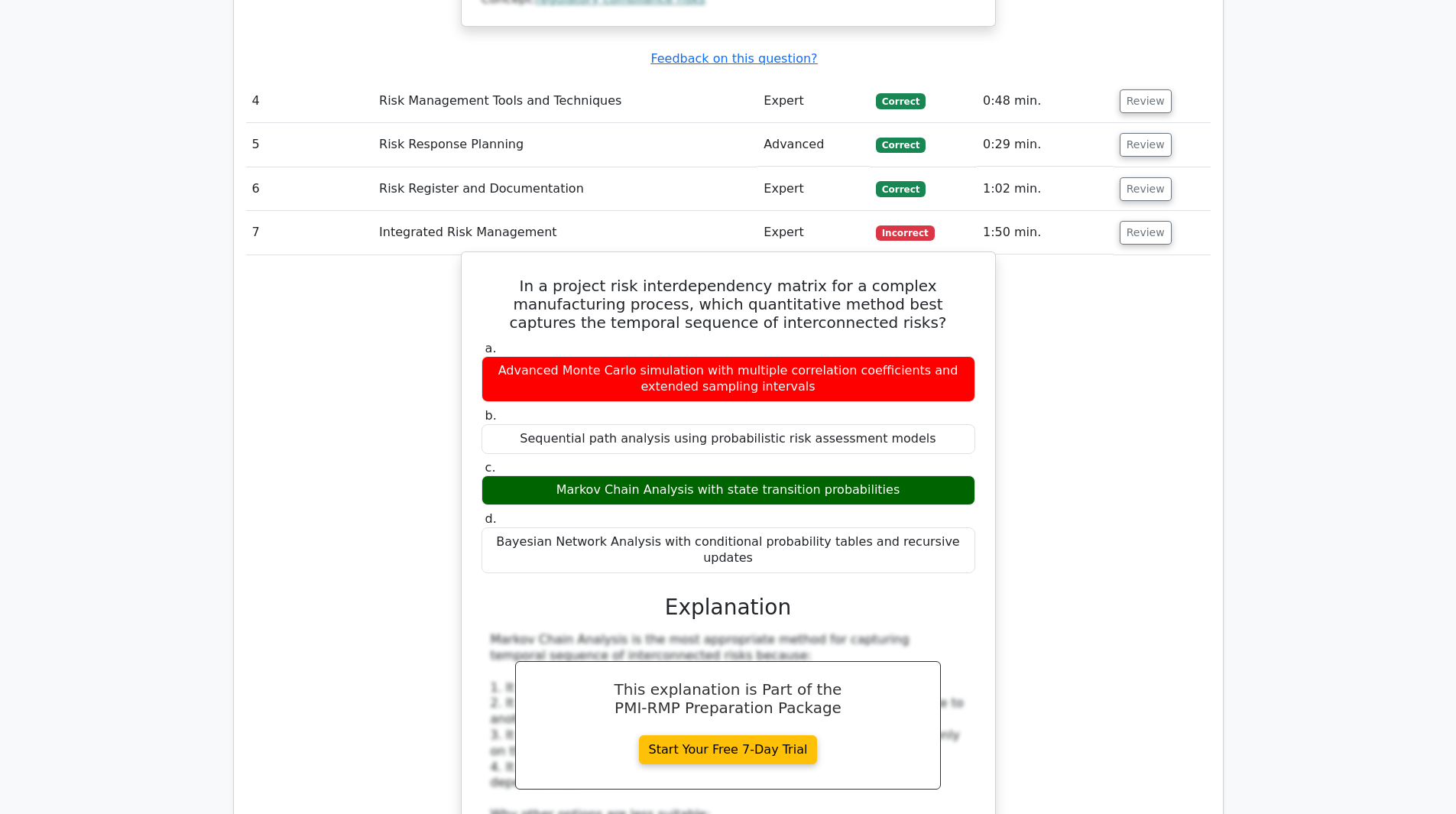
drag, startPoint x: 488, startPoint y: 165, endPoint x: 912, endPoint y: 386, distance: 478.1
click at [912, 386] on div "In a project risk interdependency matrix for a complex manufacturing process, w…" at bounding box center [728, 649] width 522 height 780
copy div "In a project risk interdependency matrix for a complex manufacturing process, w…"
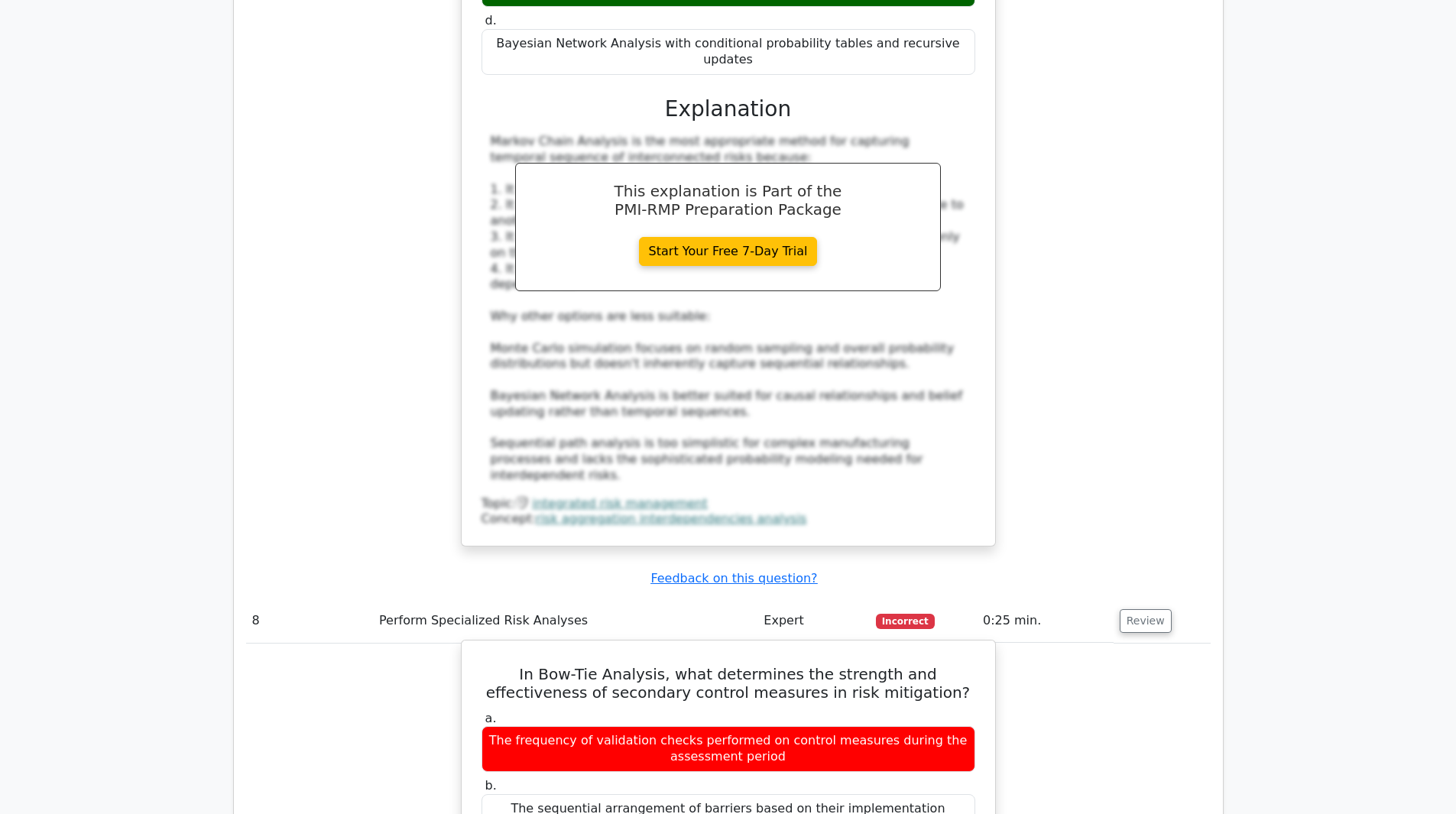
scroll to position [4050, 0]
